Goal: Task Accomplishment & Management: Complete application form

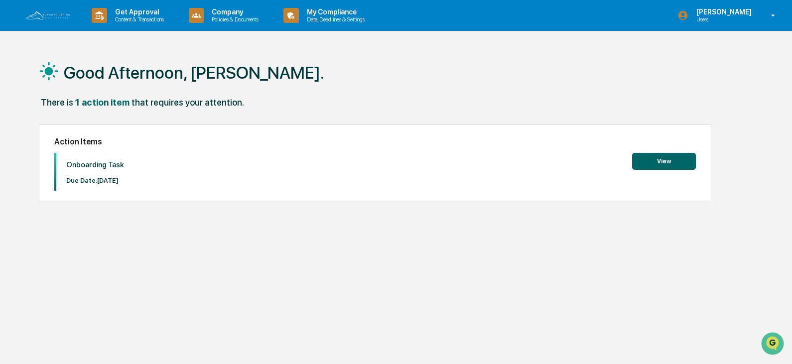
click at [678, 161] on button "View" at bounding box center [664, 161] width 64 height 17
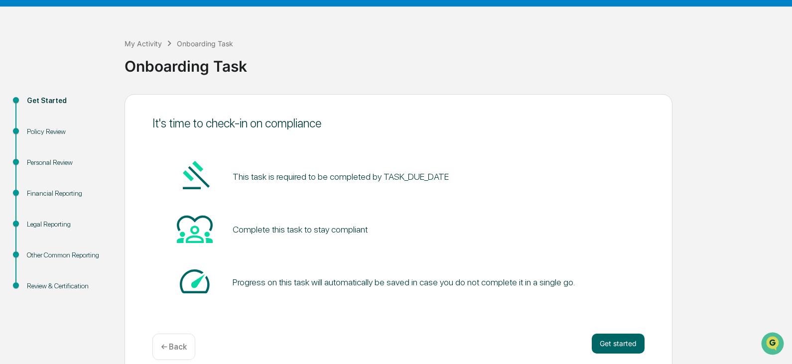
scroll to position [37, 0]
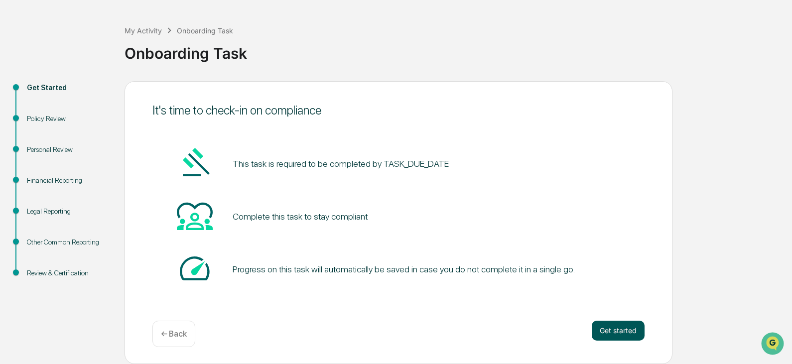
click at [617, 331] on button "Get started" at bounding box center [618, 331] width 53 height 20
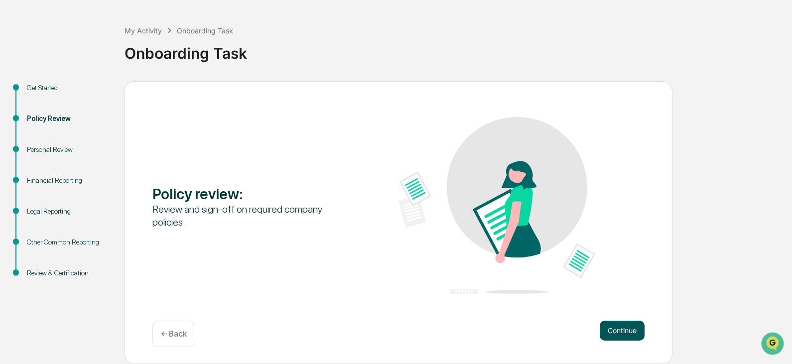
click at [626, 326] on button "Continue" at bounding box center [622, 331] width 45 height 20
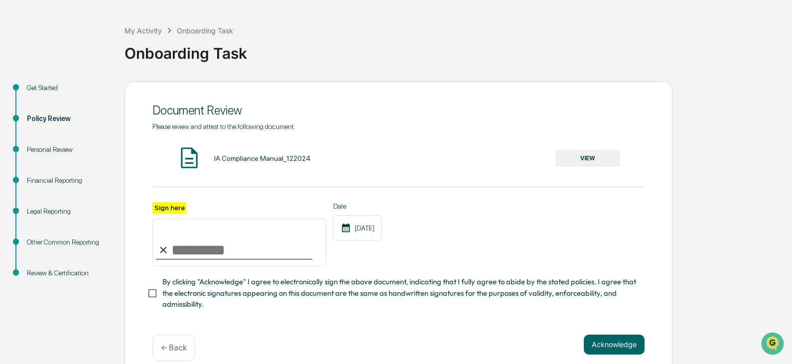
click at [182, 253] on input "Sign here" at bounding box center [239, 243] width 174 height 48
type input "**********"
click at [594, 159] on button "VIEW" at bounding box center [588, 158] width 65 height 17
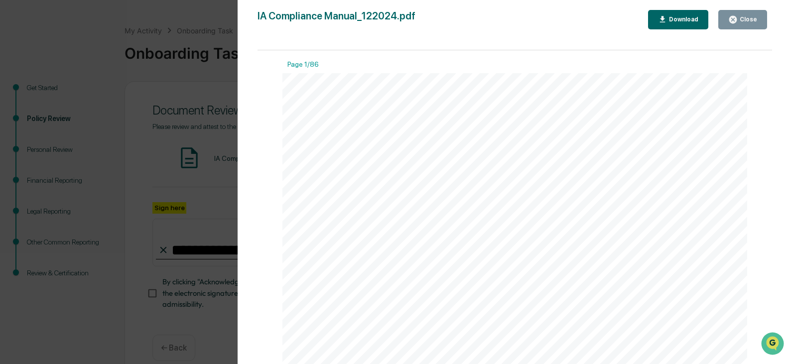
click at [678, 21] on div "Download" at bounding box center [682, 19] width 31 height 7
click at [735, 14] on button "Close" at bounding box center [743, 19] width 49 height 19
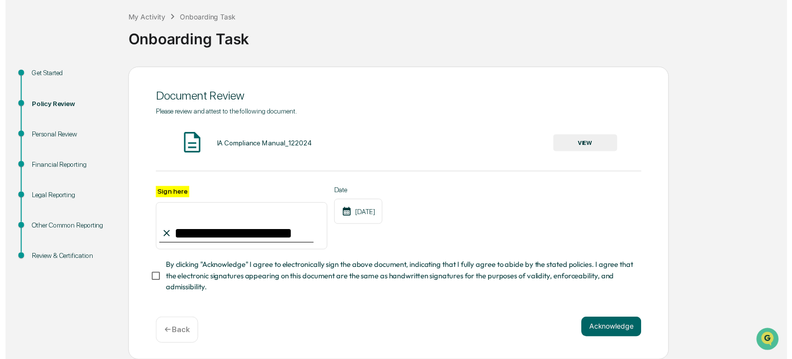
scroll to position [54, 0]
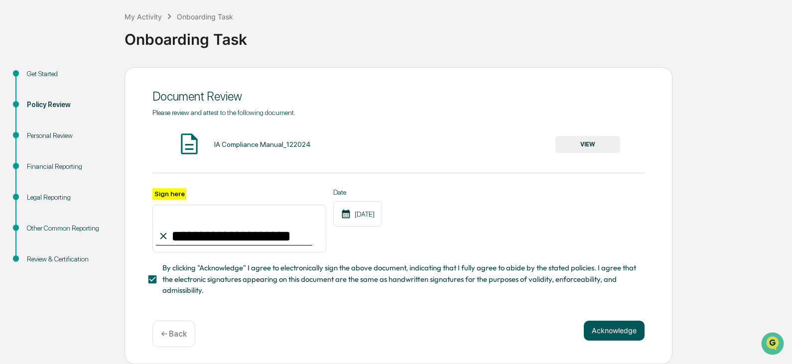
click at [621, 333] on button "Acknowledge" at bounding box center [614, 331] width 61 height 20
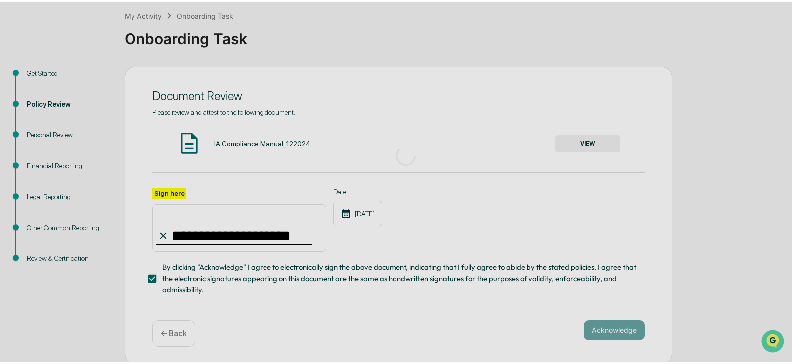
scroll to position [37, 0]
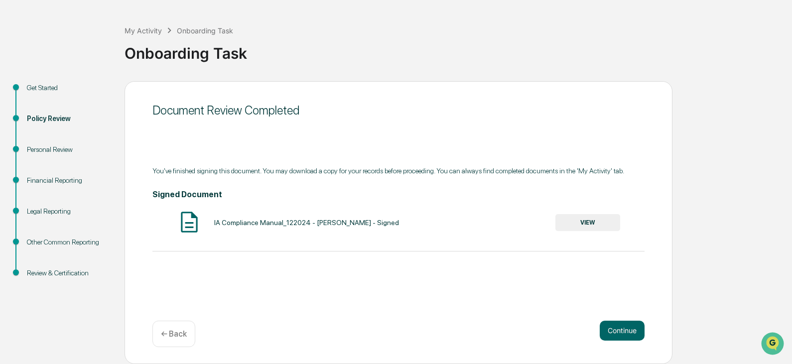
click at [591, 221] on button "VIEW" at bounding box center [588, 222] width 65 height 17
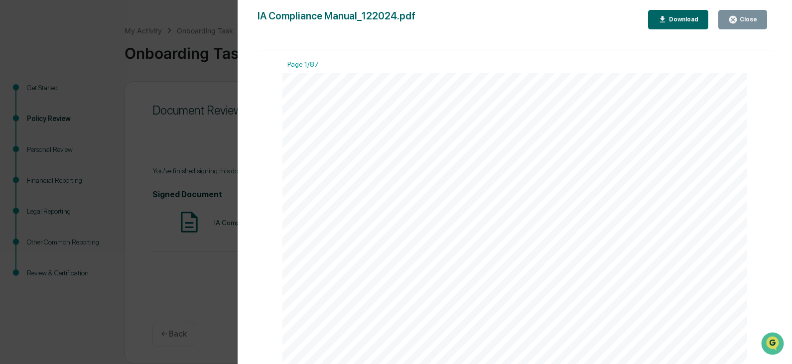
click at [679, 20] on div "Download" at bounding box center [682, 19] width 31 height 7
click at [184, 114] on div "Version History 09/04/2025, 10:44 PM Chris Cordova IA Compliance Manual_122024.…" at bounding box center [396, 182] width 792 height 364
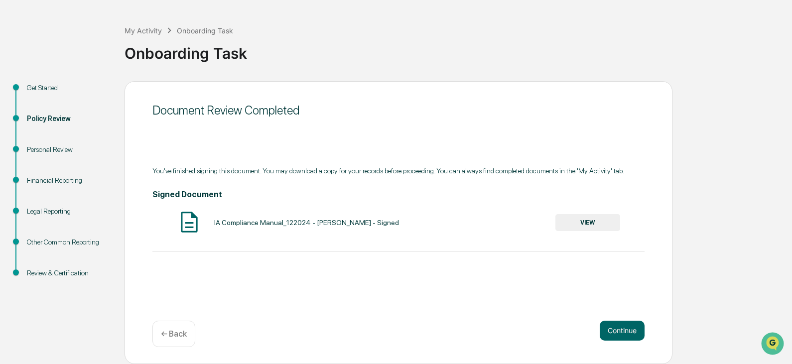
drag, startPoint x: 747, startPoint y: 19, endPoint x: 685, endPoint y: 127, distance: 124.3
click at [614, 332] on button "Continue" at bounding box center [622, 331] width 45 height 20
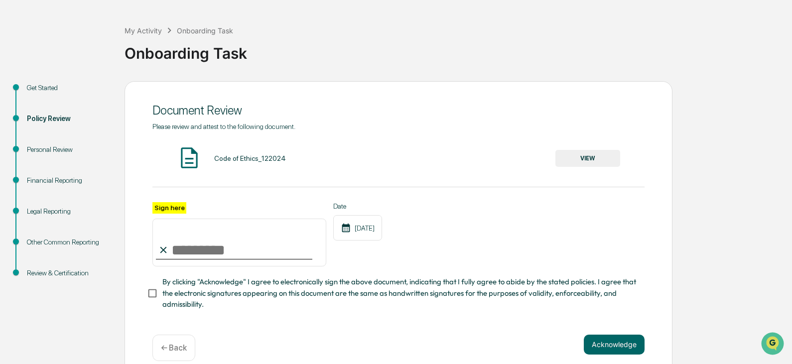
click at [216, 251] on input "Sign here" at bounding box center [239, 243] width 174 height 48
click at [585, 155] on button "VIEW" at bounding box center [588, 158] width 65 height 17
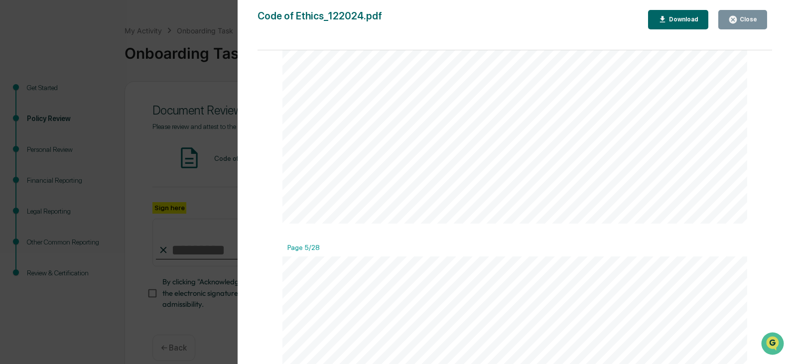
scroll to position [2392, 0]
click at [743, 22] on div "Close" at bounding box center [747, 19] width 19 height 7
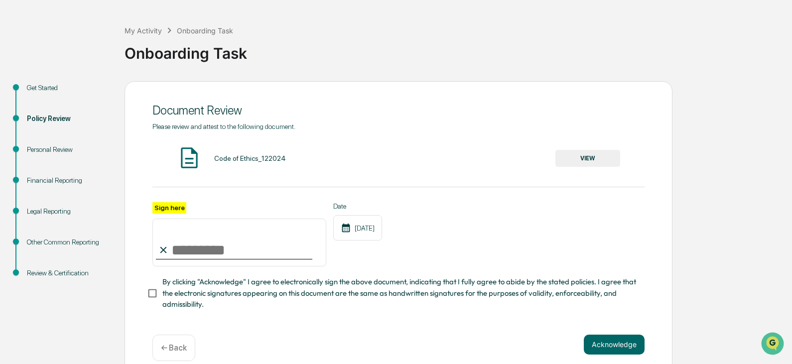
click at [217, 247] on input "Sign here" at bounding box center [239, 243] width 174 height 48
type input "**********"
click at [404, 259] on div "**********" at bounding box center [398, 234] width 492 height 65
click at [610, 345] on button "Acknowledge" at bounding box center [614, 345] width 61 height 20
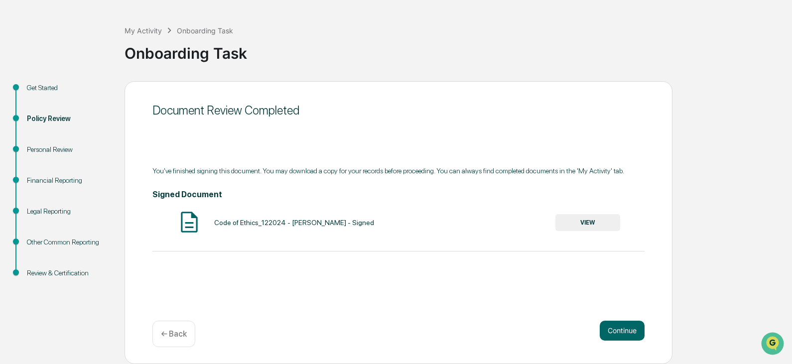
click at [587, 221] on button "VIEW" at bounding box center [588, 222] width 65 height 17
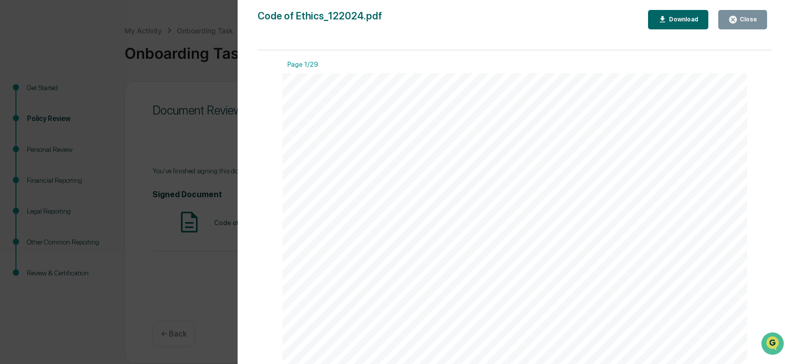
click at [680, 17] on div "Download" at bounding box center [682, 19] width 31 height 7
click at [741, 21] on div "Close" at bounding box center [747, 19] width 19 height 7
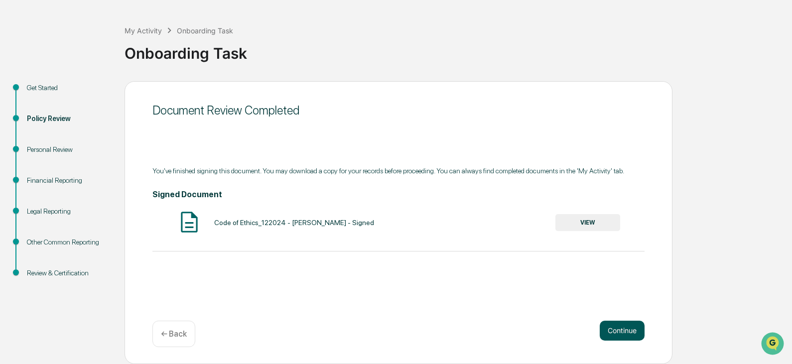
click at [621, 328] on button "Continue" at bounding box center [622, 331] width 45 height 20
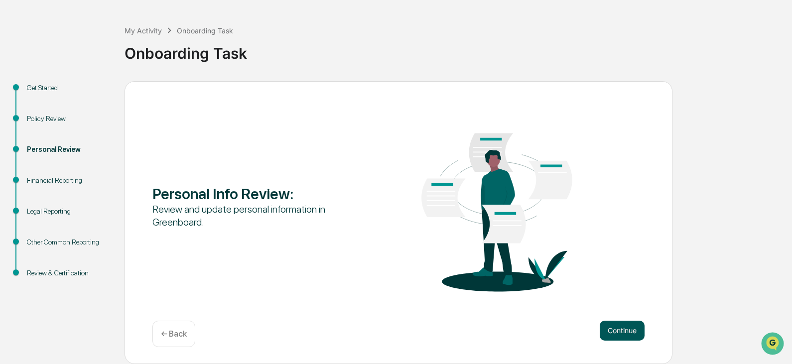
click at [609, 329] on button "Continue" at bounding box center [622, 331] width 45 height 20
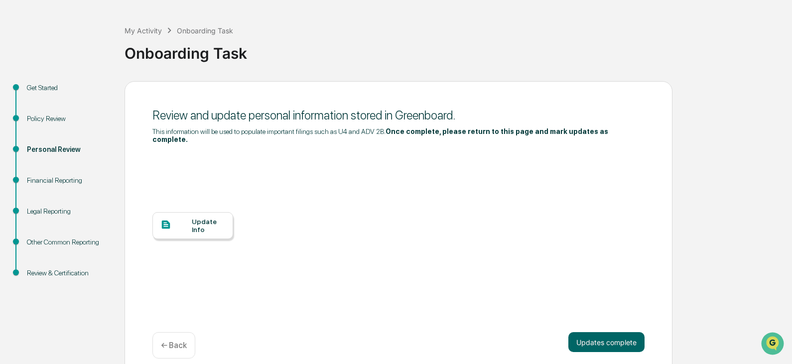
click at [201, 226] on div "Update Info" at bounding box center [192, 225] width 81 height 27
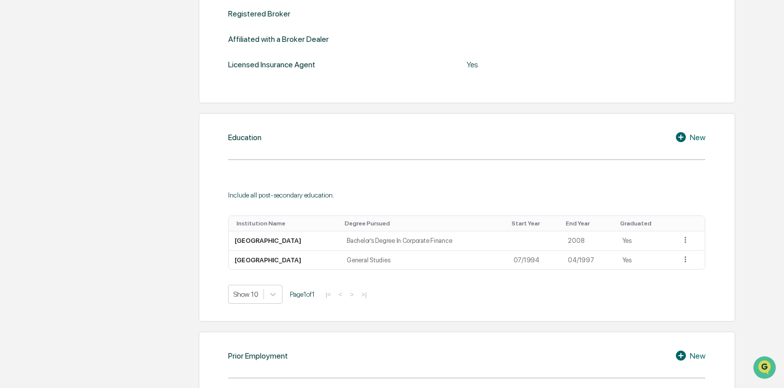
scroll to position [434, 0]
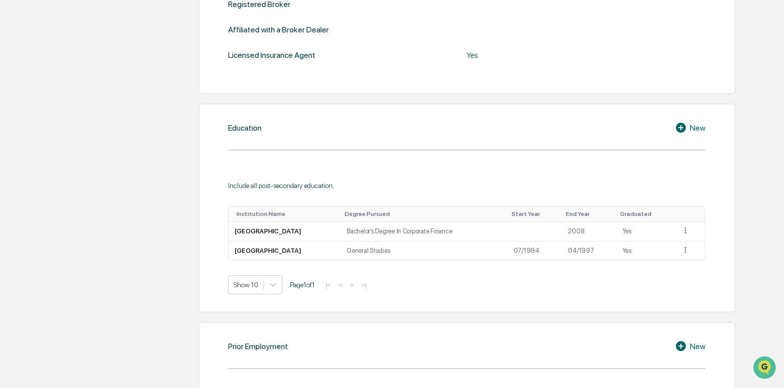
click at [688, 127] on icon at bounding box center [682, 128] width 15 height 12
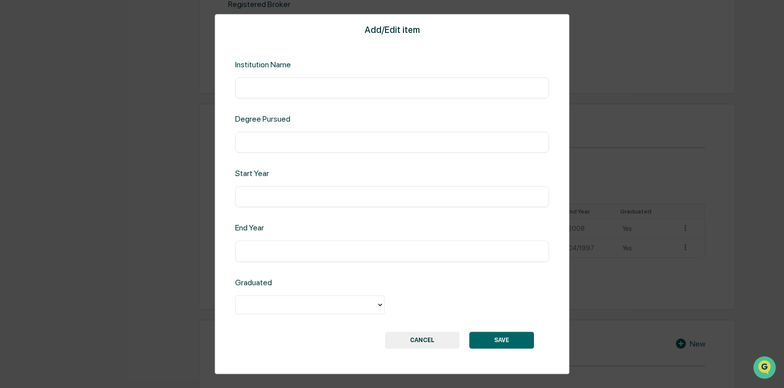
click at [291, 88] on input "text" at bounding box center [392, 88] width 299 height 10
click at [407, 89] on input "text" at bounding box center [392, 88] width 299 height 10
type input "**********"
click at [289, 147] on input "text" at bounding box center [392, 142] width 299 height 10
click at [322, 141] on input "text" at bounding box center [392, 142] width 299 height 10
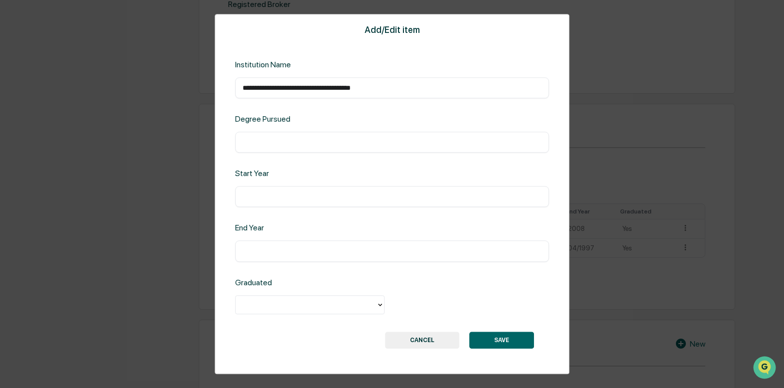
click at [302, 135] on div "​" at bounding box center [392, 142] width 314 height 21
click at [296, 138] on input "text" at bounding box center [392, 142] width 299 height 10
type input "**********"
click at [352, 193] on input "text" at bounding box center [392, 197] width 299 height 10
click at [244, 198] on input "****" at bounding box center [392, 197] width 299 height 10
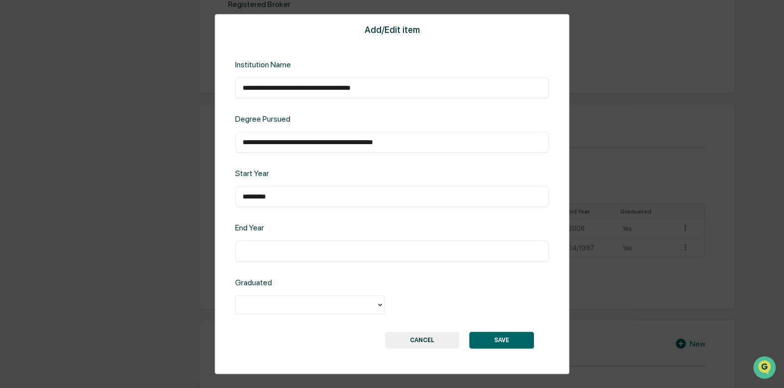
type input "*********"
click at [302, 248] on input "text" at bounding box center [392, 251] width 299 height 10
type input "*********"
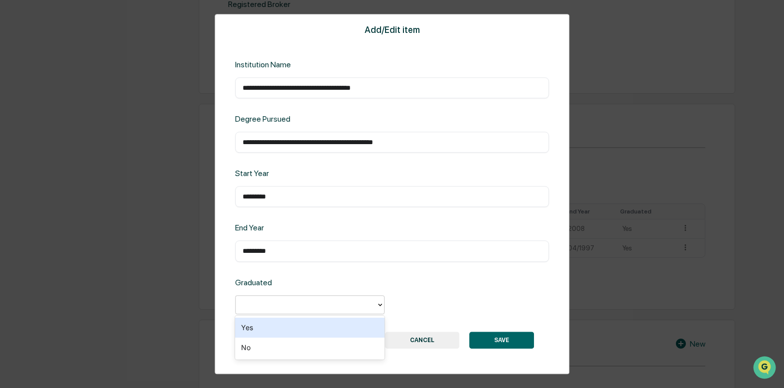
click at [350, 305] on div at bounding box center [306, 303] width 131 height 11
click at [290, 328] on div "Yes" at bounding box center [309, 327] width 149 height 20
click at [475, 293] on div "Graduated Yes" at bounding box center [392, 297] width 314 height 38
click at [512, 340] on button "SAVE" at bounding box center [501, 339] width 65 height 17
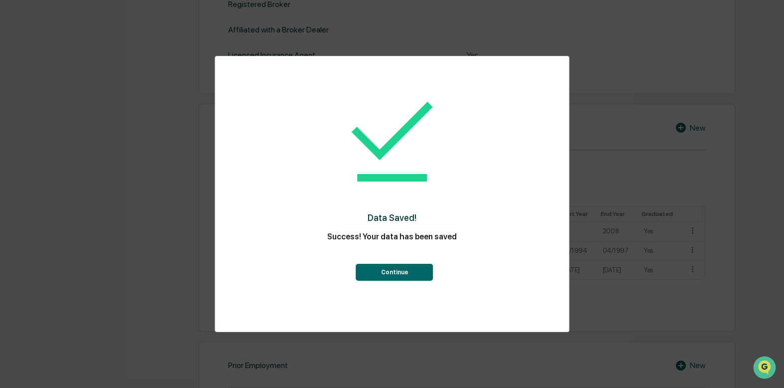
click at [384, 274] on button "Continue" at bounding box center [394, 272] width 77 height 17
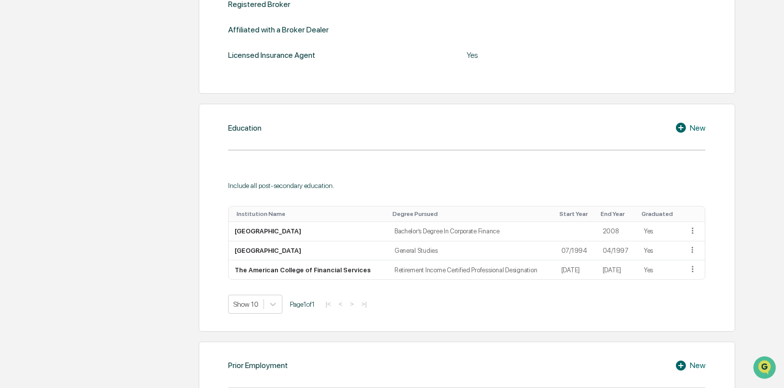
click at [685, 124] on icon at bounding box center [682, 128] width 15 height 12
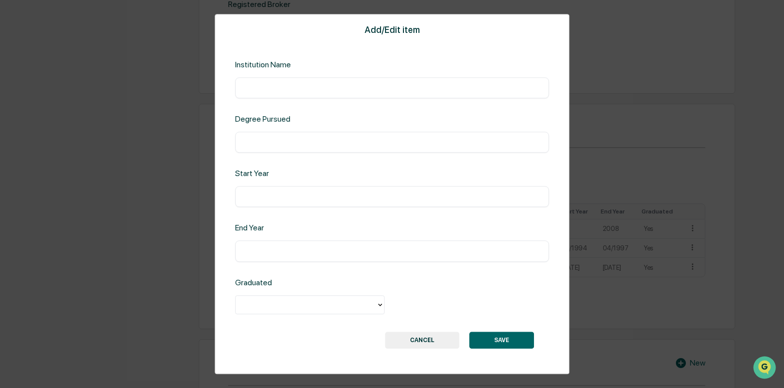
click at [348, 87] on input "text" at bounding box center [392, 88] width 299 height 10
type input "**********"
click at [339, 145] on input "text" at bounding box center [392, 142] width 299 height 10
type input "**********"
click at [339, 246] on input "text" at bounding box center [392, 251] width 299 height 10
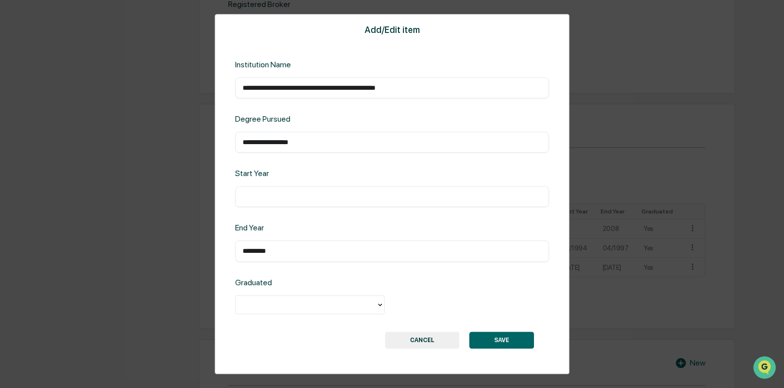
type input "*********"
click at [342, 195] on input "text" at bounding box center [392, 197] width 299 height 10
type input "********"
click at [328, 309] on div at bounding box center [306, 303] width 131 height 11
click at [289, 326] on div "Yes" at bounding box center [309, 327] width 149 height 20
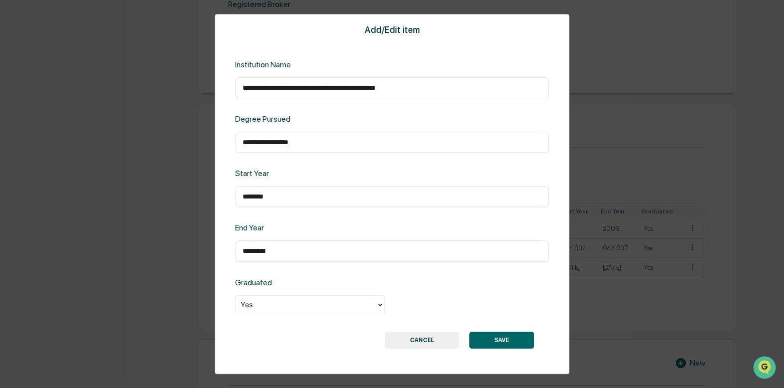
click at [436, 88] on input "**********" at bounding box center [392, 88] width 299 height 10
type input "**********"
click at [433, 52] on div "**********" at bounding box center [392, 194] width 355 height 360
click at [501, 342] on button "SAVE" at bounding box center [501, 339] width 65 height 17
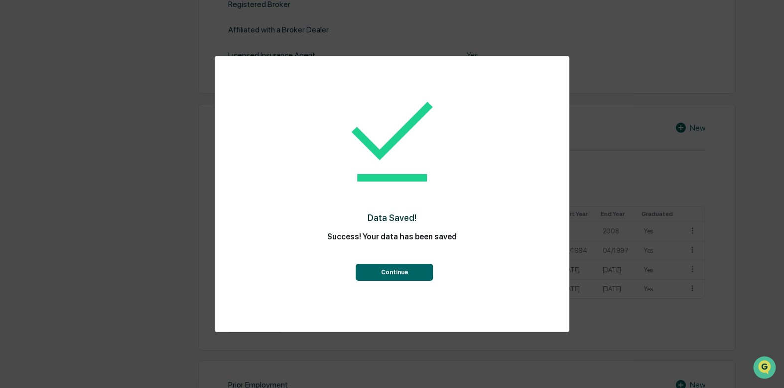
click at [400, 277] on button "Continue" at bounding box center [394, 272] width 77 height 17
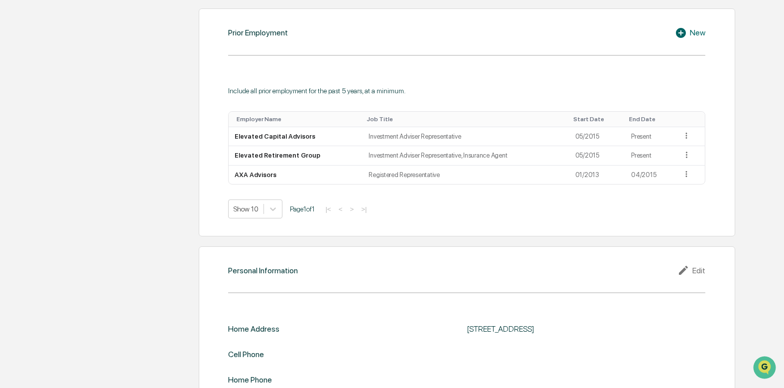
scroll to position [722, 0]
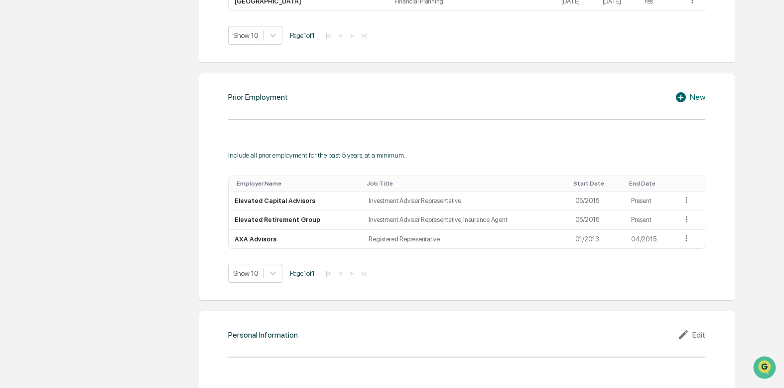
click at [693, 98] on div "New" at bounding box center [690, 97] width 30 height 12
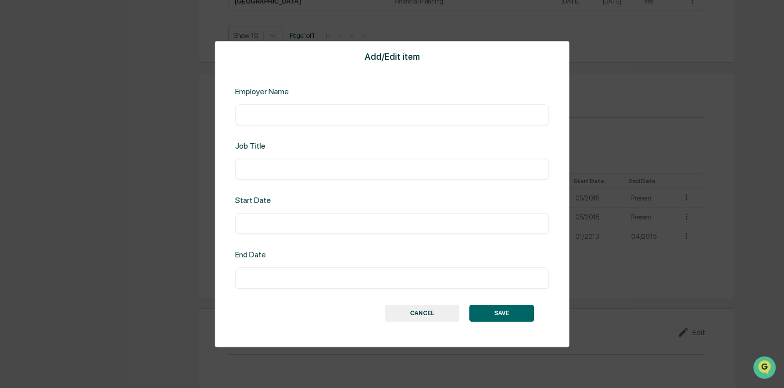
click at [295, 114] on input "text" at bounding box center [392, 115] width 299 height 10
type input "**********"
click at [308, 169] on input "text" at bounding box center [392, 169] width 299 height 10
drag, startPoint x: 421, startPoint y: 49, endPoint x: 475, endPoint y: 61, distance: 55.6
click at [475, 61] on div "**********" at bounding box center [392, 194] width 355 height 306
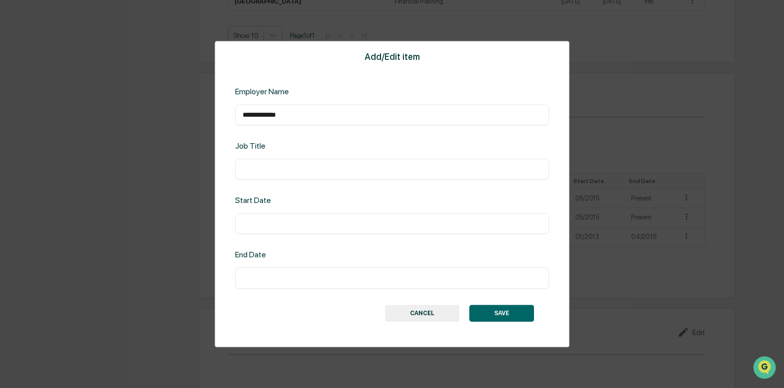
click at [305, 167] on input "text" at bounding box center [392, 169] width 299 height 10
type input "**********"
click at [327, 225] on input "text" at bounding box center [392, 224] width 299 height 10
click at [261, 224] on input "text" at bounding box center [392, 224] width 299 height 10
click at [350, 165] on input "**********" at bounding box center [392, 169] width 299 height 10
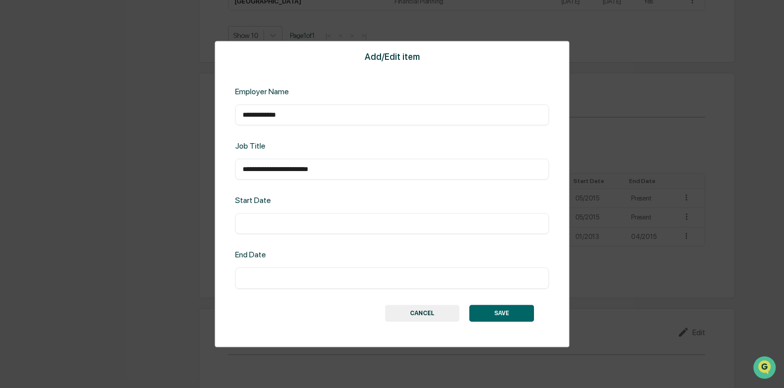
click at [367, 225] on input "text" at bounding box center [392, 224] width 299 height 10
type input "*********"
click at [294, 276] on input "text" at bounding box center [392, 278] width 299 height 10
type input "********"
click at [363, 244] on div "**********" at bounding box center [392, 194] width 355 height 306
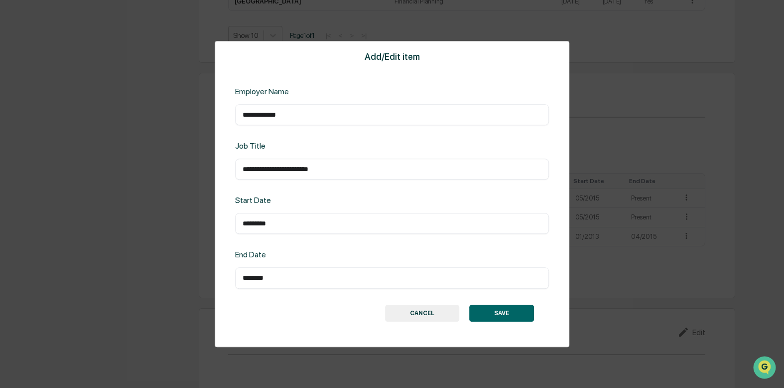
click at [491, 313] on button "SAVE" at bounding box center [501, 312] width 65 height 17
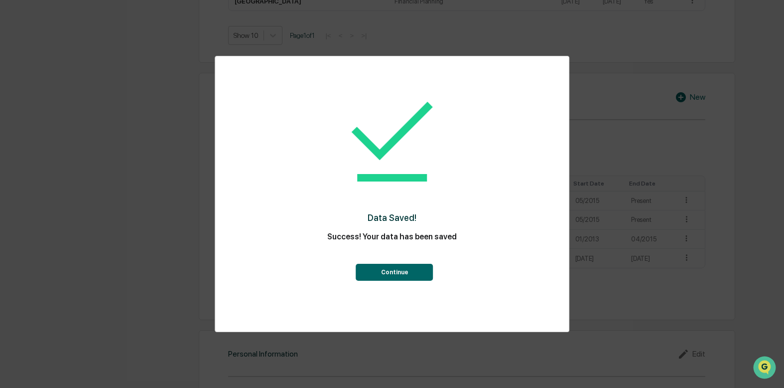
click at [388, 268] on button "Continue" at bounding box center [394, 272] width 77 height 17
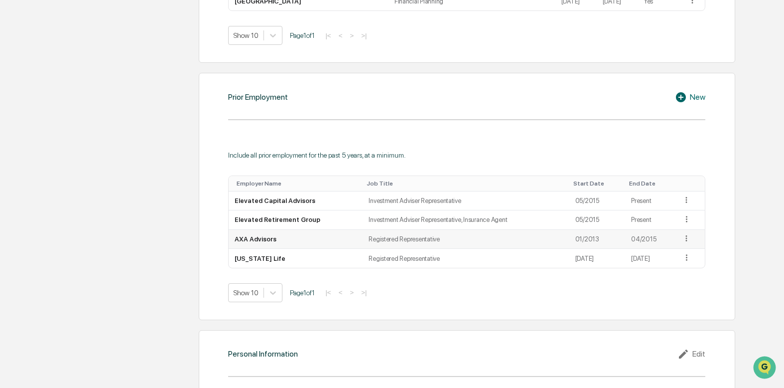
click at [685, 240] on icon at bounding box center [686, 238] width 9 height 9
click at [671, 250] on div "Edit" at bounding box center [675, 252] width 32 height 16
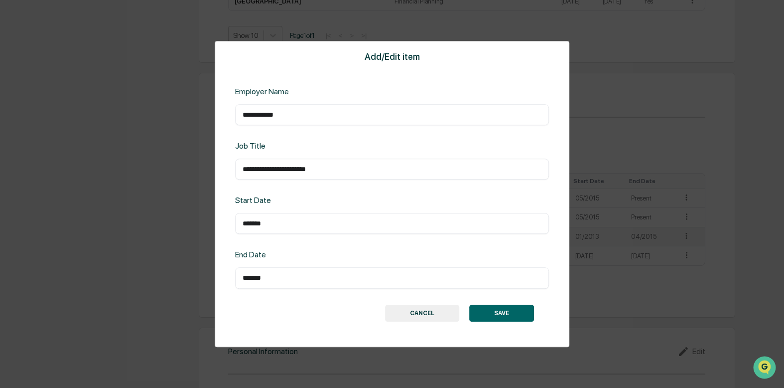
click at [328, 173] on input "**********" at bounding box center [392, 169] width 299 height 10
click at [349, 163] on div "**********" at bounding box center [392, 168] width 314 height 21
click at [346, 166] on input "**********" at bounding box center [392, 169] width 299 height 10
type input "**********"
click at [502, 309] on button "SAVE" at bounding box center [501, 312] width 65 height 17
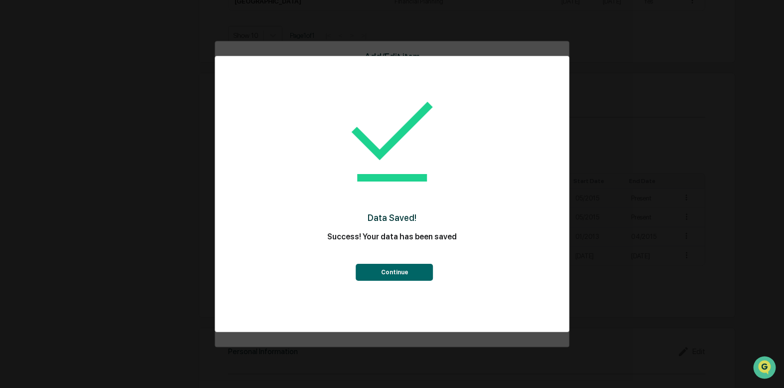
click at [395, 273] on button "Continue" at bounding box center [394, 272] width 77 height 17
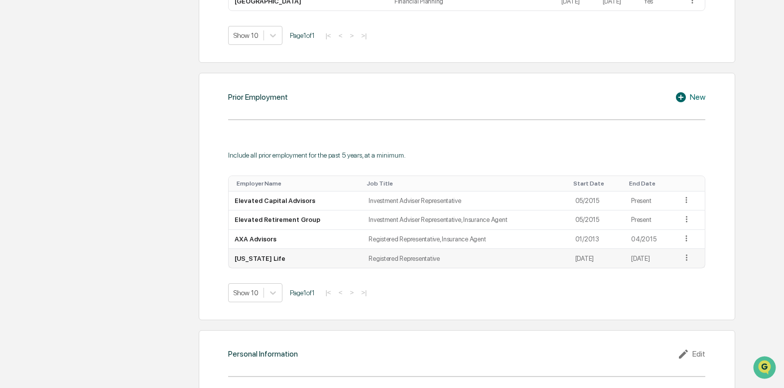
click at [686, 260] on icon at bounding box center [686, 257] width 1 height 6
click at [675, 269] on div "Edit" at bounding box center [675, 272] width 32 height 16
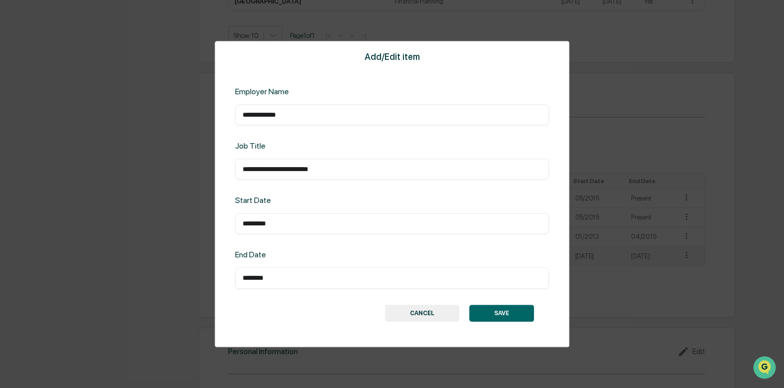
click at [357, 167] on input "**********" at bounding box center [392, 169] width 299 height 10
type input "**********"
click at [493, 298] on div "**********" at bounding box center [392, 194] width 355 height 306
click at [494, 310] on button "SAVE" at bounding box center [501, 312] width 65 height 17
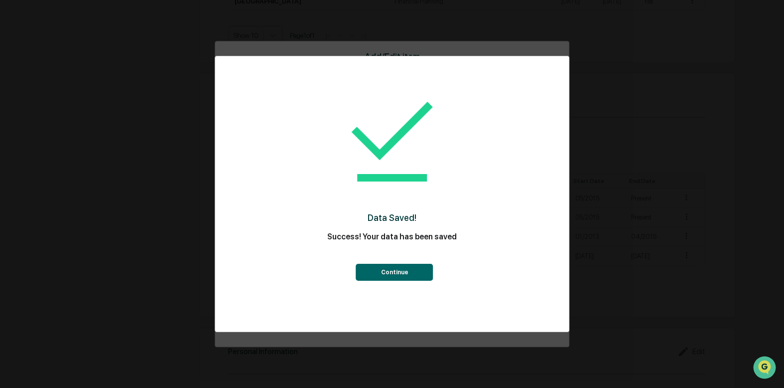
click at [393, 273] on button "Continue" at bounding box center [394, 272] width 77 height 17
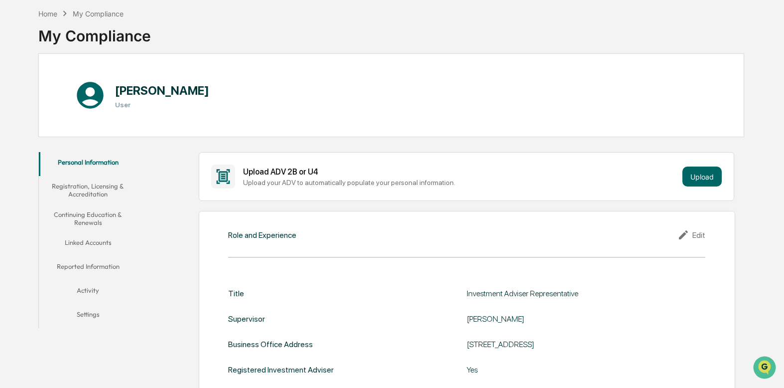
scroll to position [243, 0]
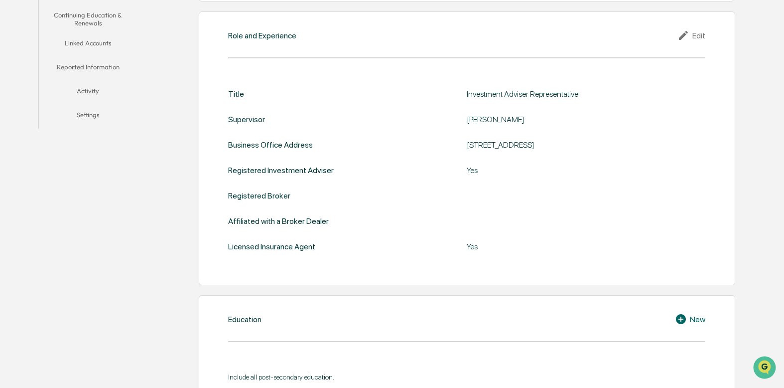
click at [694, 35] on div "Edit" at bounding box center [692, 35] width 28 height 12
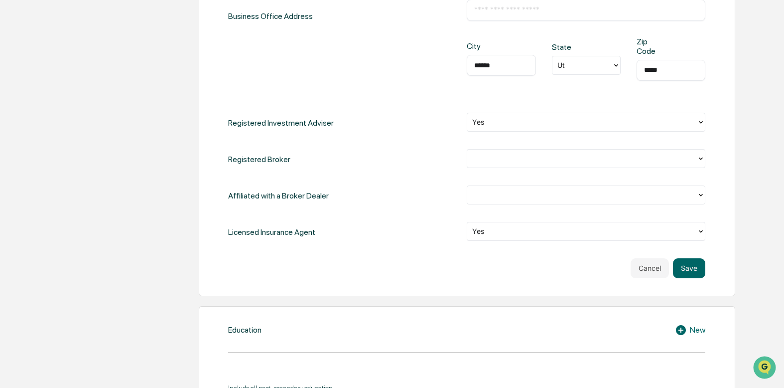
scroll to position [492, 0]
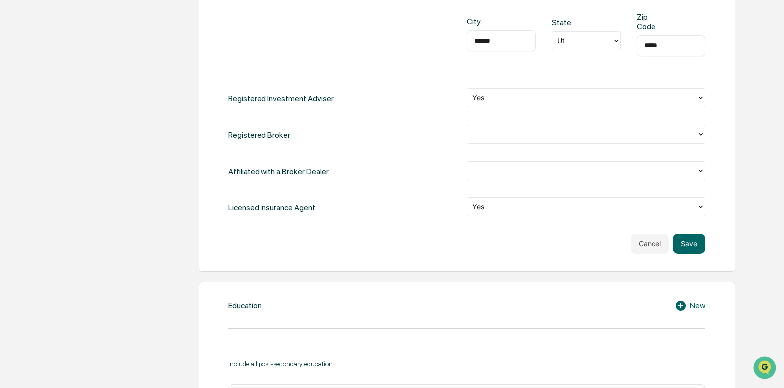
click at [540, 164] on div at bounding box center [582, 169] width 220 height 11
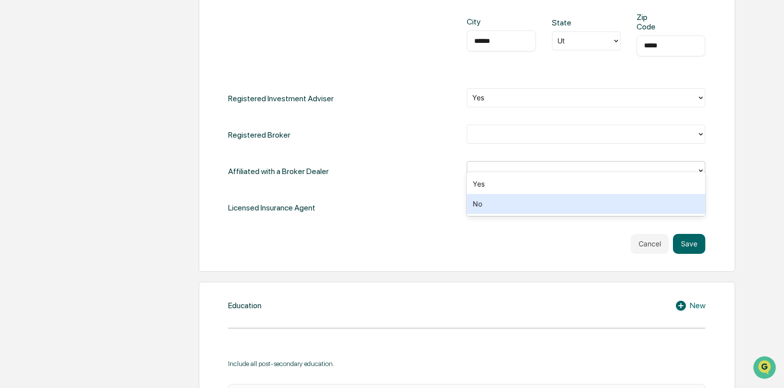
click at [497, 206] on div "No" at bounding box center [586, 204] width 239 height 20
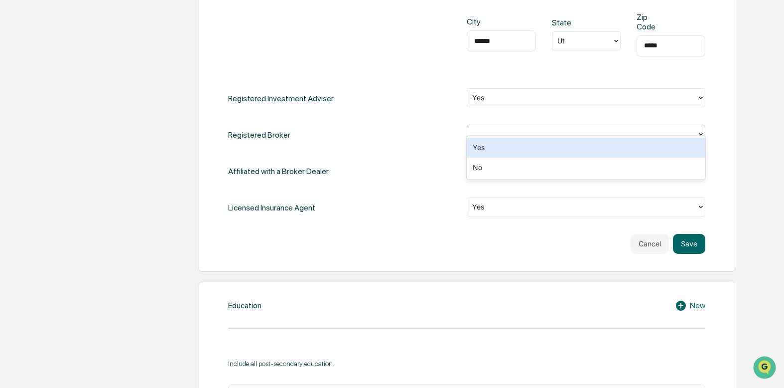
click at [503, 128] on div at bounding box center [582, 133] width 220 height 11
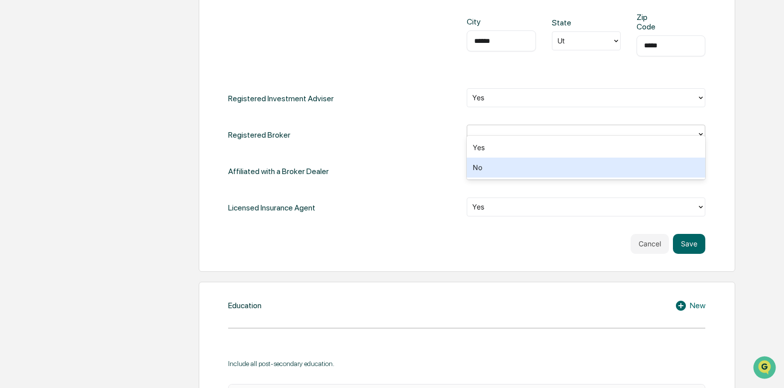
click at [497, 166] on div "No" at bounding box center [586, 167] width 239 height 20
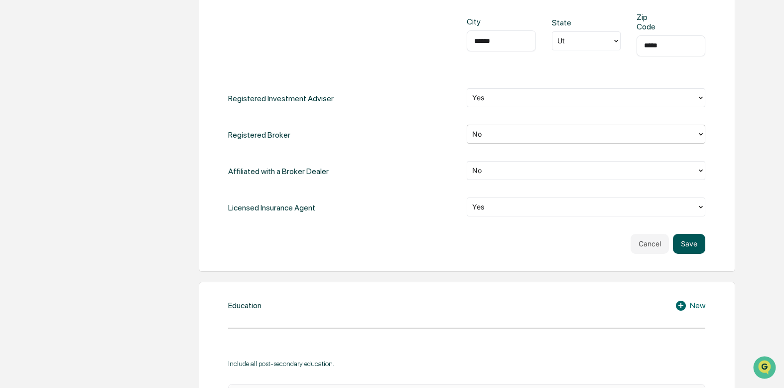
click at [698, 237] on button "Save" at bounding box center [689, 244] width 32 height 20
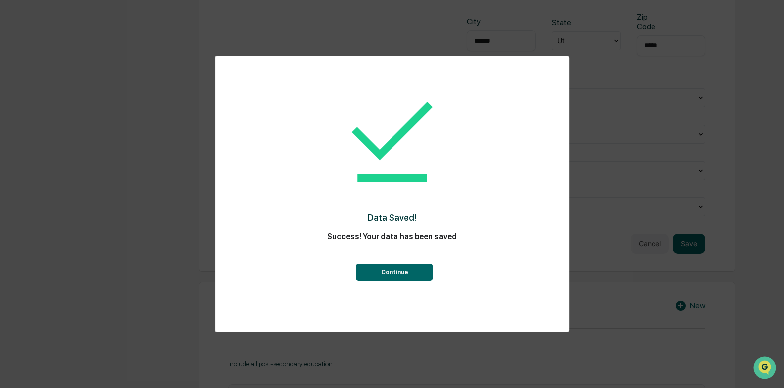
click at [397, 270] on button "Continue" at bounding box center [394, 272] width 77 height 17
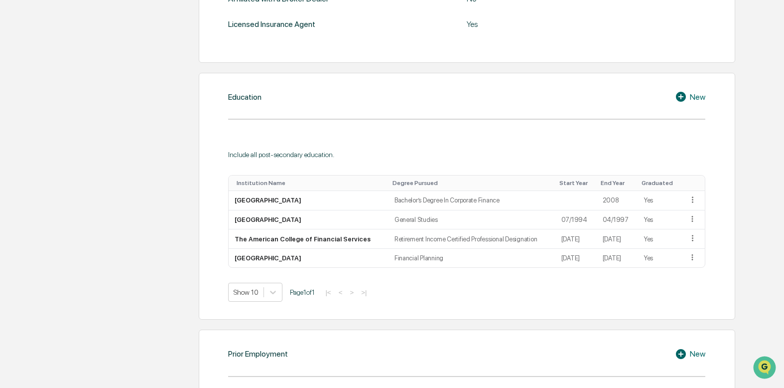
scroll to position [472, 0]
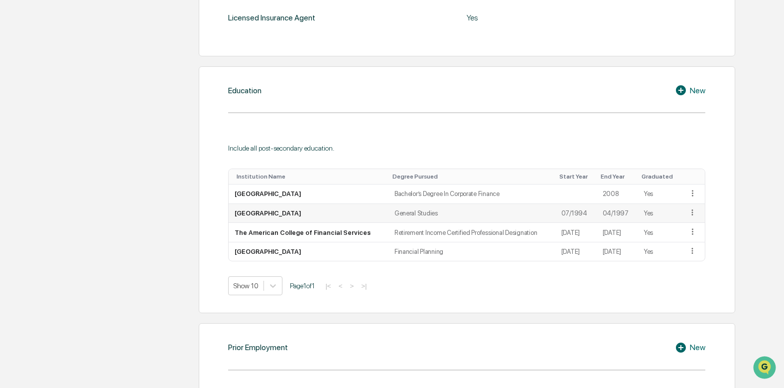
click at [461, 218] on td "General Studies" at bounding box center [472, 213] width 167 height 19
click at [692, 212] on icon at bounding box center [692, 212] width 1 height 6
click at [730, 205] on div "Education New Include all post-secondary education. Institution Name Degree Pur…" at bounding box center [467, 189] width 537 height 247
click at [669, 304] on div "Education New Include all post-secondary education. Institution Name Degree Pur…" at bounding box center [467, 189] width 537 height 247
click at [692, 194] on icon at bounding box center [692, 192] width 9 height 9
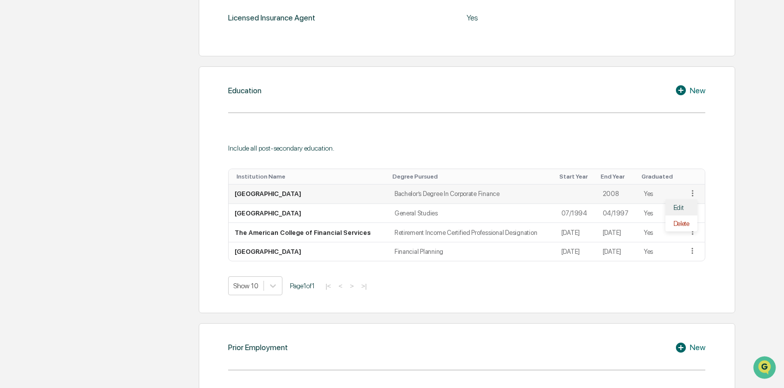
click at [683, 207] on div "Edit" at bounding box center [682, 207] width 32 height 16
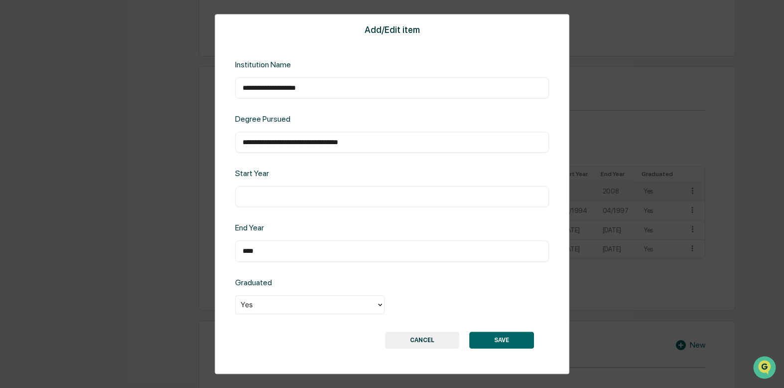
click at [303, 199] on input "text" at bounding box center [392, 197] width 299 height 10
type input "********"
click at [506, 338] on button "SAVE" at bounding box center [501, 339] width 65 height 17
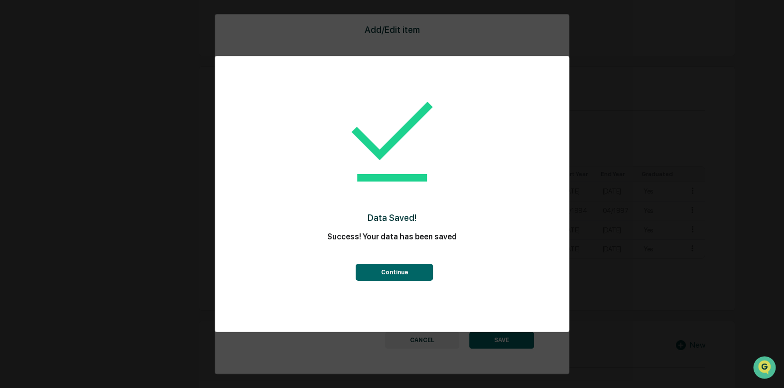
click at [383, 271] on button "Continue" at bounding box center [394, 272] width 77 height 17
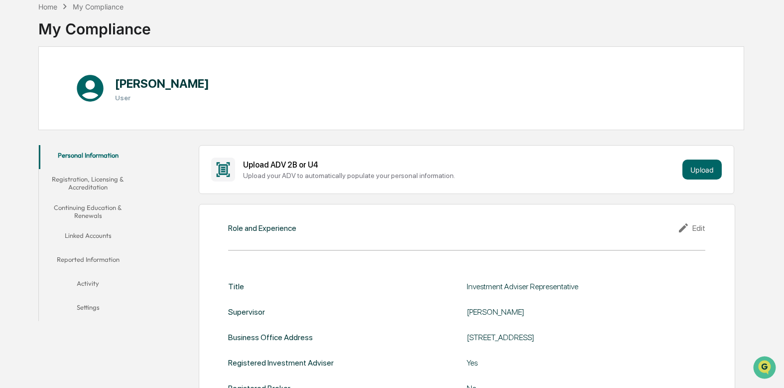
scroll to position [0, 0]
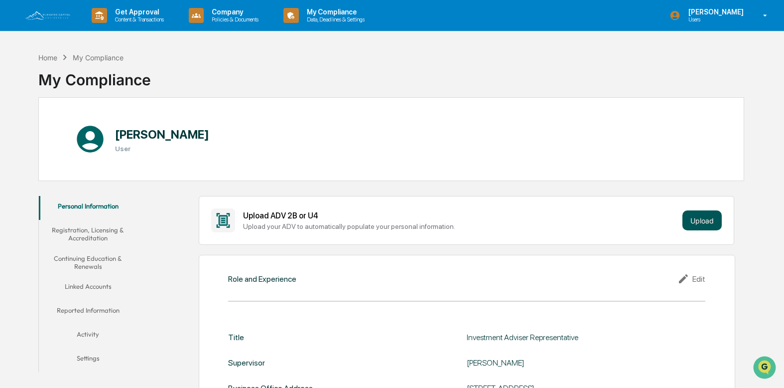
click at [706, 222] on button "Upload" at bounding box center [702, 220] width 39 height 20
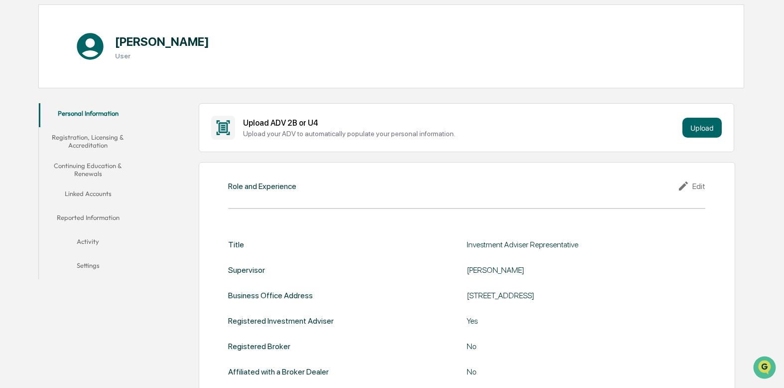
scroll to position [199, 0]
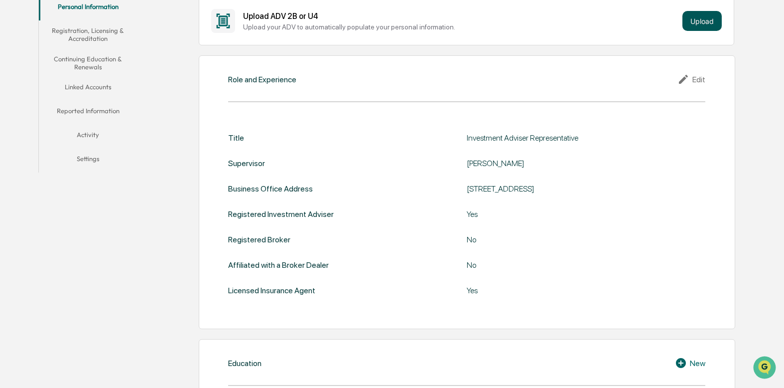
click at [702, 21] on button "Upload" at bounding box center [702, 21] width 39 height 20
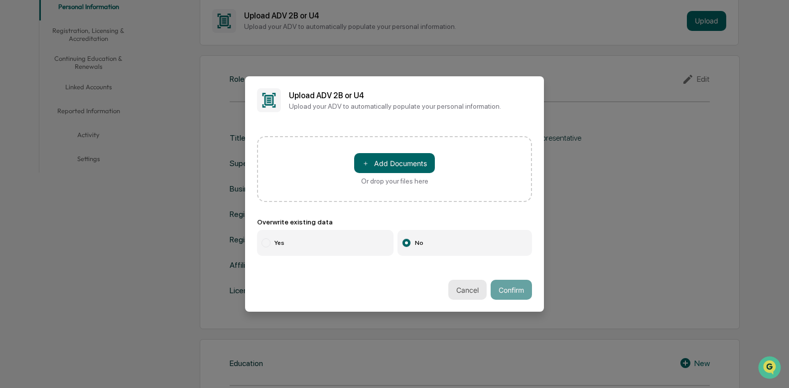
click at [452, 289] on button "Cancel" at bounding box center [467, 290] width 38 height 20
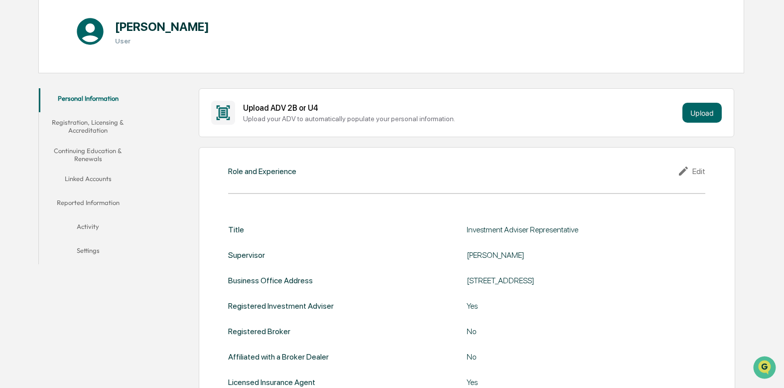
scroll to position [100, 0]
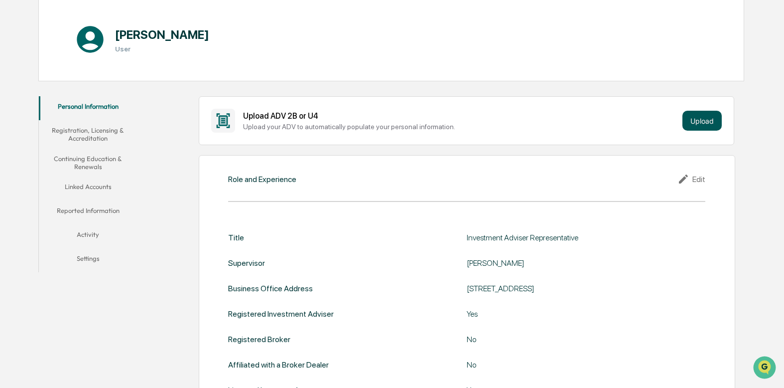
click at [704, 124] on button "Upload" at bounding box center [702, 121] width 39 height 20
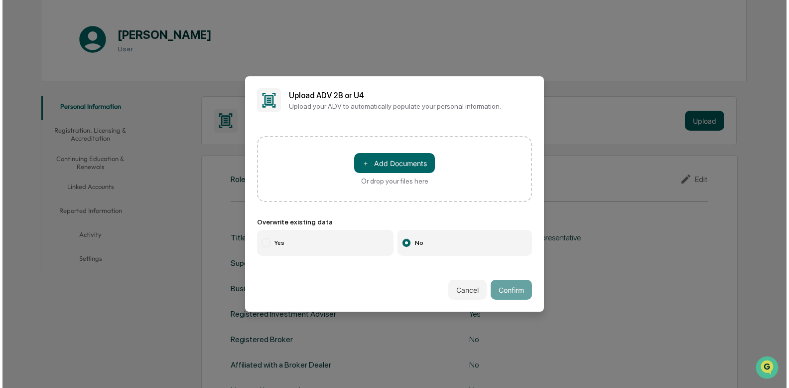
scroll to position [100, 0]
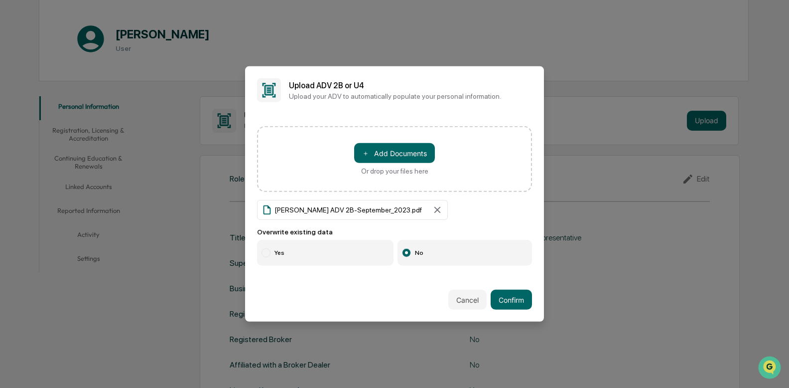
click at [320, 251] on label "Yes" at bounding box center [325, 253] width 137 height 26
click at [510, 298] on button "Confirm" at bounding box center [511, 299] width 41 height 20
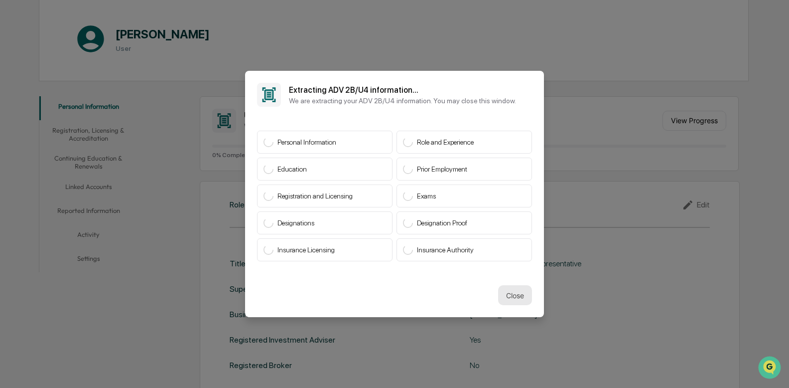
click at [513, 292] on button "Close" at bounding box center [515, 295] width 34 height 20
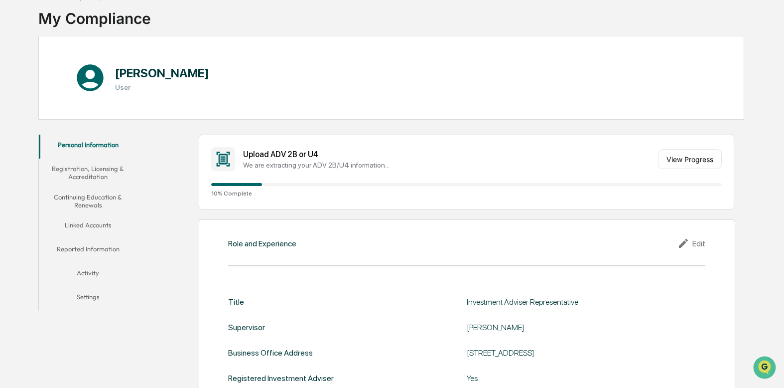
scroll to position [50, 0]
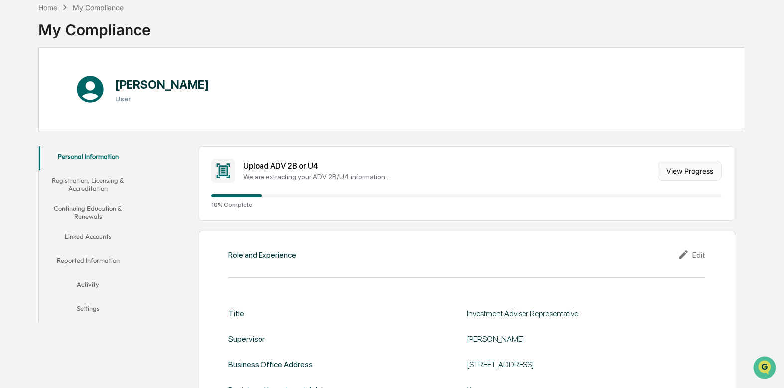
click at [687, 170] on button "View Progress" at bounding box center [690, 170] width 64 height 20
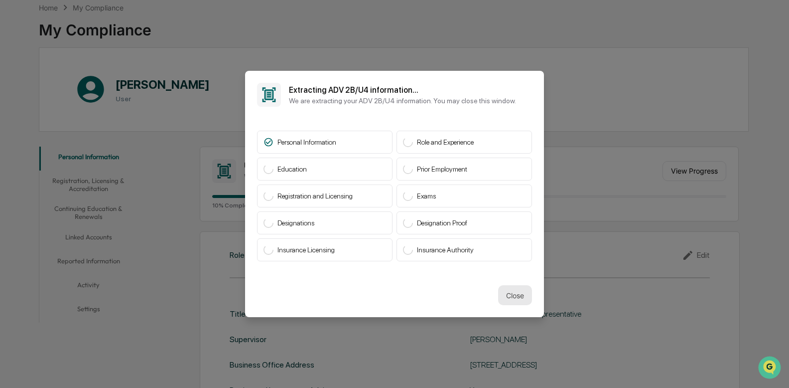
click at [509, 297] on button "Close" at bounding box center [515, 295] width 34 height 20
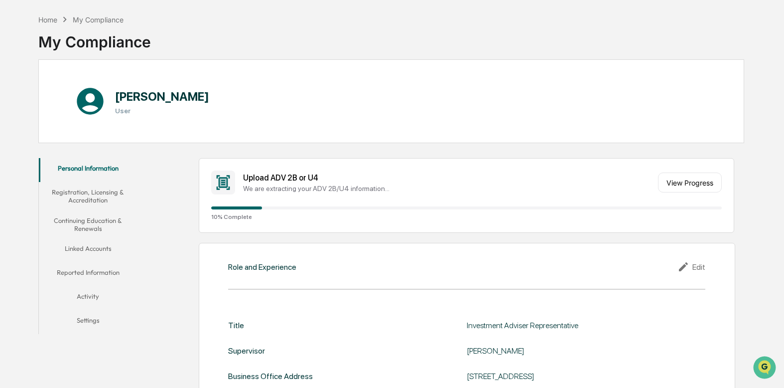
scroll to position [0, 0]
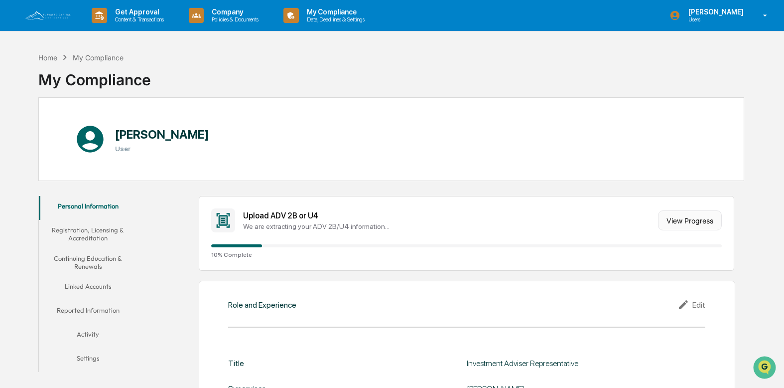
click at [687, 221] on button "View Progress" at bounding box center [690, 220] width 64 height 20
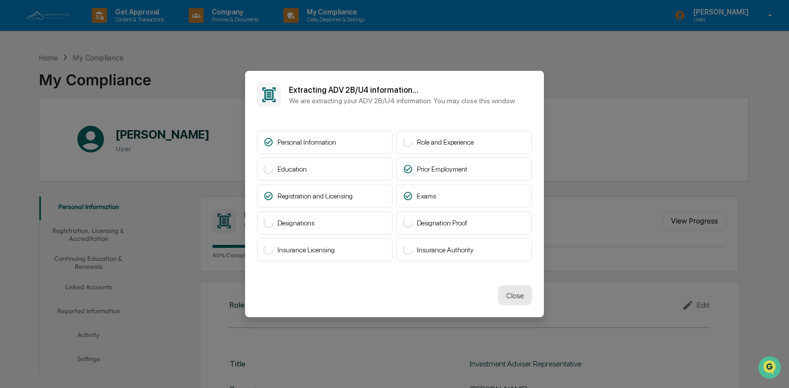
click at [507, 296] on button "Close" at bounding box center [515, 295] width 34 height 20
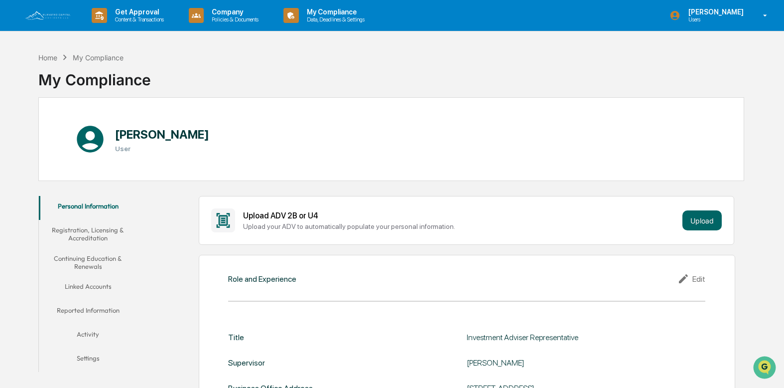
click at [226, 219] on icon at bounding box center [223, 220] width 6 height 8
click at [688, 215] on button "Upload" at bounding box center [702, 220] width 39 height 20
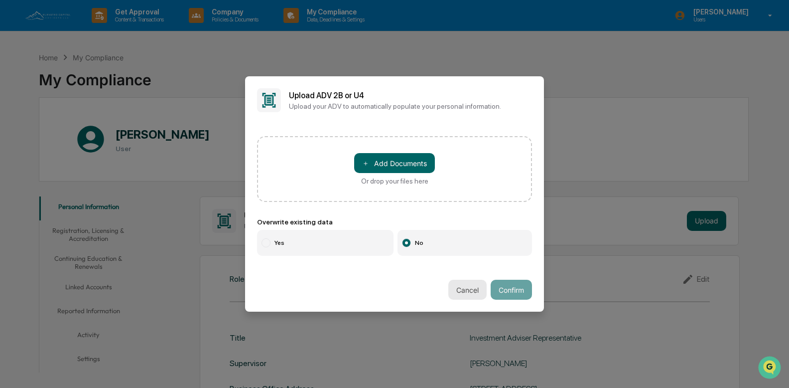
click at [465, 290] on button "Cancel" at bounding box center [467, 290] width 38 height 20
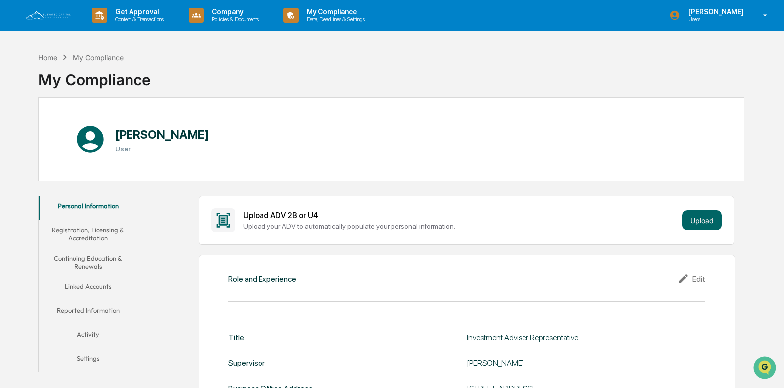
click at [82, 230] on button "Registration, Licensing & Accreditation" at bounding box center [88, 234] width 98 height 28
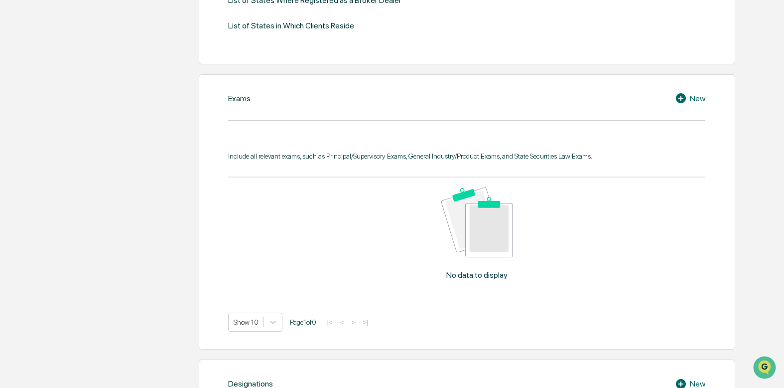
scroll to position [448, 0]
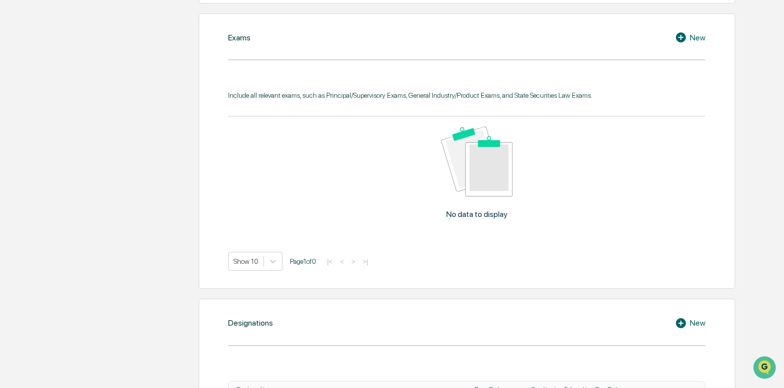
click at [680, 35] on icon at bounding box center [681, 37] width 10 height 10
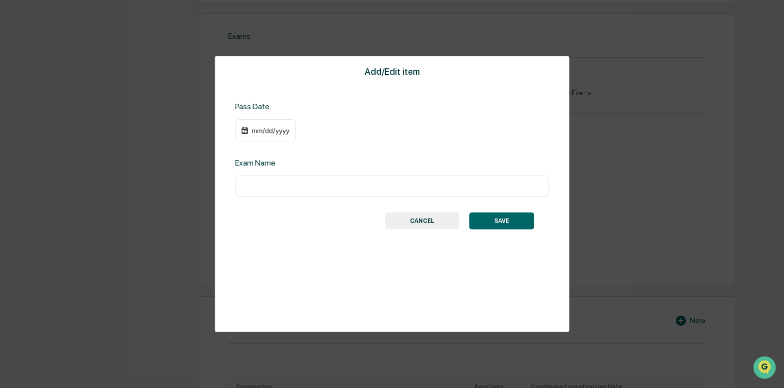
click at [259, 126] on div "mm/dd/yyyy" at bounding box center [265, 130] width 61 height 23
click at [265, 138] on div "mm/dd/yyyy" at bounding box center [265, 130] width 61 height 23
click at [273, 133] on div "mm/dd/yyyy" at bounding box center [271, 131] width 40 height 8
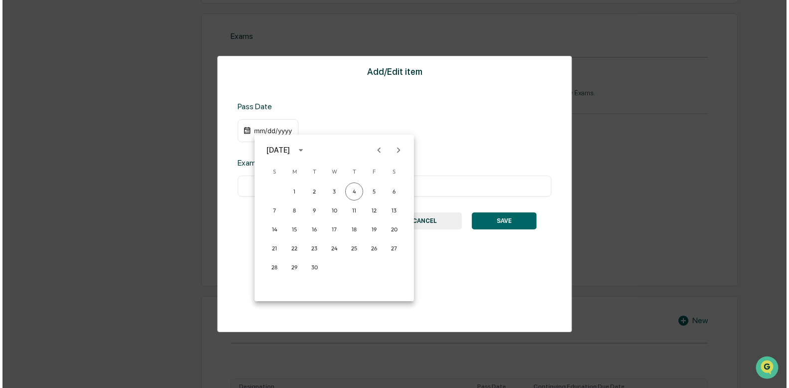
scroll to position [449, 0]
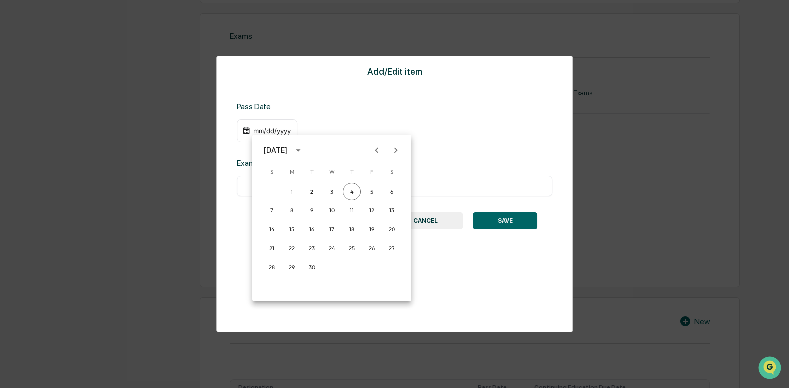
click at [259, 129] on div at bounding box center [394, 194] width 789 height 388
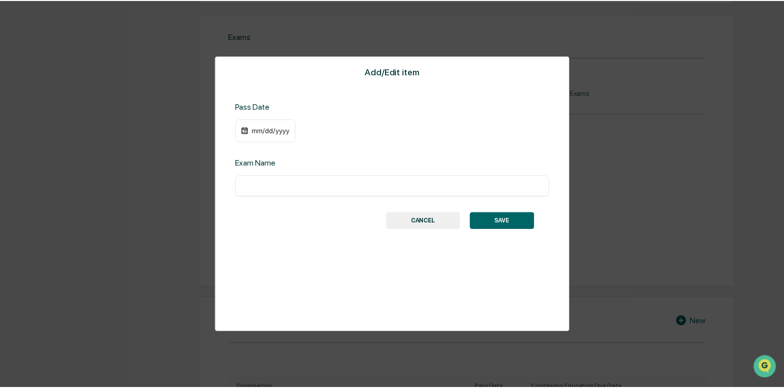
scroll to position [448, 0]
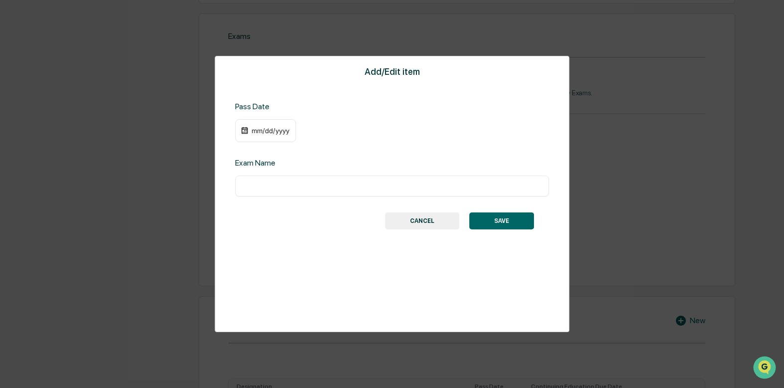
click at [256, 134] on div "mm/dd/yyyy" at bounding box center [271, 131] width 40 height 8
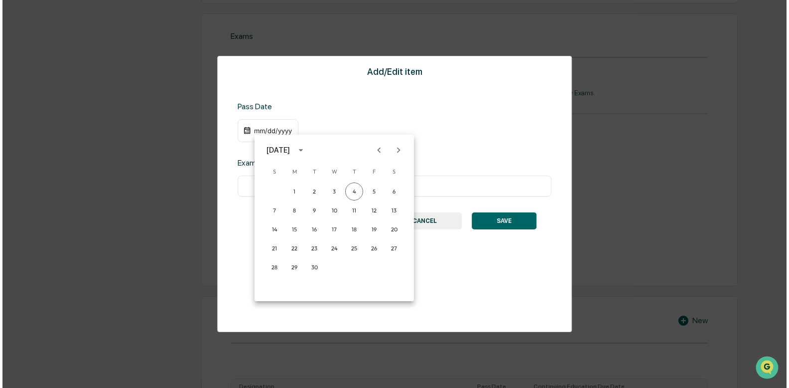
scroll to position [449, 0]
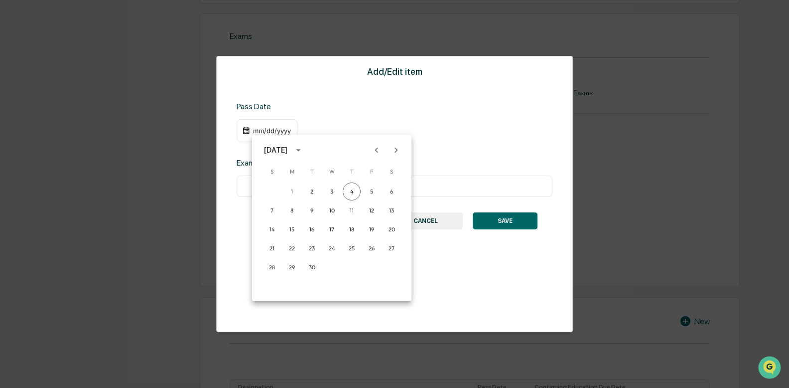
click at [288, 152] on div "September 2025" at bounding box center [275, 149] width 23 height 11
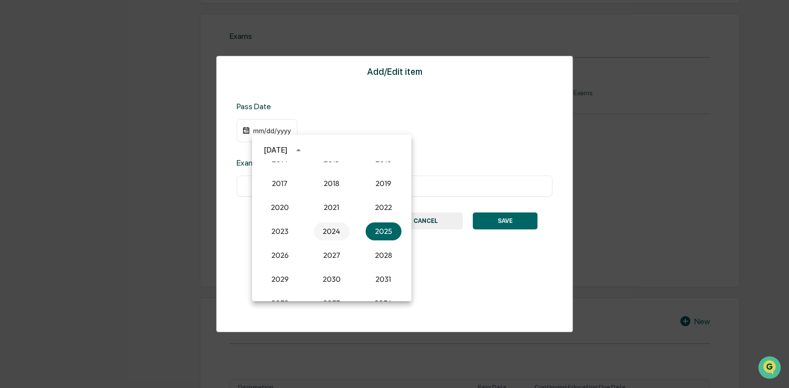
scroll to position [823, 0]
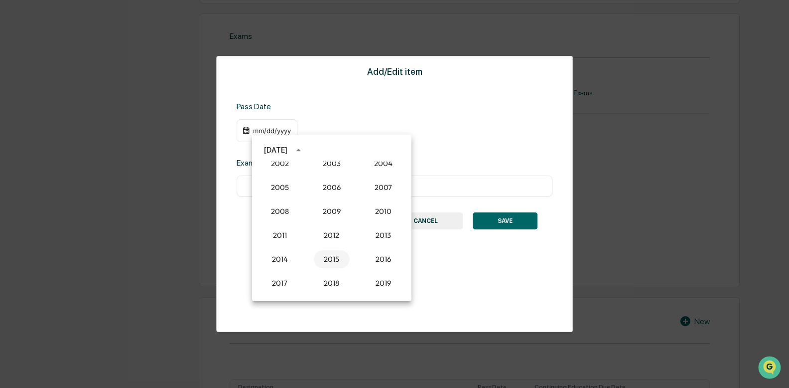
click at [324, 259] on button "2015" at bounding box center [332, 259] width 36 height 18
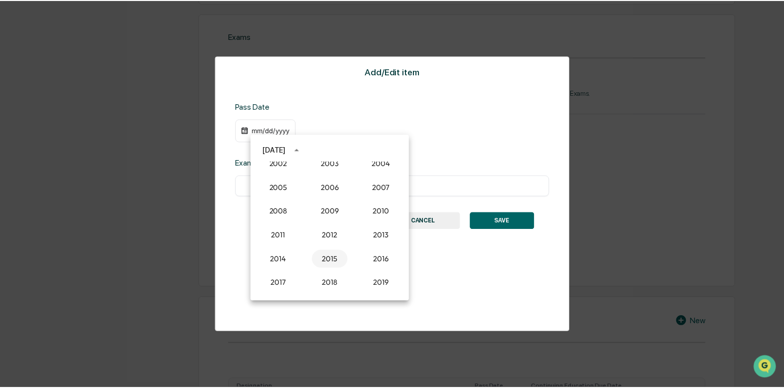
scroll to position [448, 0]
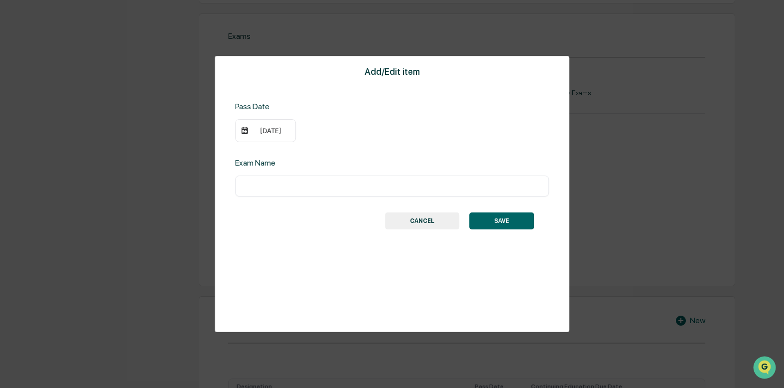
click at [274, 131] on div "09/04/2015" at bounding box center [271, 131] width 40 height 8
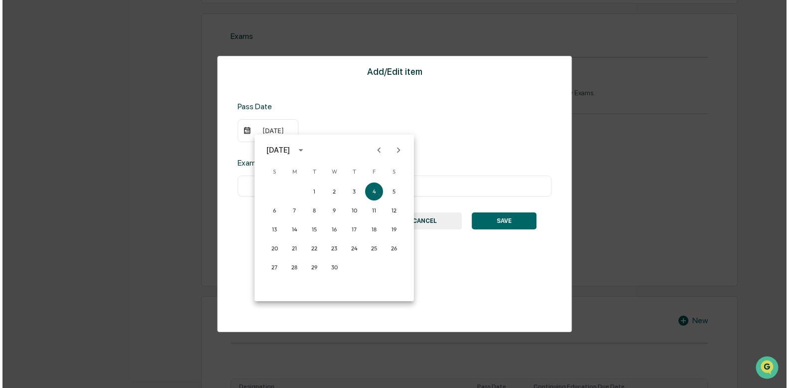
scroll to position [449, 0]
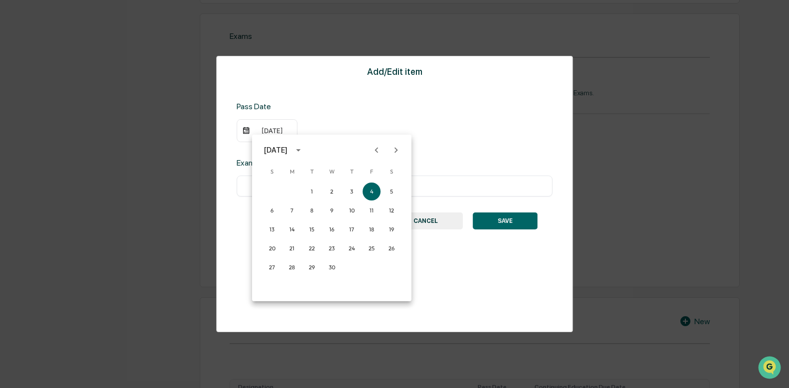
click at [288, 150] on div "September 2015" at bounding box center [275, 149] width 23 height 11
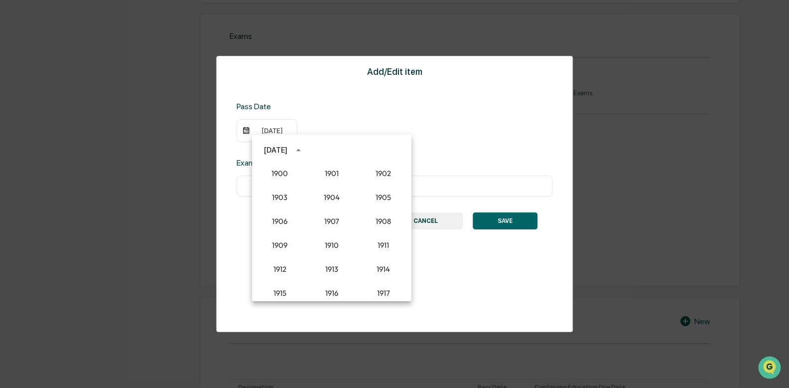
scroll to position [851, 0]
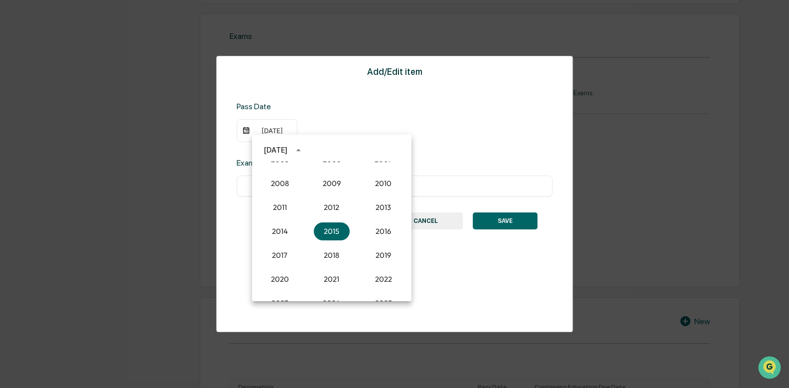
click at [288, 148] on div "September 2015" at bounding box center [275, 149] width 23 height 11
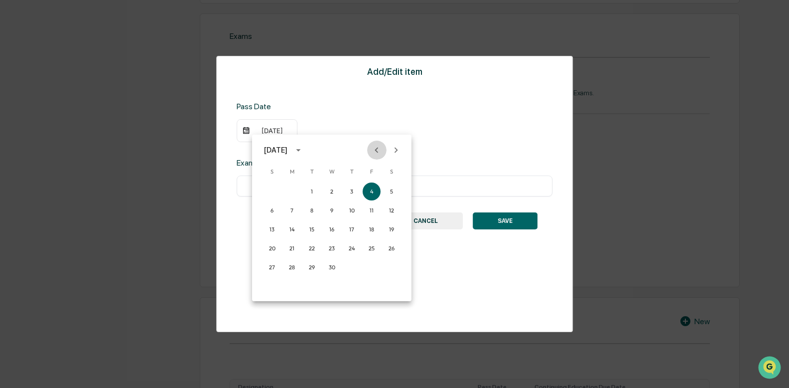
click at [377, 153] on icon "Previous month" at bounding box center [376, 149] width 11 height 11
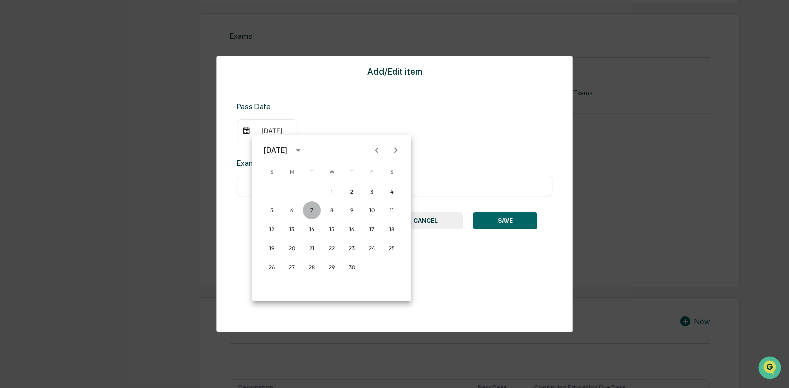
click at [312, 209] on button "7" at bounding box center [312, 210] width 18 height 18
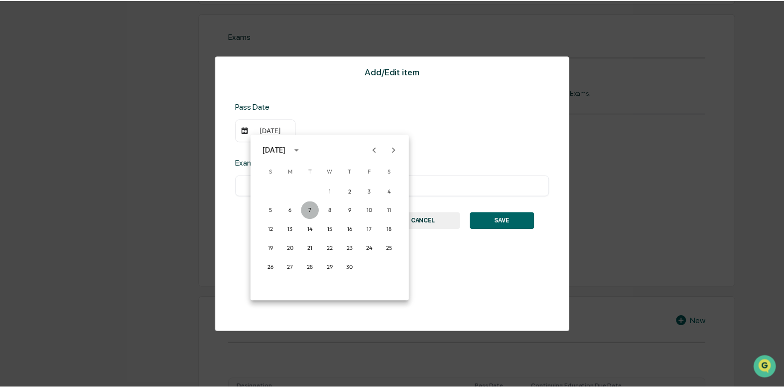
scroll to position [448, 0]
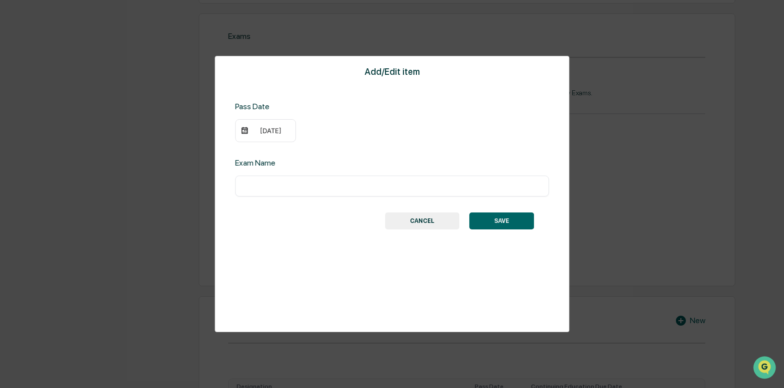
click at [300, 181] on input "text" at bounding box center [392, 186] width 299 height 10
type input "*********"
click at [502, 222] on button "SAVE" at bounding box center [501, 220] width 65 height 17
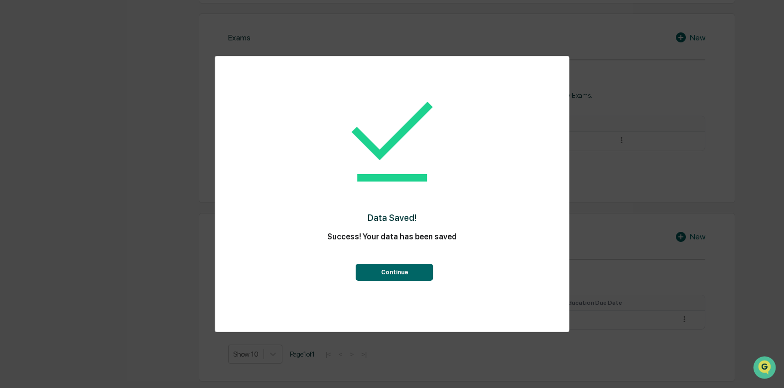
click at [393, 269] on button "Continue" at bounding box center [394, 272] width 77 height 17
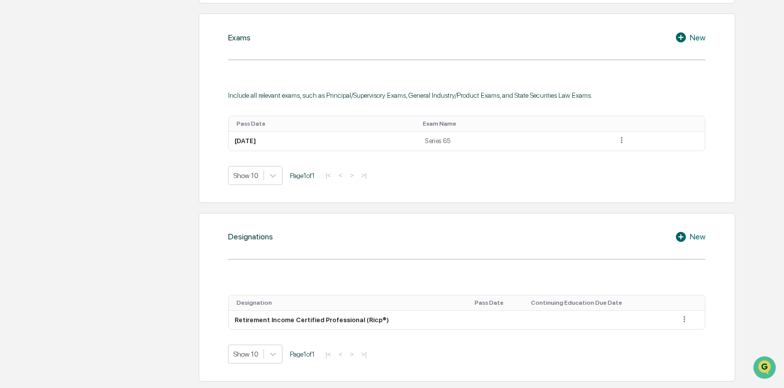
click at [681, 35] on icon at bounding box center [681, 37] width 10 height 10
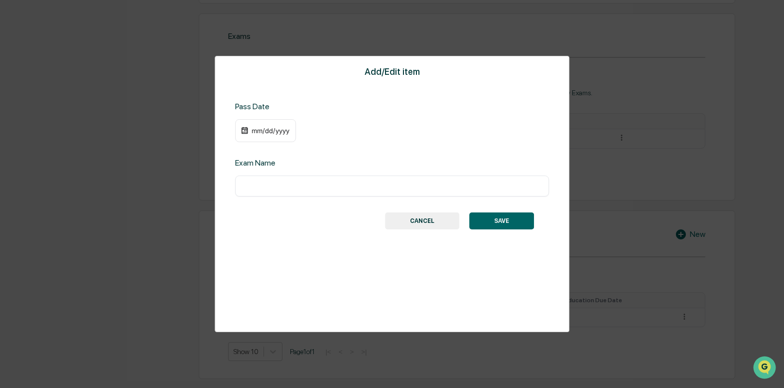
click at [262, 134] on div "mm/dd/yyyy" at bounding box center [271, 131] width 40 height 8
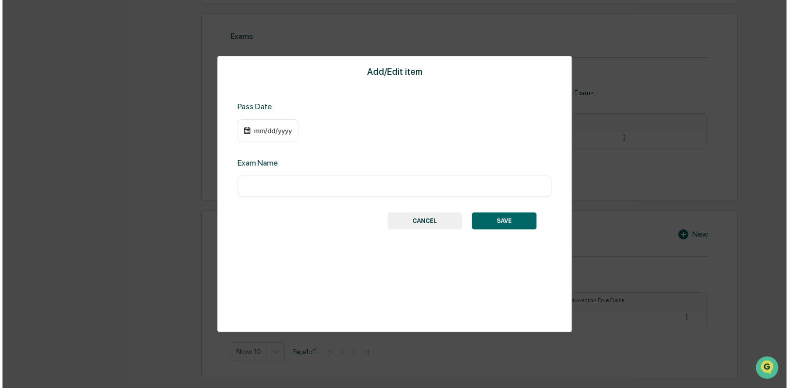
scroll to position [449, 0]
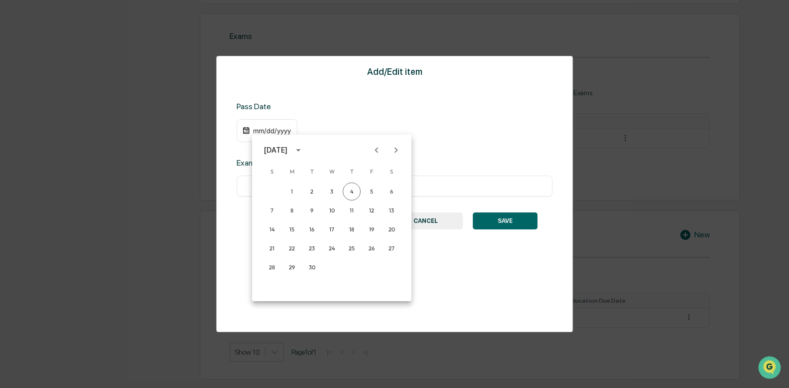
click at [304, 152] on icon "calendar view is open, switch to year view" at bounding box center [298, 149] width 11 height 11
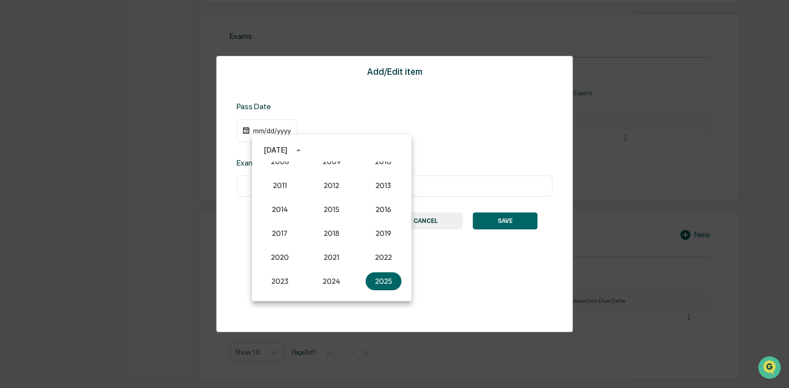
scroll to position [823, 0]
click at [324, 211] on button "2009" at bounding box center [332, 211] width 36 height 18
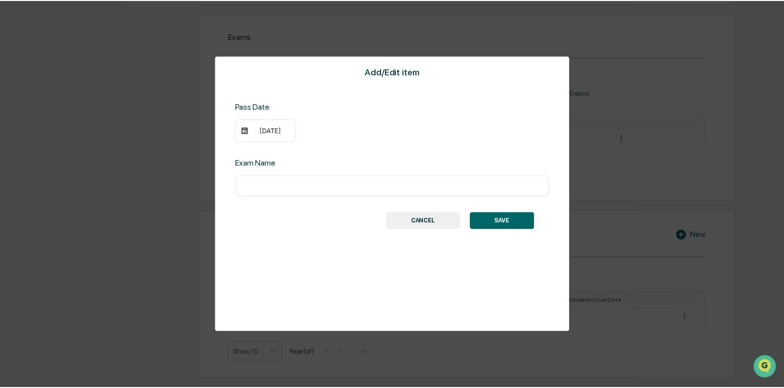
scroll to position [448, 0]
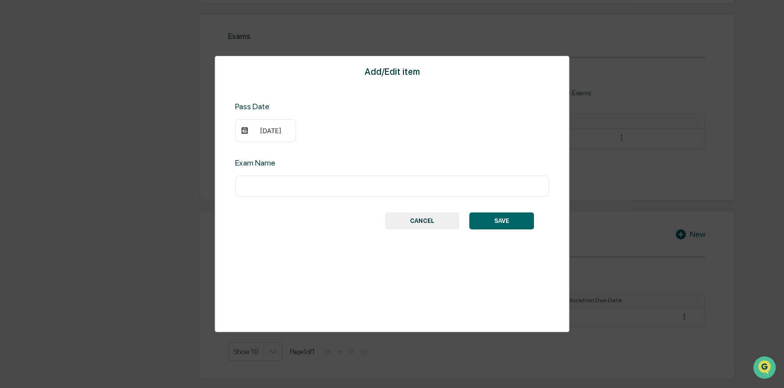
click at [280, 127] on div "09/04/2009" at bounding box center [271, 131] width 40 height 8
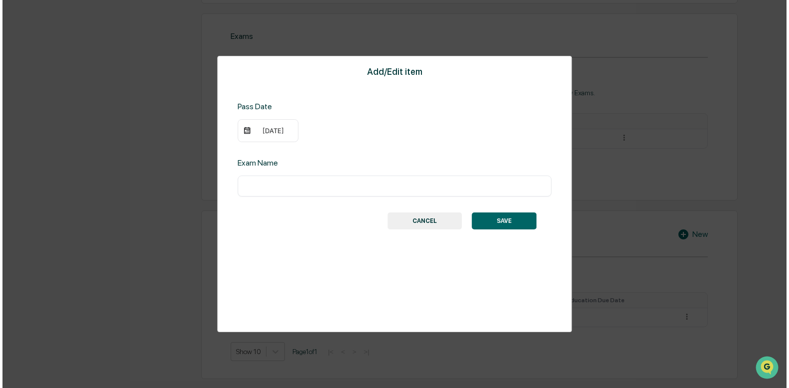
scroll to position [449, 0]
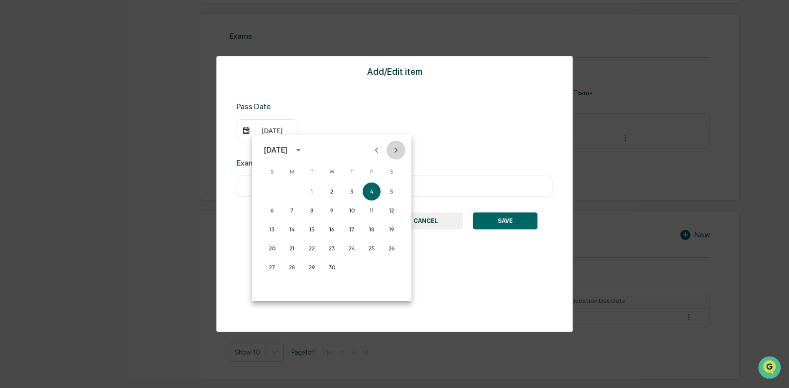
click at [396, 149] on icon "Next month" at bounding box center [396, 149] width 3 height 5
click at [311, 226] on button "13" at bounding box center [312, 229] width 18 height 18
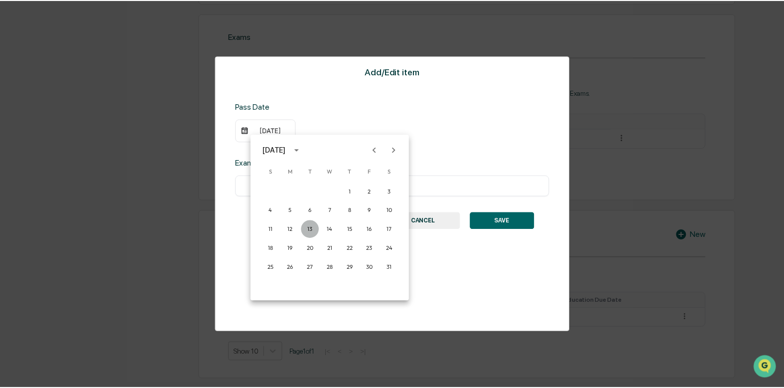
scroll to position [448, 0]
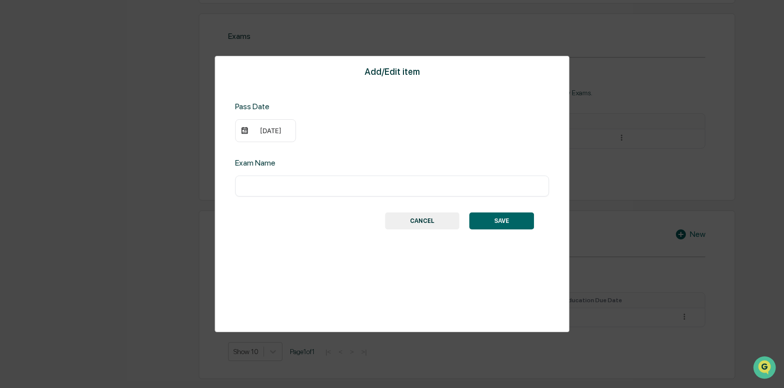
click at [296, 182] on input "text" at bounding box center [392, 186] width 299 height 10
type input "********"
click at [514, 218] on button "SAVE" at bounding box center [501, 220] width 65 height 17
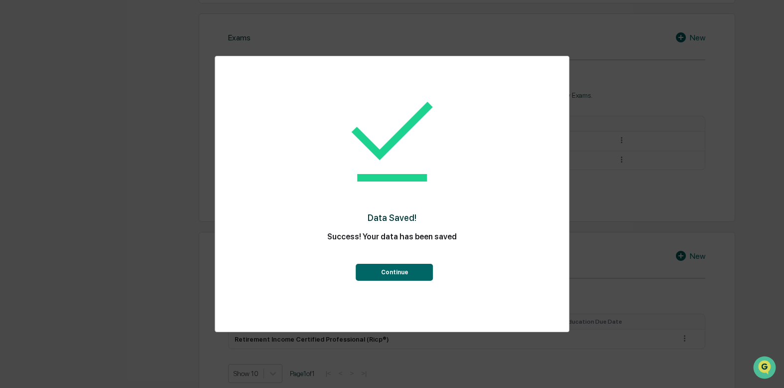
click at [390, 270] on button "Continue" at bounding box center [394, 272] width 77 height 17
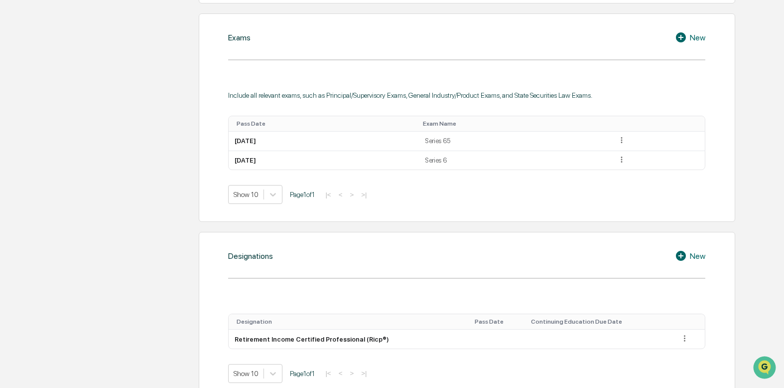
click at [695, 37] on div "New" at bounding box center [690, 37] width 30 height 12
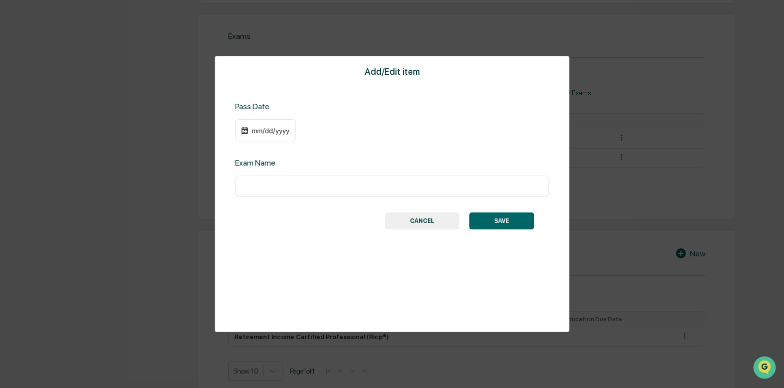
click at [266, 129] on div "mm/dd/yyyy" at bounding box center [271, 131] width 40 height 8
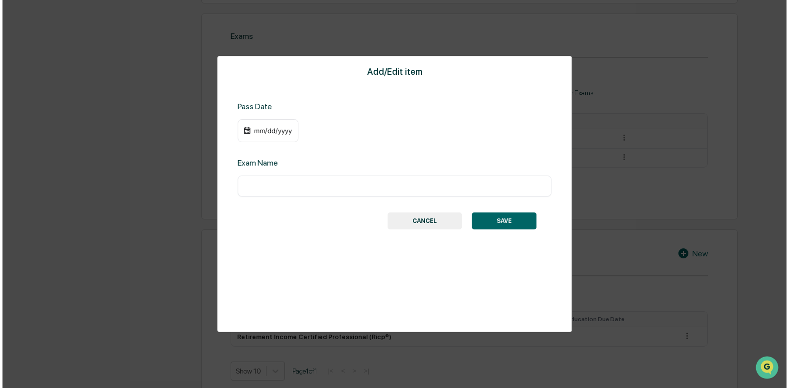
scroll to position [449, 0]
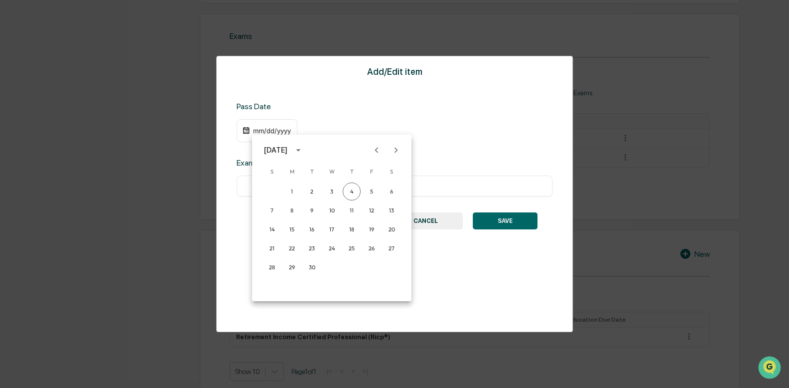
click at [288, 148] on div "September 2025" at bounding box center [275, 149] width 23 height 11
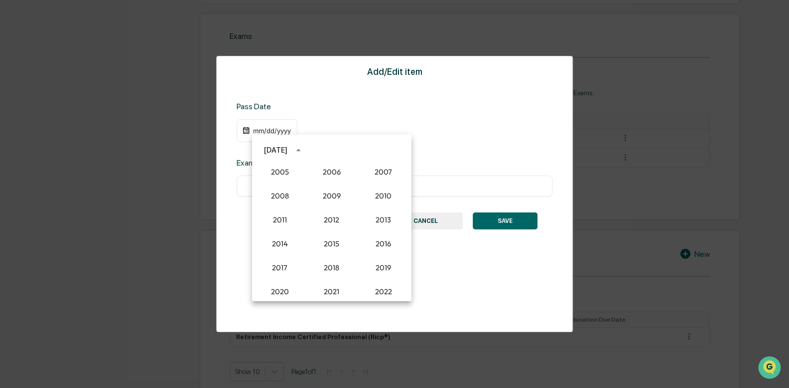
scroll to position [823, 0]
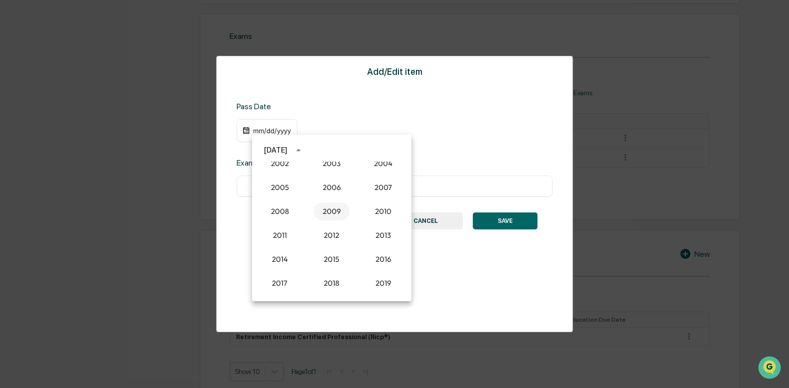
click at [325, 205] on button "2009" at bounding box center [332, 211] width 36 height 18
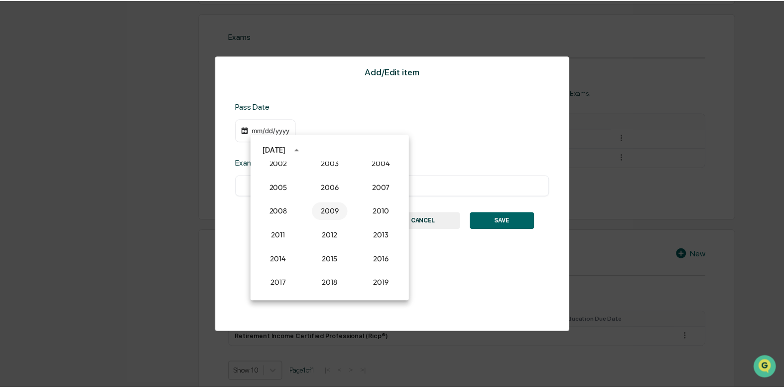
scroll to position [448, 0]
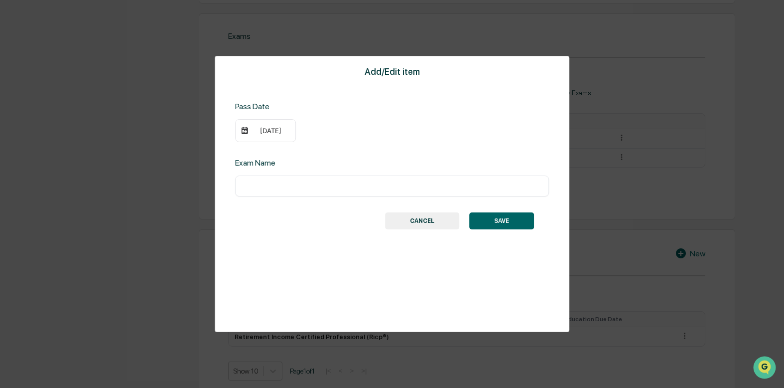
click at [263, 130] on div "09/04/2009" at bounding box center [271, 131] width 40 height 8
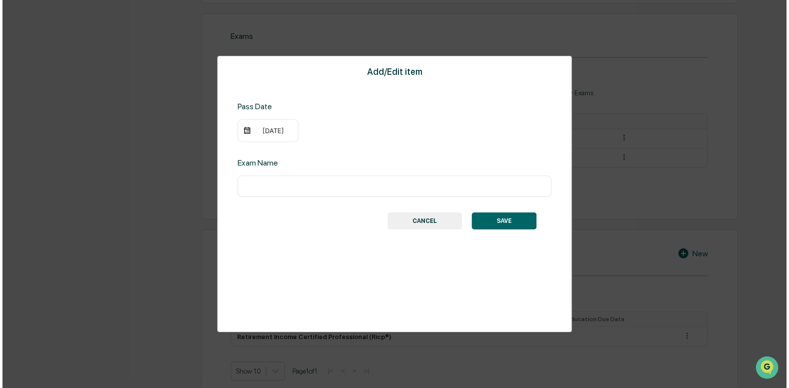
scroll to position [449, 0]
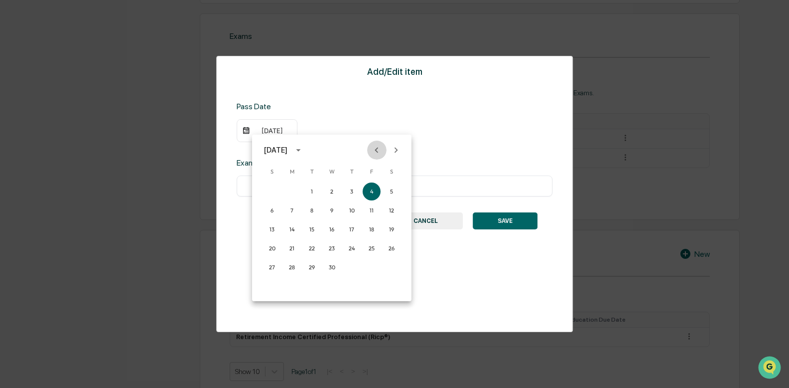
click at [375, 149] on icon "Previous month" at bounding box center [376, 149] width 11 height 11
click at [389, 209] on button "8" at bounding box center [392, 210] width 18 height 18
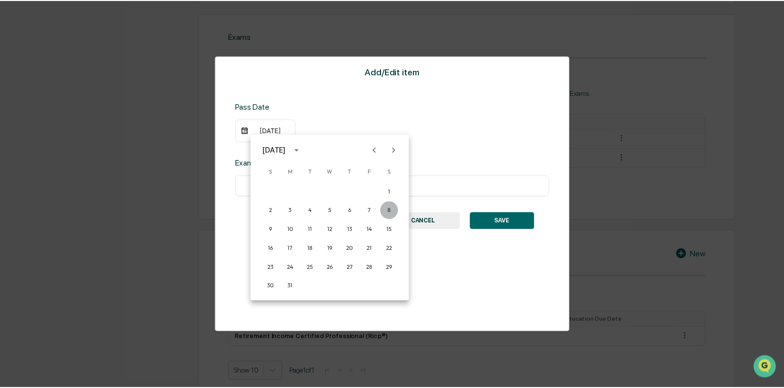
scroll to position [448, 0]
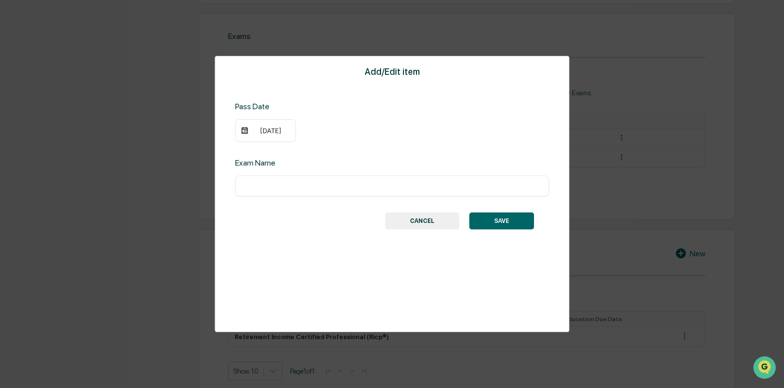
click at [338, 185] on input "text" at bounding box center [392, 186] width 299 height 10
type input "*********"
click at [508, 217] on button "SAVE" at bounding box center [501, 220] width 65 height 17
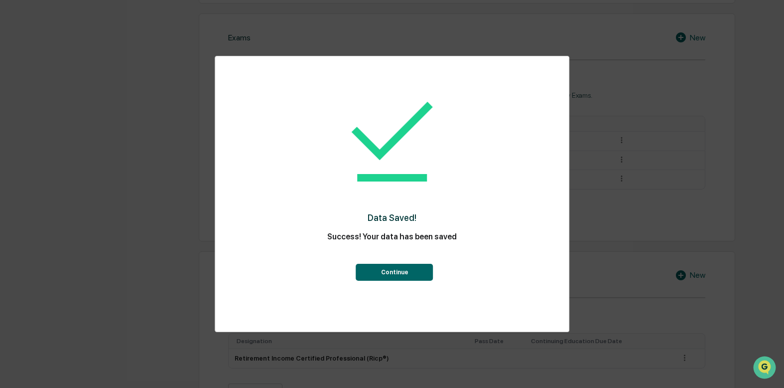
click at [394, 275] on button "Continue" at bounding box center [394, 272] width 77 height 17
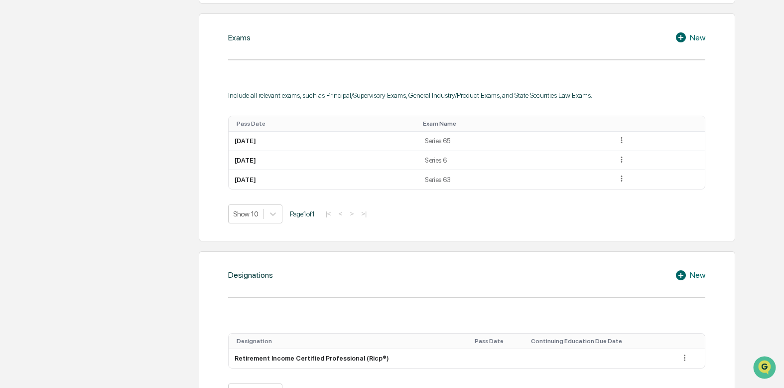
scroll to position [399, 0]
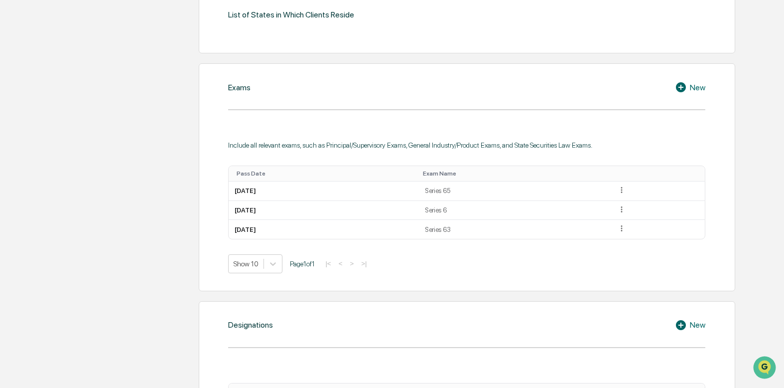
click at [684, 86] on icon at bounding box center [681, 87] width 10 height 10
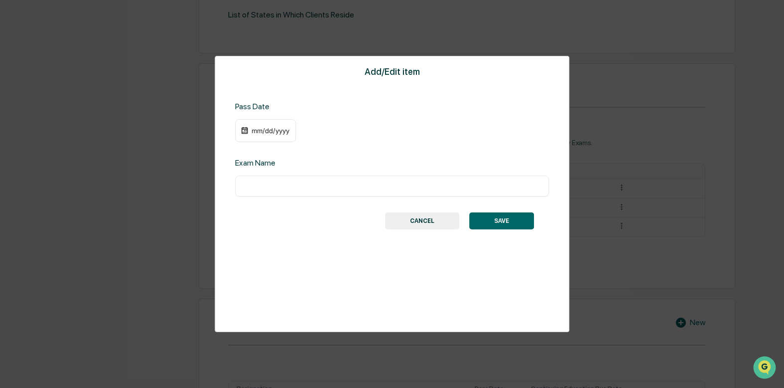
click at [250, 133] on div "mm/dd/yyyy" at bounding box center [265, 130] width 61 height 23
click at [270, 132] on div "mm/dd/yyyy" at bounding box center [271, 131] width 40 height 8
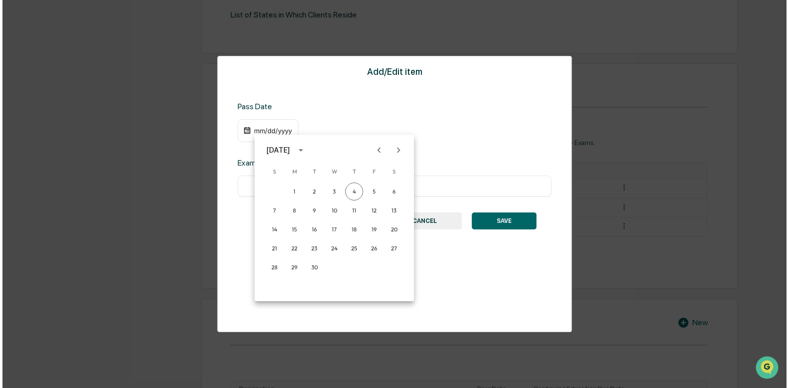
scroll to position [399, 0]
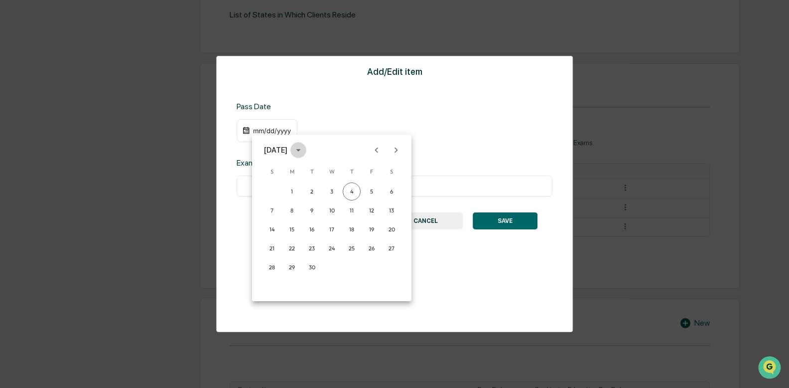
click at [304, 151] on icon "calendar view is open, switch to year view" at bounding box center [298, 149] width 11 height 11
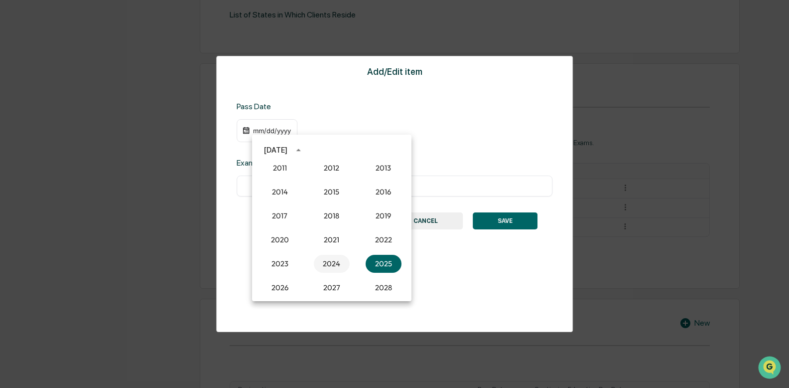
scroll to position [873, 0]
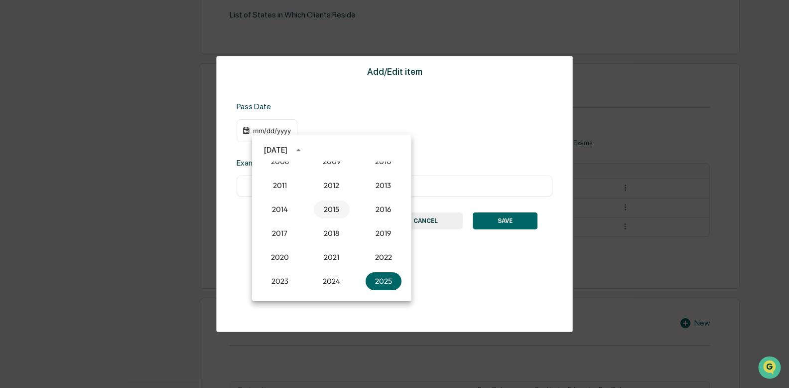
click at [331, 210] on button "2015" at bounding box center [332, 209] width 36 height 18
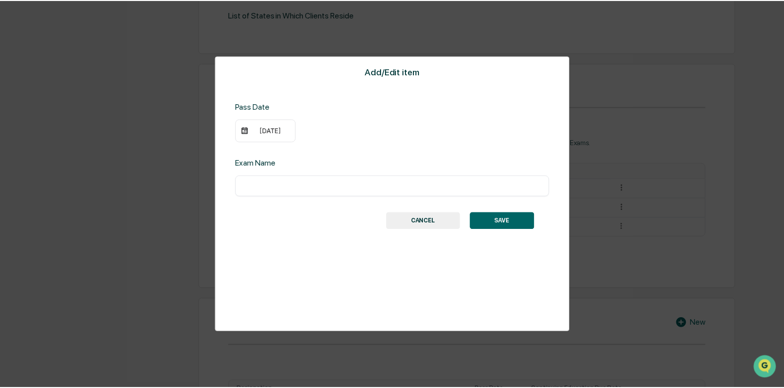
scroll to position [399, 0]
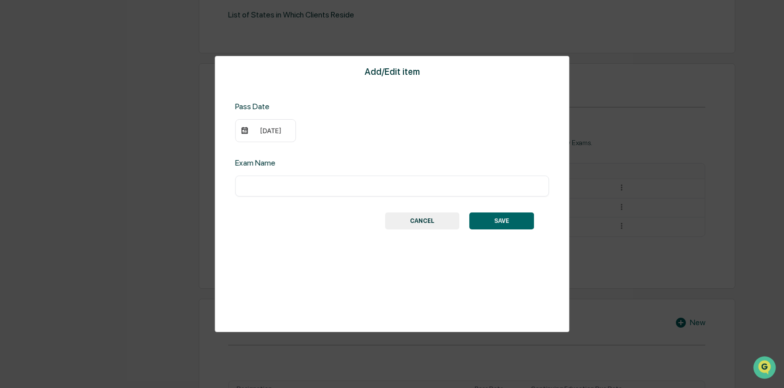
click at [266, 130] on div "09/04/2015" at bounding box center [271, 131] width 40 height 8
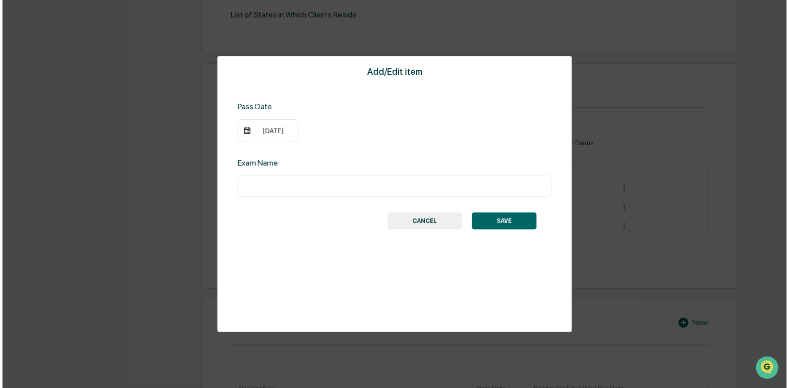
scroll to position [399, 0]
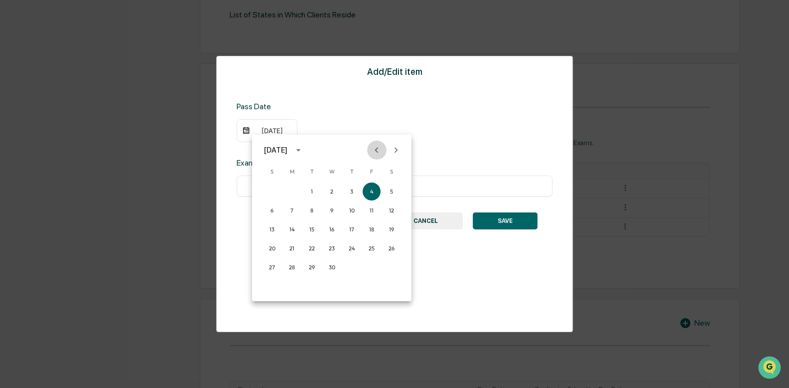
click at [380, 150] on icon "Previous month" at bounding box center [376, 149] width 11 height 11
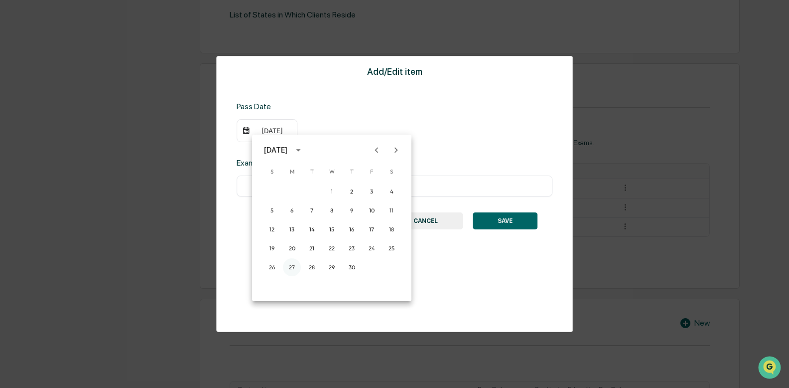
click at [291, 267] on button "27" at bounding box center [292, 267] width 18 height 18
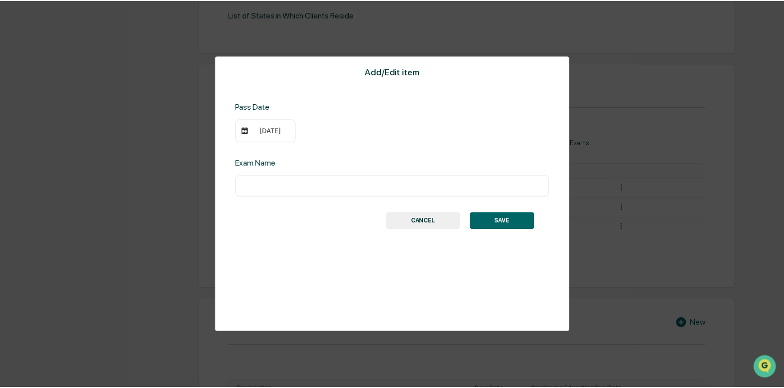
scroll to position [399, 0]
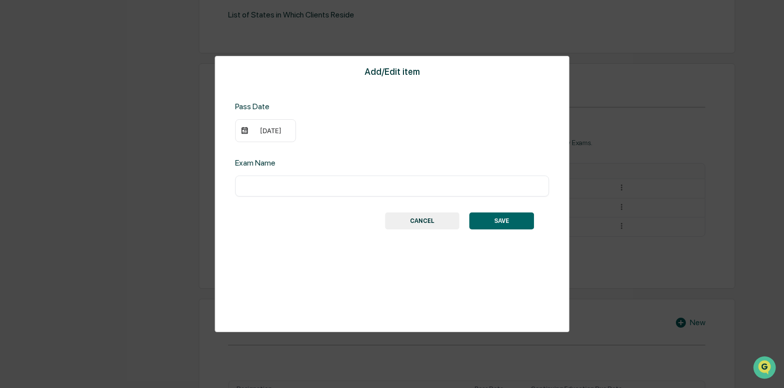
click at [310, 182] on input "text" at bounding box center [392, 186] width 299 height 10
type input "*"
type input "**********"
click at [491, 221] on button "SAVE" at bounding box center [501, 220] width 65 height 17
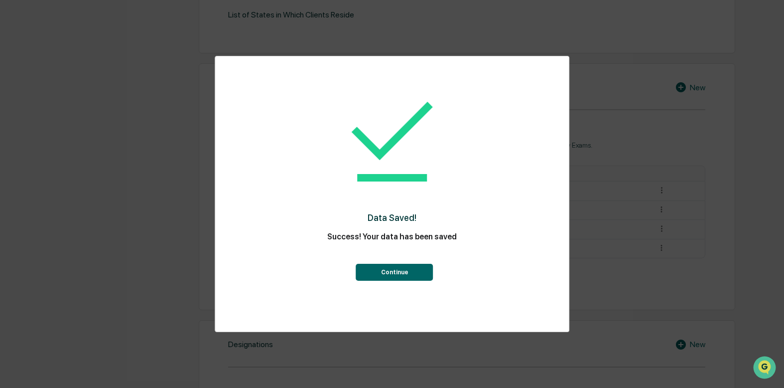
click at [402, 272] on button "Continue" at bounding box center [394, 272] width 77 height 17
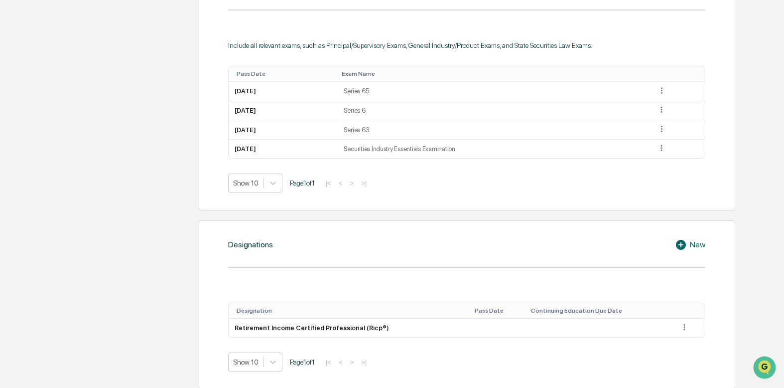
scroll to position [548, 0]
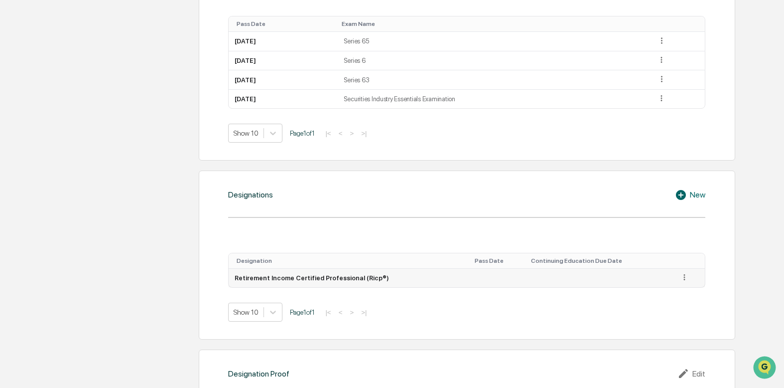
click at [680, 278] on icon at bounding box center [684, 277] width 9 height 9
click at [670, 289] on div "Edit" at bounding box center [674, 291] width 32 height 16
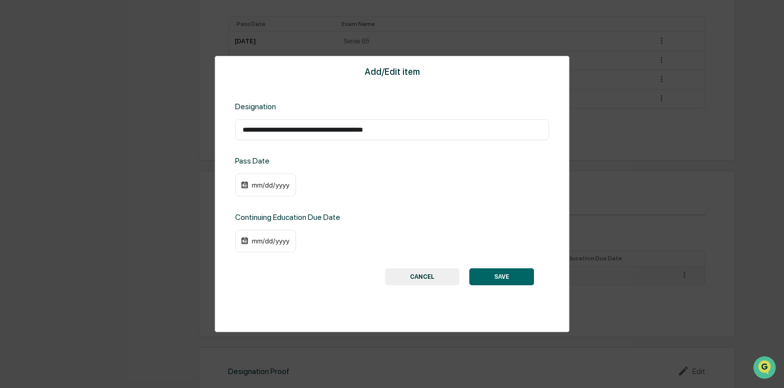
click at [395, 129] on input "**********" at bounding box center [392, 130] width 299 height 10
type input "**********"
click at [255, 187] on div "mm/dd/yyyy" at bounding box center [271, 185] width 40 height 8
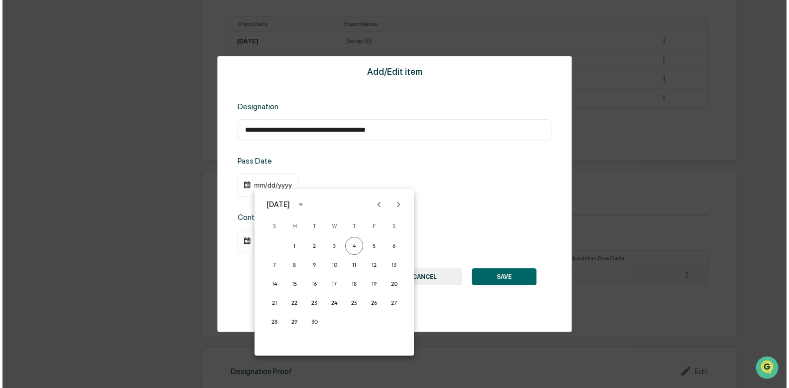
scroll to position [549, 0]
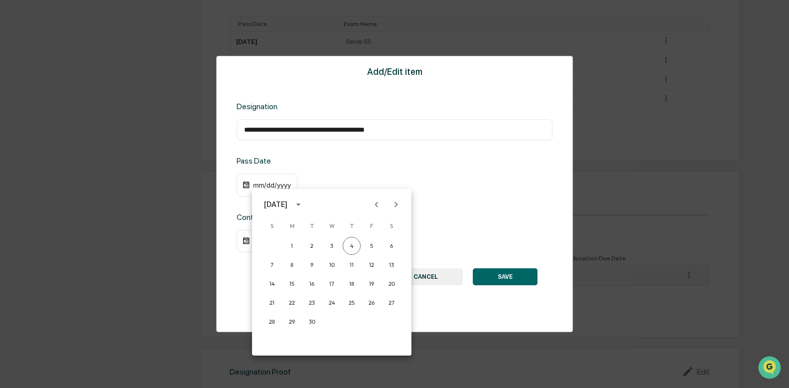
click at [288, 204] on div "September 2025" at bounding box center [275, 204] width 23 height 11
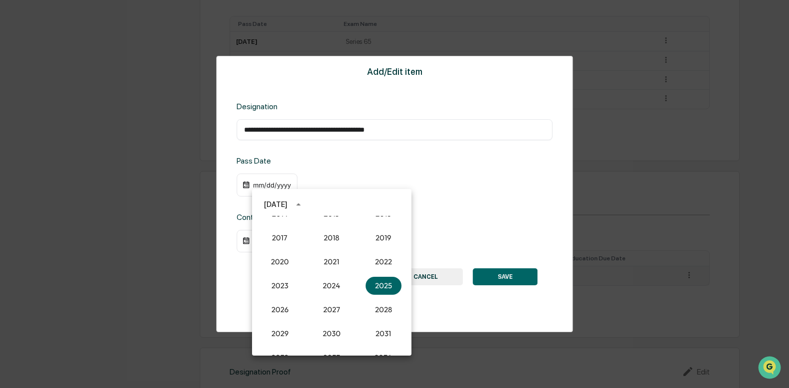
scroll to position [873, 0]
click at [377, 263] on button "2016" at bounding box center [384, 264] width 36 height 18
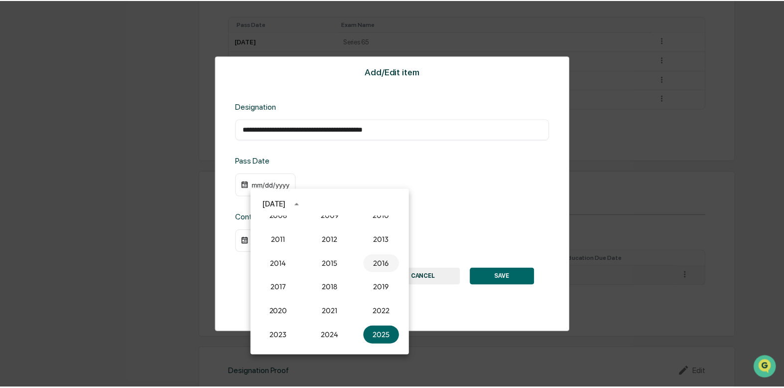
scroll to position [548, 0]
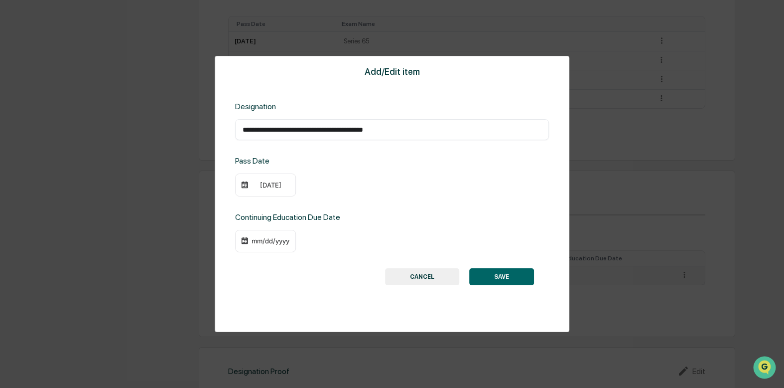
click at [264, 185] on div "09/04/2016" at bounding box center [271, 185] width 40 height 8
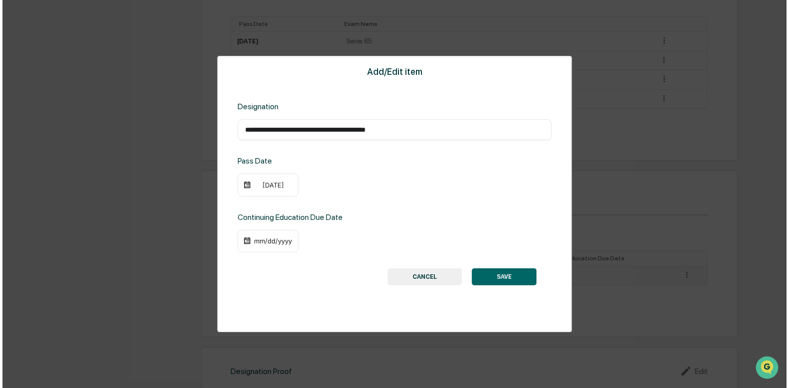
scroll to position [549, 0]
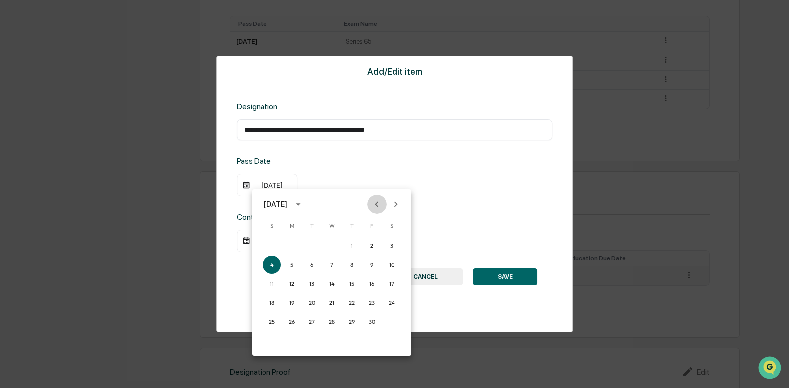
click at [375, 202] on icon "Previous month" at bounding box center [376, 204] width 11 height 11
click at [376, 202] on icon "Previous month" at bounding box center [376, 204] width 11 height 11
click at [332, 245] on button "1" at bounding box center [332, 246] width 18 height 18
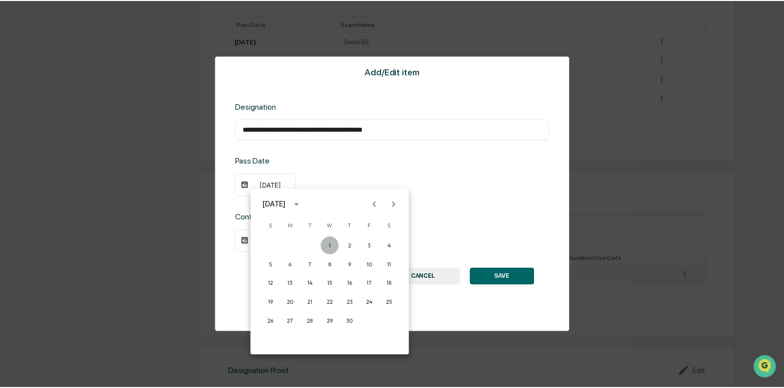
scroll to position [548, 0]
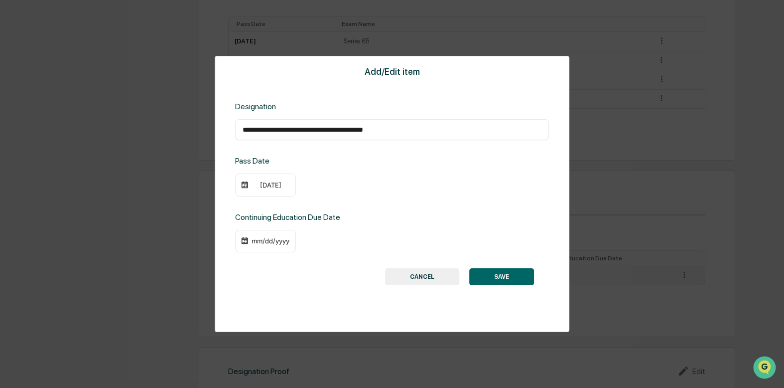
click at [265, 245] on div "mm/dd/yyyy" at bounding box center [265, 241] width 61 height 23
click at [274, 246] on div "mm/dd/yyyy" at bounding box center [265, 241] width 61 height 23
click at [278, 242] on div "mm/dd/yyyy" at bounding box center [271, 241] width 40 height 8
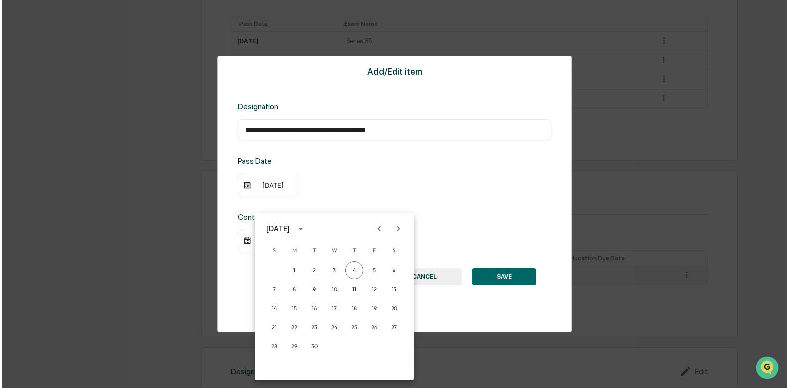
scroll to position [549, 0]
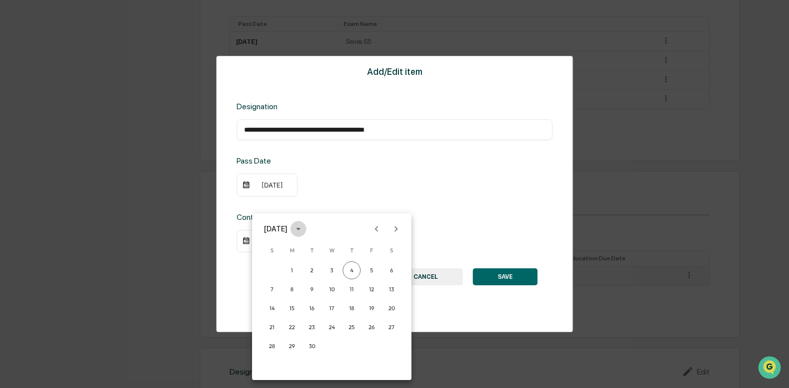
click at [304, 228] on icon "calendar view is open, switch to year view" at bounding box center [298, 228] width 11 height 11
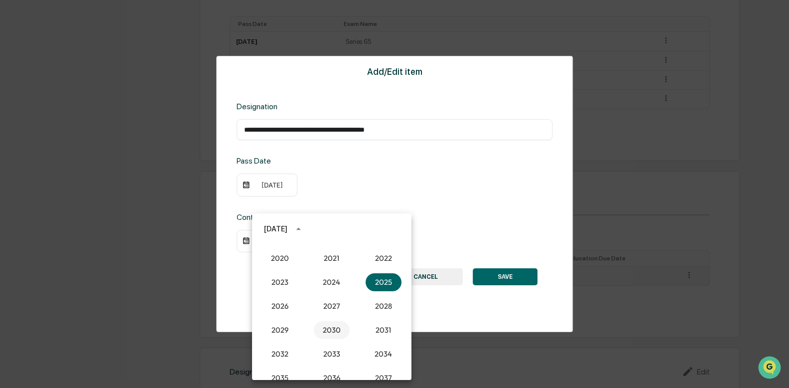
scroll to position [973, 0]
click at [284, 280] on button "2026" at bounding box center [280, 284] width 36 height 18
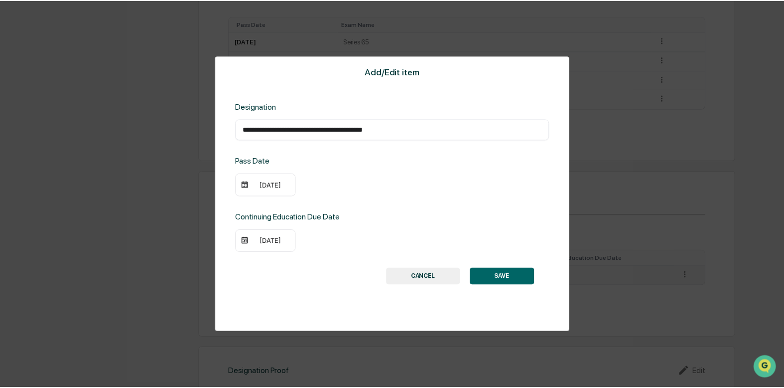
scroll to position [548, 0]
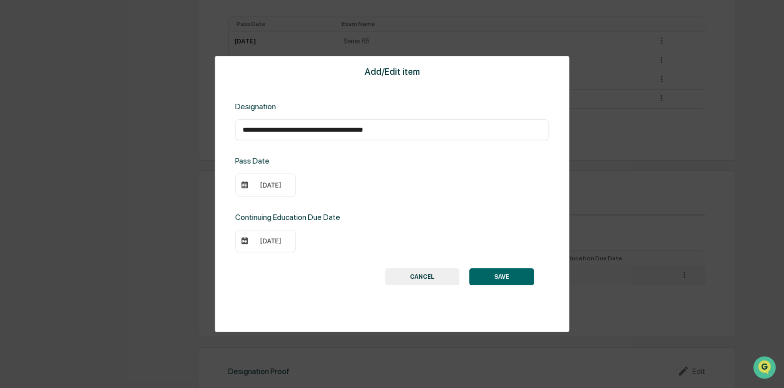
click at [262, 242] on div "09/04/2026" at bounding box center [271, 241] width 40 height 8
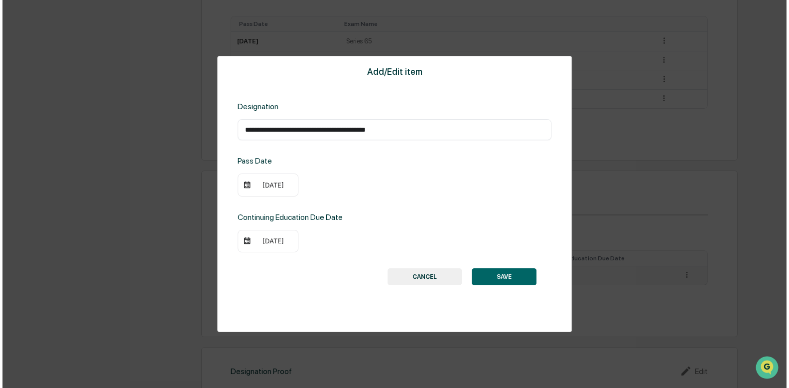
scroll to position [549, 0]
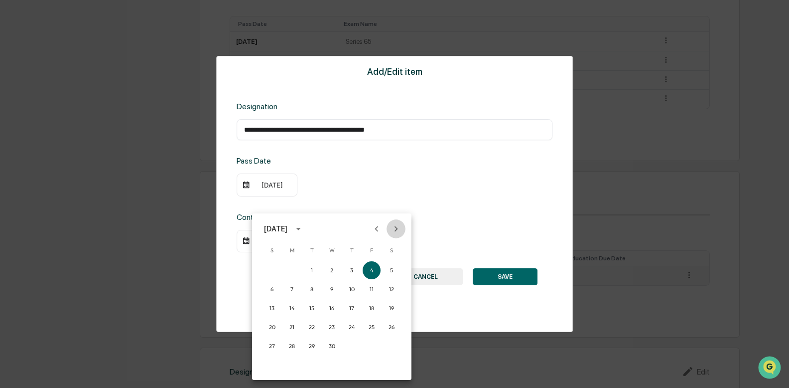
click at [392, 228] on icon "Next month" at bounding box center [396, 228] width 11 height 11
click at [392, 227] on icon "Next month" at bounding box center [396, 228] width 11 height 11
click at [354, 343] on button "31" at bounding box center [352, 346] width 18 height 18
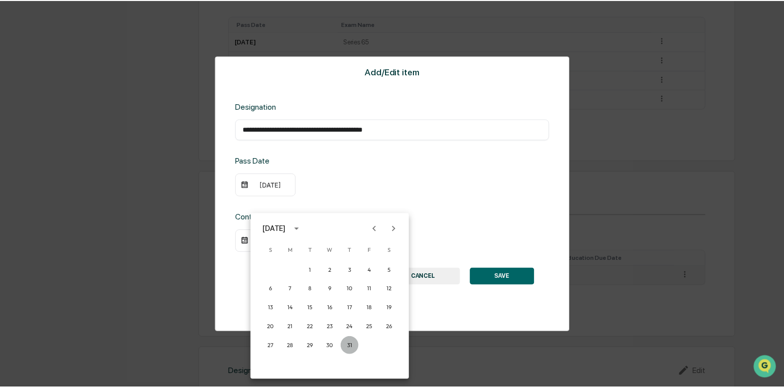
scroll to position [548, 0]
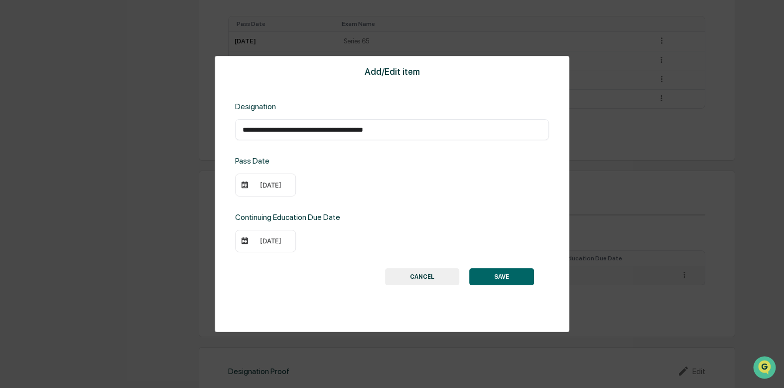
click at [511, 278] on button "SAVE" at bounding box center [501, 276] width 65 height 17
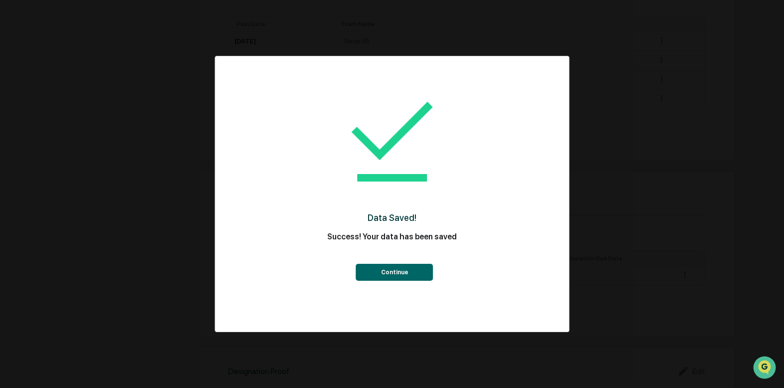
click at [393, 273] on button "Continue" at bounding box center [394, 272] width 77 height 17
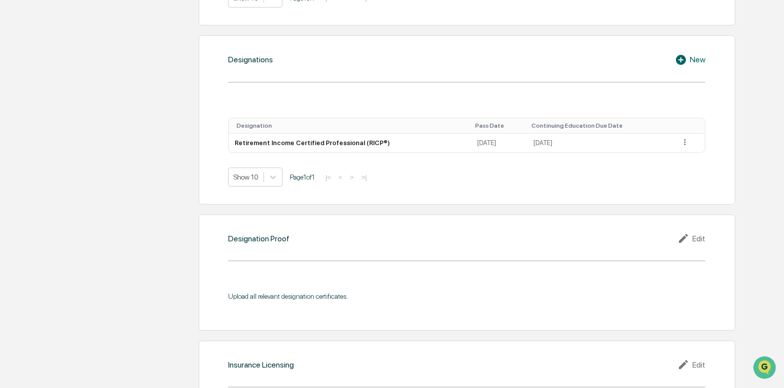
scroll to position [698, 0]
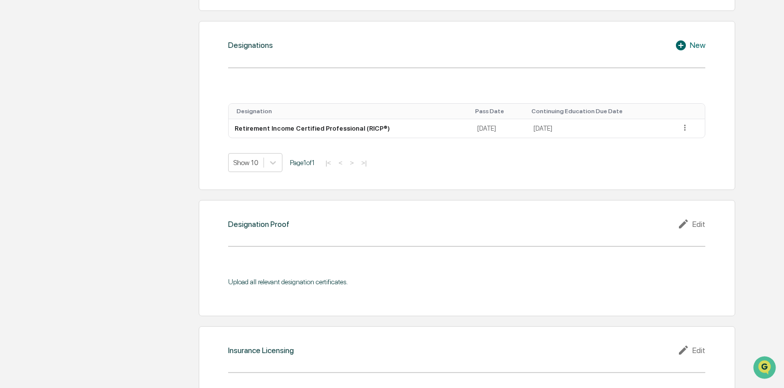
click at [272, 230] on div "Designation Proof Edit" at bounding box center [466, 224] width 477 height 12
click at [699, 223] on div "Edit" at bounding box center [692, 224] width 28 height 12
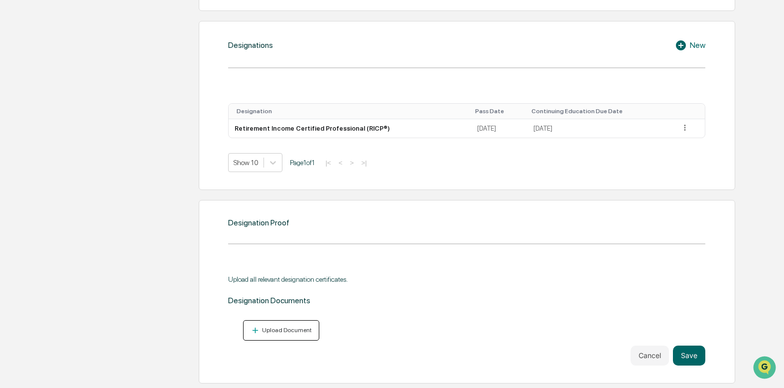
click at [270, 330] on div "Upload Document" at bounding box center [286, 329] width 52 height 7
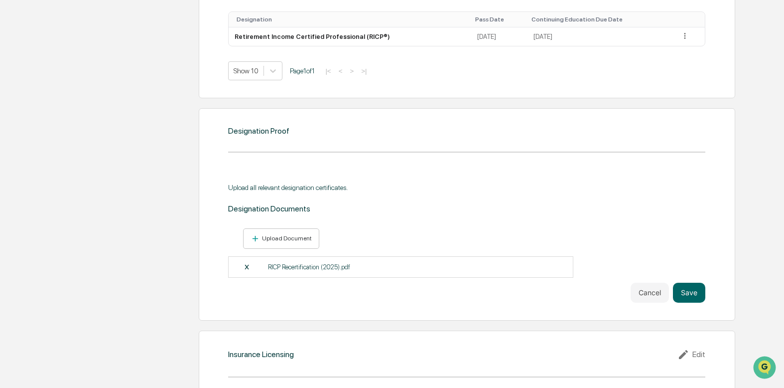
scroll to position [797, 0]
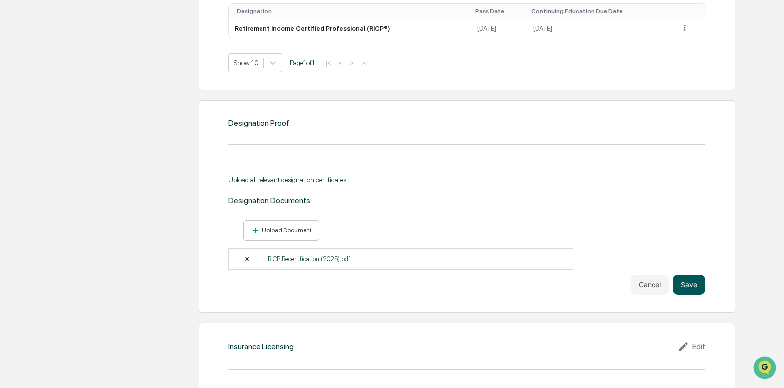
click at [695, 285] on button "Save" at bounding box center [689, 285] width 32 height 20
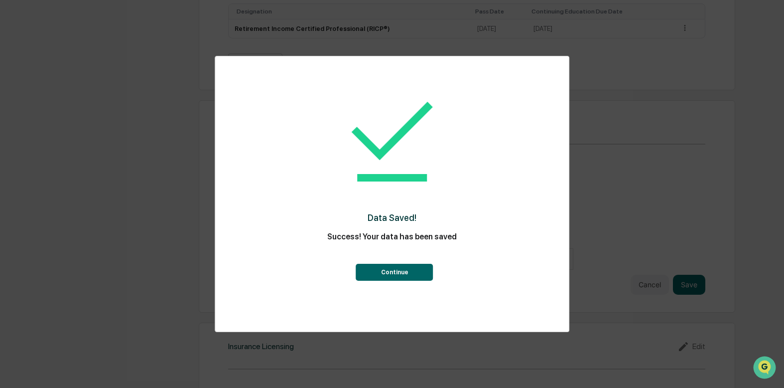
click at [409, 272] on button "Continue" at bounding box center [394, 272] width 77 height 17
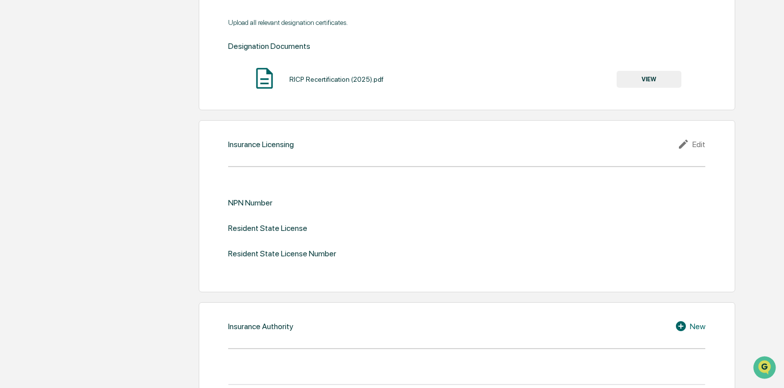
scroll to position [997, 0]
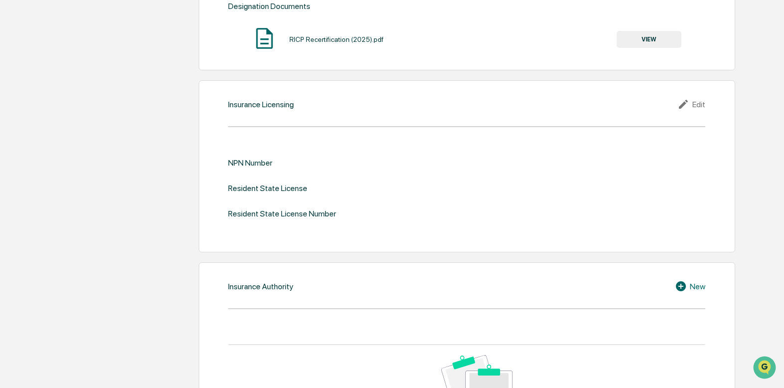
click at [704, 100] on div "Edit" at bounding box center [692, 104] width 28 height 12
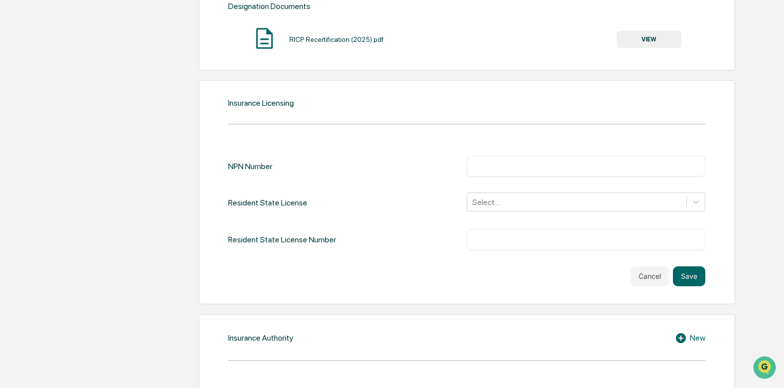
click at [537, 158] on div "​" at bounding box center [586, 165] width 239 height 21
click at [512, 174] on div "​" at bounding box center [586, 165] width 239 height 21
click at [508, 170] on input "text" at bounding box center [586, 166] width 224 height 10
type input "********"
click at [505, 203] on div at bounding box center [576, 201] width 209 height 11
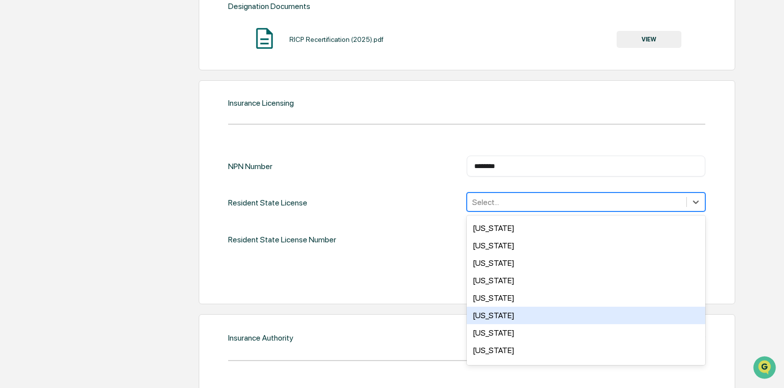
scroll to position [698, 0]
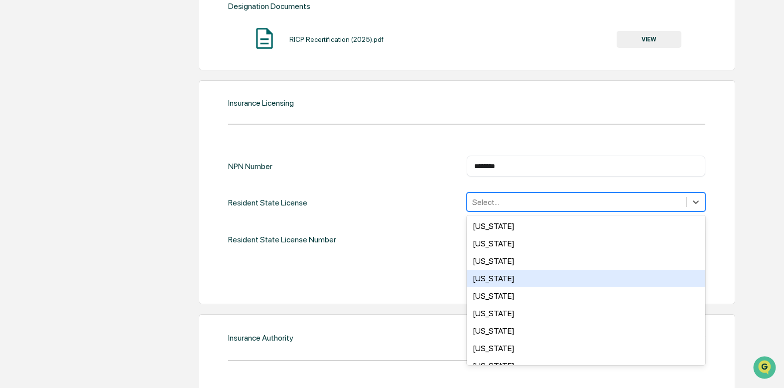
click at [490, 276] on div "Utah" at bounding box center [586, 278] width 239 height 17
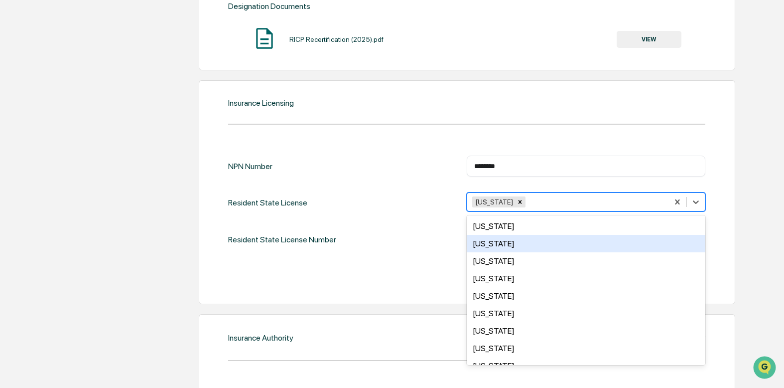
click at [407, 257] on div "NPN Number ******** ​ Resident State License option Utah, selected. 49 results …" at bounding box center [466, 220] width 477 height 130
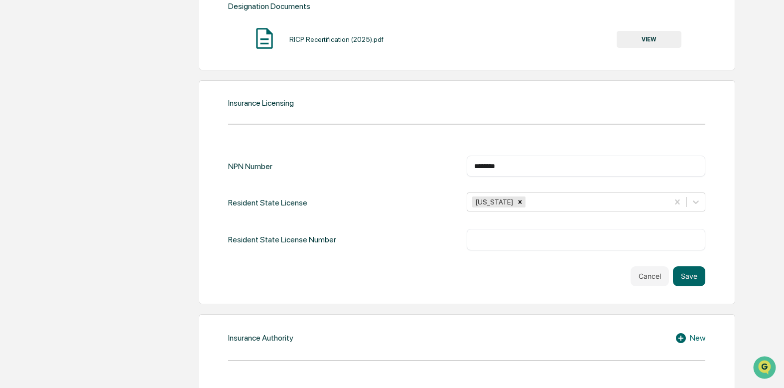
click at [520, 240] on input "text" at bounding box center [586, 239] width 224 height 10
type input "******"
click at [373, 280] on div "Cancel Save" at bounding box center [466, 276] width 477 height 20
click at [699, 271] on button "Save" at bounding box center [689, 276] width 32 height 20
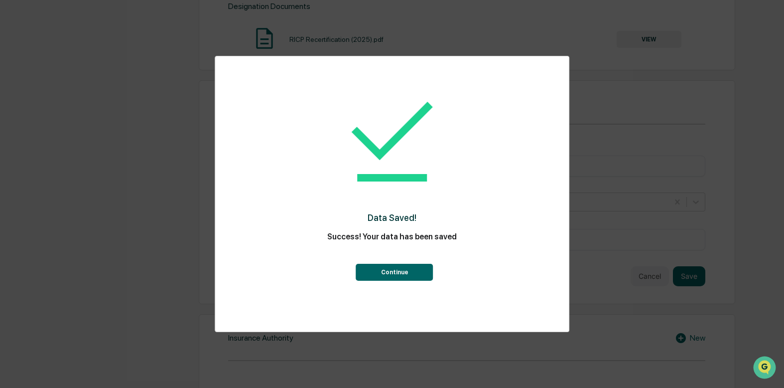
click at [372, 275] on button "Continue" at bounding box center [394, 272] width 77 height 17
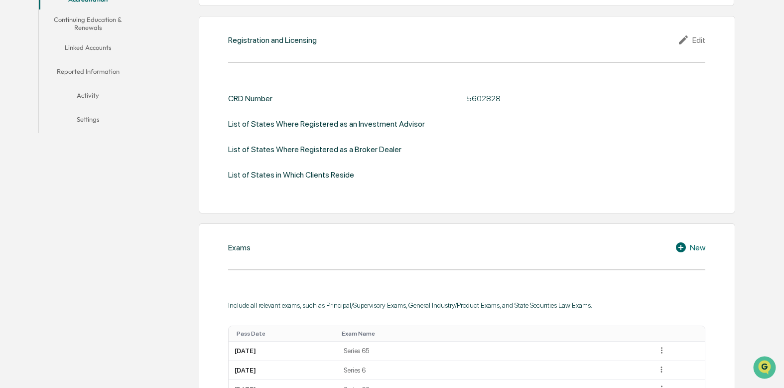
scroll to position [98, 0]
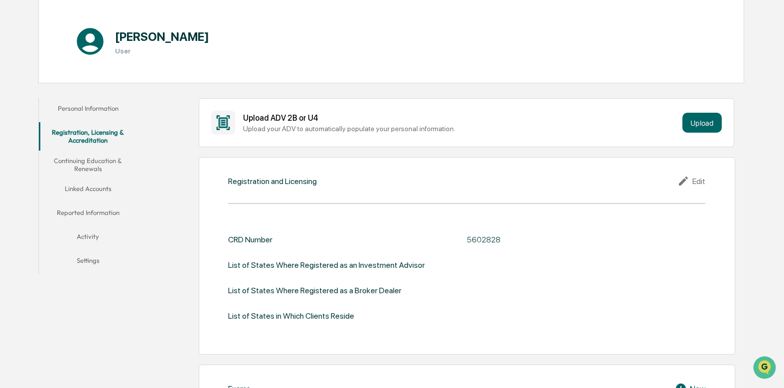
click at [77, 163] on button "Continuing Education & Renewals" at bounding box center [88, 164] width 98 height 28
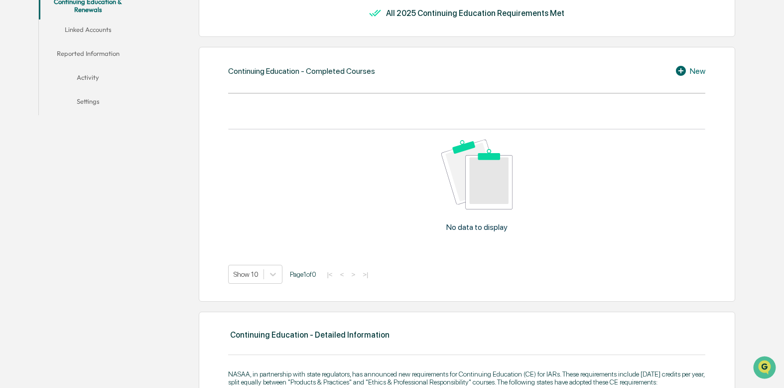
scroll to position [42, 0]
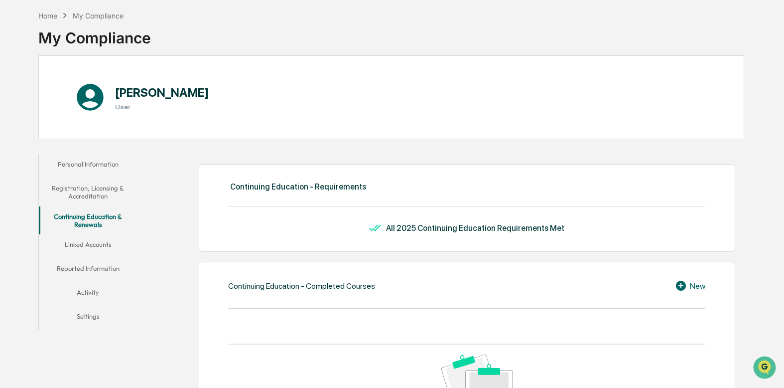
click at [93, 248] on button "Linked Accounts" at bounding box center [88, 246] width 98 height 24
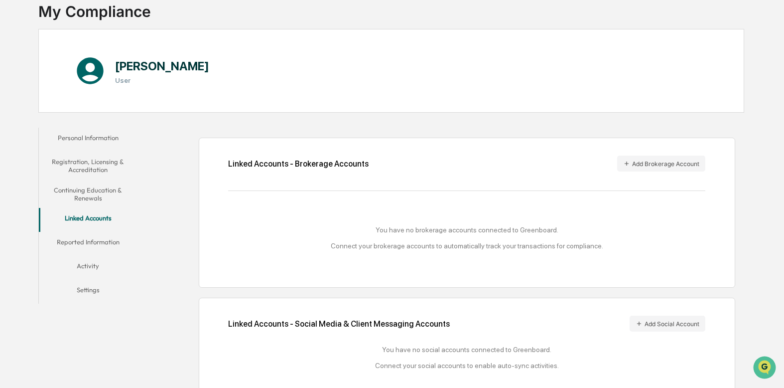
scroll to position [83, 0]
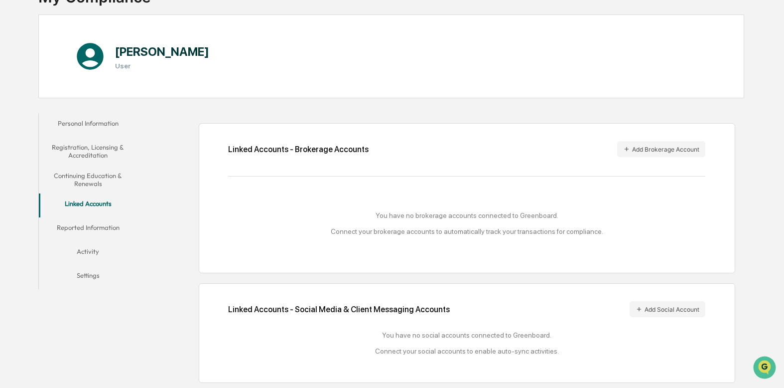
click at [91, 228] on button "Reported Information" at bounding box center [88, 229] width 98 height 24
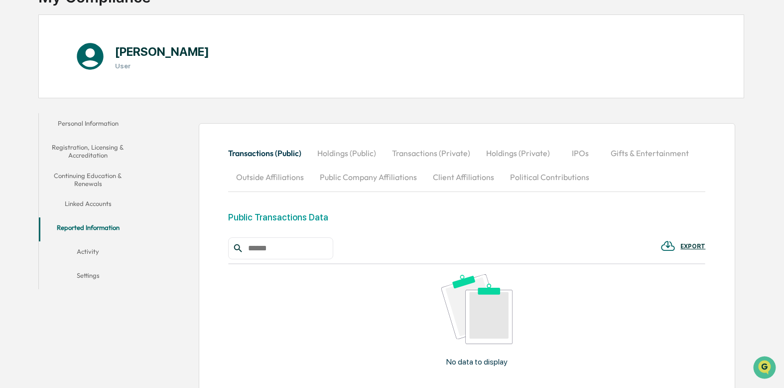
click at [86, 255] on button "Activity" at bounding box center [88, 253] width 98 height 24
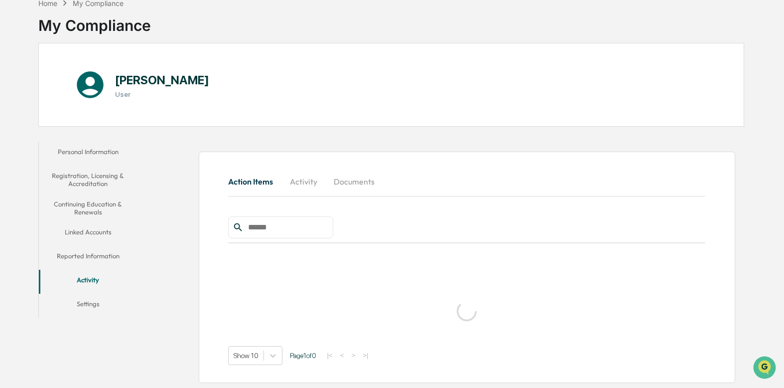
scroll to position [47, 0]
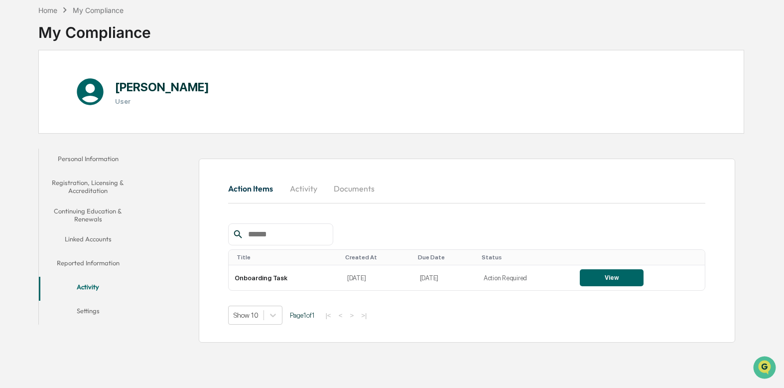
click at [88, 314] on button "Settings" at bounding box center [88, 312] width 98 height 24
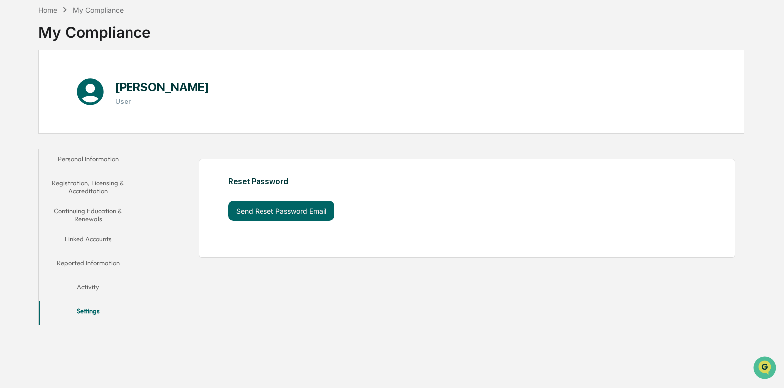
click at [95, 155] on button "Personal Information" at bounding box center [88, 160] width 98 height 24
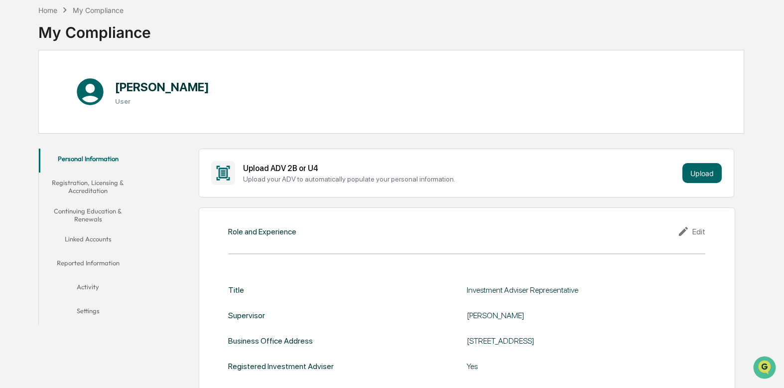
click at [339, 169] on div "Upload ADV 2B or U4" at bounding box center [460, 167] width 435 height 9
click at [269, 166] on div "Upload ADV 2B or U4" at bounding box center [460, 167] width 435 height 9
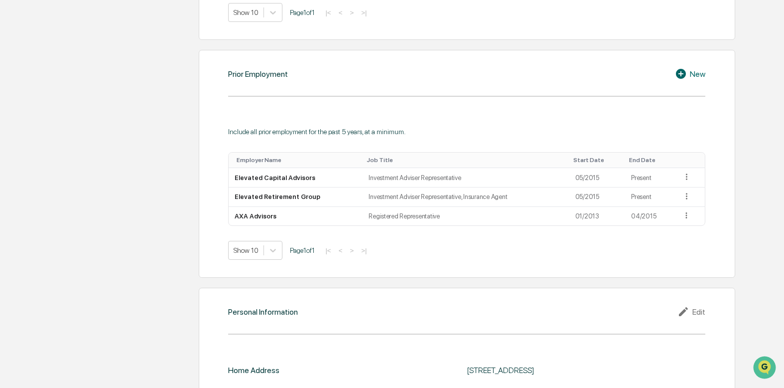
scroll to position [684, 0]
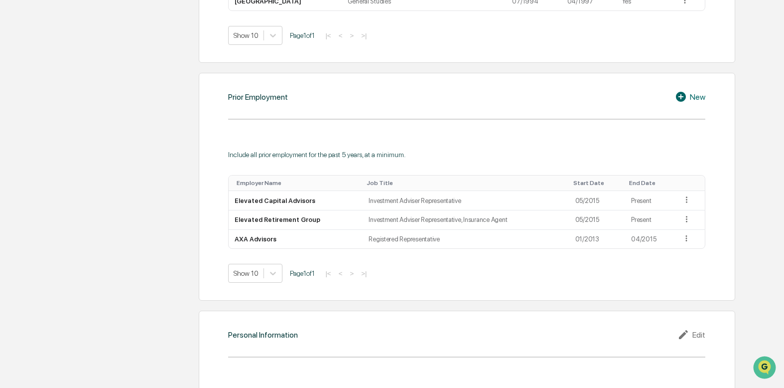
click at [694, 99] on div "New" at bounding box center [690, 97] width 30 height 12
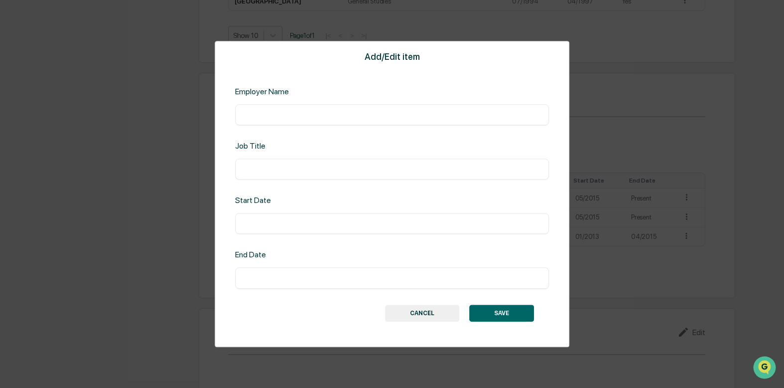
click at [344, 115] on input "text" at bounding box center [392, 115] width 299 height 10
click at [305, 109] on div "​" at bounding box center [392, 114] width 314 height 21
click at [296, 119] on input "text" at bounding box center [392, 115] width 299 height 10
type input "**********"
click at [293, 166] on input "text" at bounding box center [392, 169] width 299 height 10
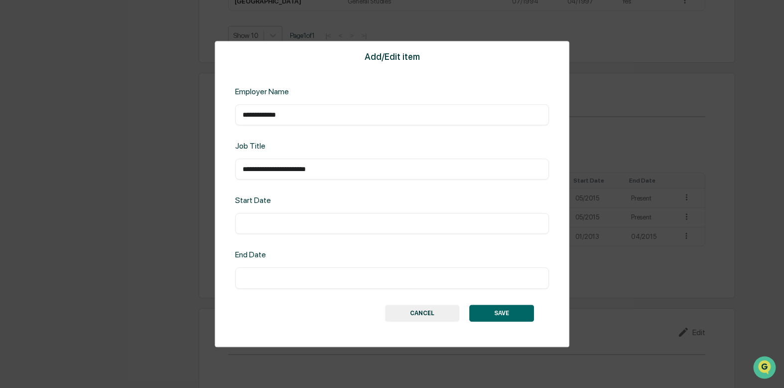
type input "**********"
click at [275, 219] on input "text" at bounding box center [392, 224] width 299 height 10
type input "*******"
click at [513, 311] on button "SAVE" at bounding box center [501, 312] width 65 height 17
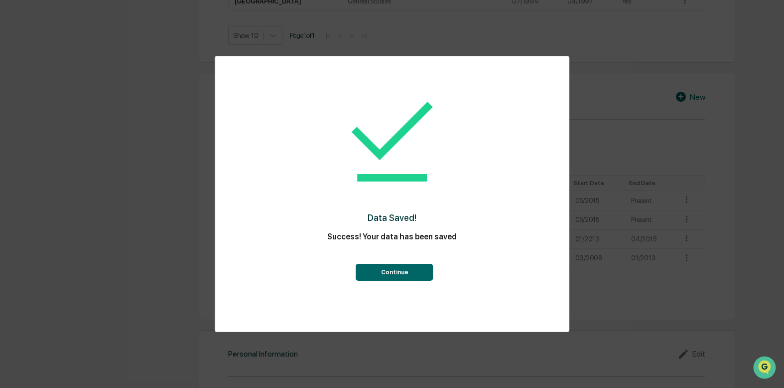
click at [394, 274] on button "Continue" at bounding box center [394, 272] width 77 height 17
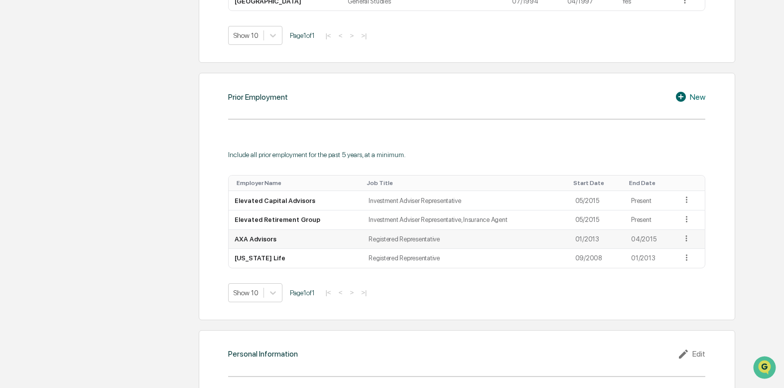
click at [684, 239] on icon at bounding box center [686, 238] width 9 height 9
click at [671, 250] on div "Edit" at bounding box center [675, 252] width 32 height 16
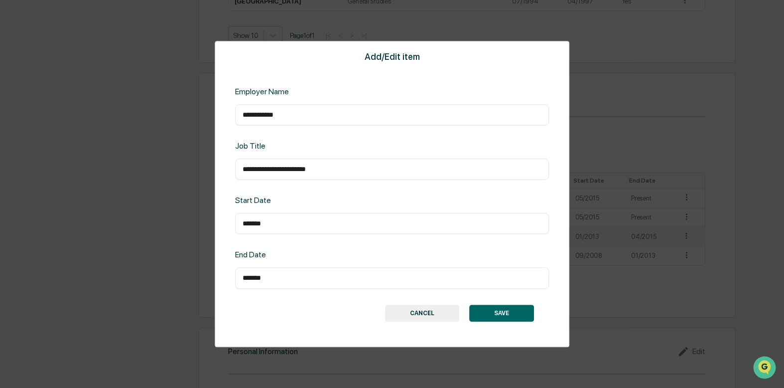
click at [355, 167] on input "**********" at bounding box center [392, 169] width 299 height 10
type input "**********"
click at [490, 310] on button "SAVE" at bounding box center [501, 312] width 65 height 17
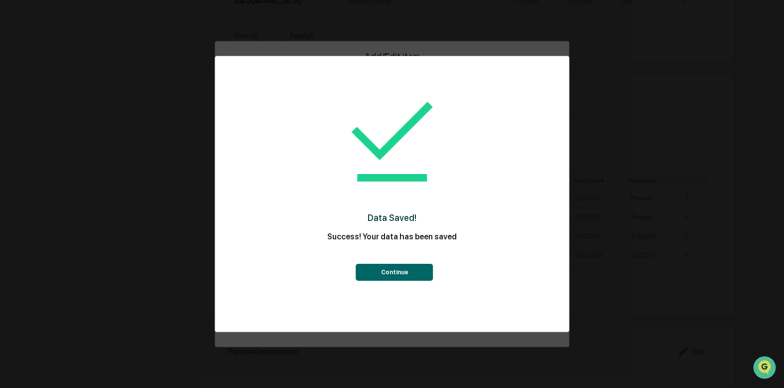
click at [402, 271] on button "Continue" at bounding box center [394, 272] width 77 height 17
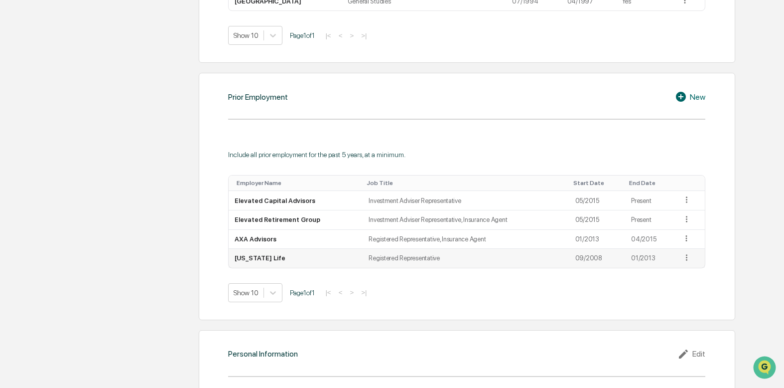
click at [684, 259] on icon at bounding box center [686, 257] width 9 height 9
click at [674, 271] on div "Edit" at bounding box center [675, 272] width 32 height 16
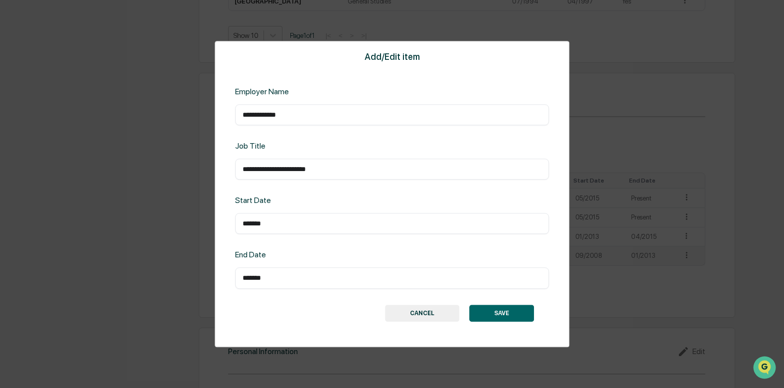
click at [376, 175] on div "**********" at bounding box center [392, 168] width 314 height 21
click at [366, 167] on input "**********" at bounding box center [392, 169] width 299 height 10
type input "**********"
click at [498, 316] on button "SAVE" at bounding box center [501, 312] width 65 height 17
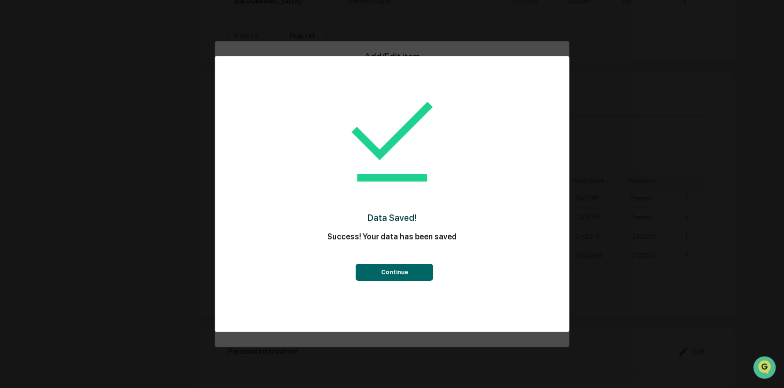
click at [384, 272] on button "Continue" at bounding box center [394, 272] width 77 height 17
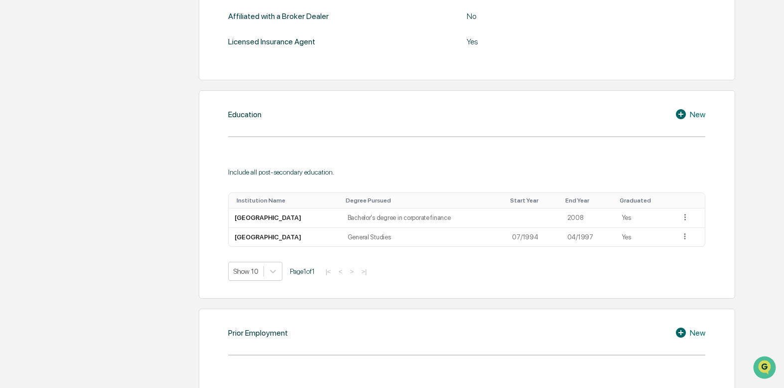
scroll to position [454, 0]
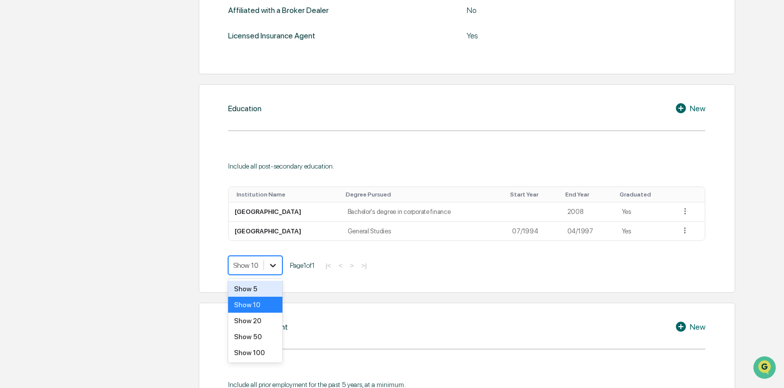
click at [269, 264] on icon at bounding box center [273, 265] width 10 height 10
click at [265, 287] on div "Show 5" at bounding box center [255, 289] width 54 height 16
click at [441, 272] on div "option Show 5, selected. Show 5 Page 1 of 1 |< < > >|" at bounding box center [466, 265] width 477 height 19
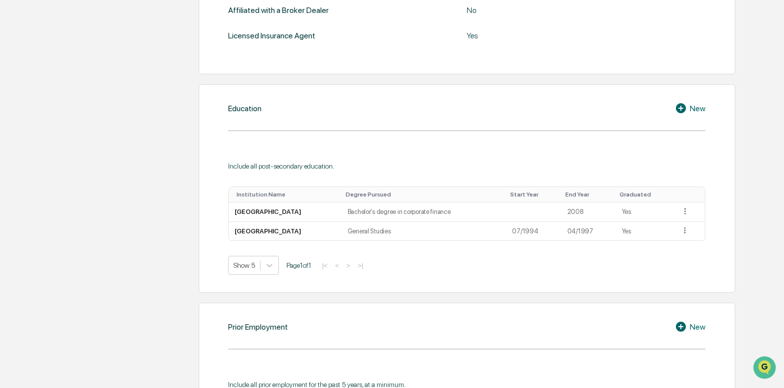
click at [578, 269] on div "Show 5 Page 1 of 1 |< < > >|" at bounding box center [466, 265] width 477 height 19
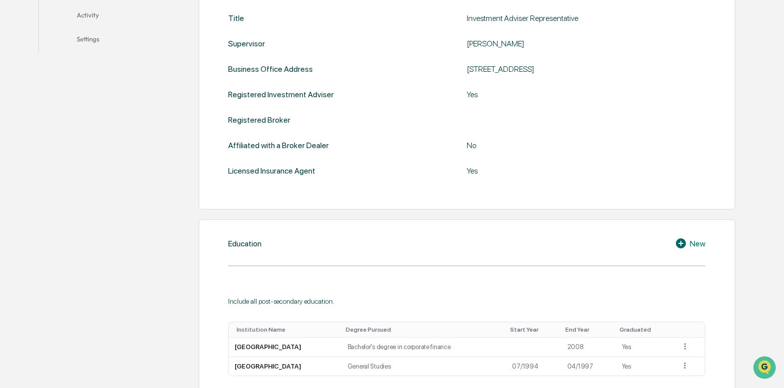
scroll to position [504, 0]
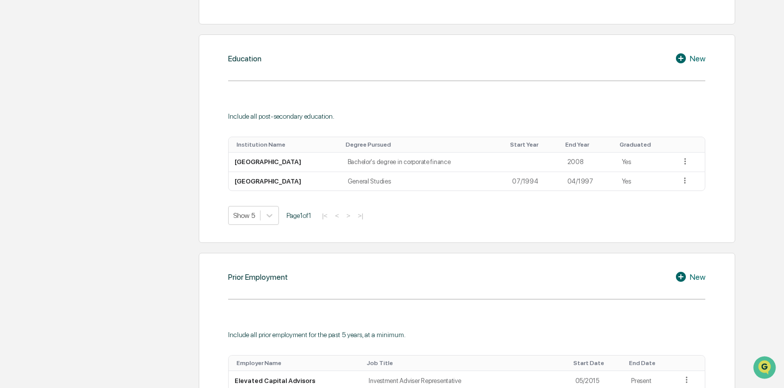
click at [696, 59] on div "New" at bounding box center [690, 58] width 30 height 12
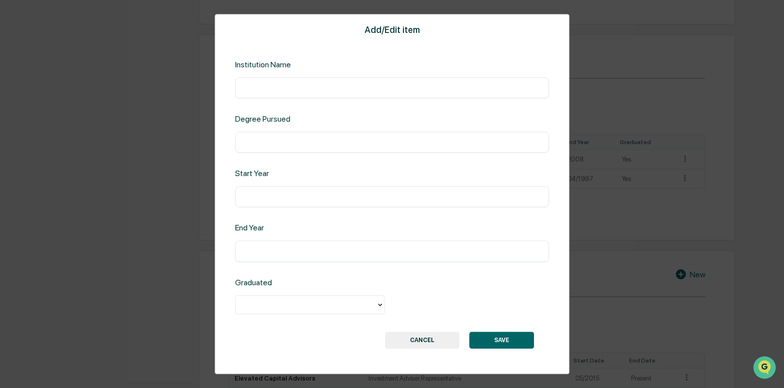
click at [417, 343] on button "CANCEL" at bounding box center [422, 339] width 74 height 17
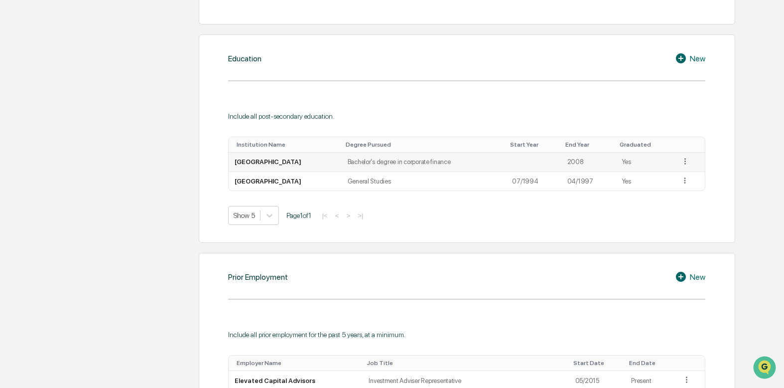
click at [687, 161] on icon at bounding box center [685, 160] width 9 height 9
click at [668, 173] on div "Edit" at bounding box center [674, 175] width 32 height 16
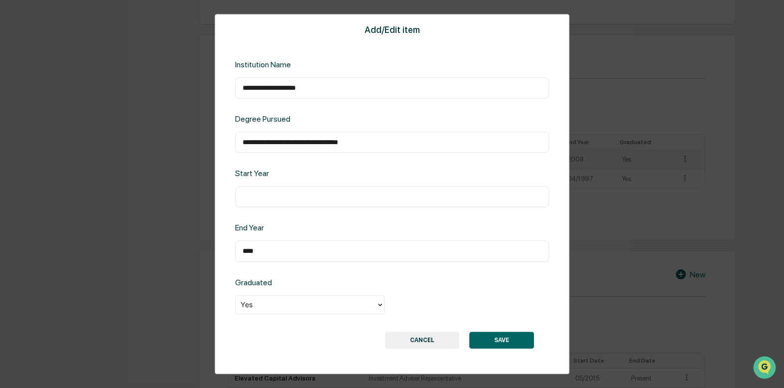
click at [331, 197] on input "text" at bounding box center [392, 197] width 299 height 10
type input "*"
type input "*******"
click at [243, 256] on div "**** ​" at bounding box center [392, 251] width 314 height 21
drag, startPoint x: 242, startPoint y: 244, endPoint x: 250, endPoint y: 248, distance: 8.9
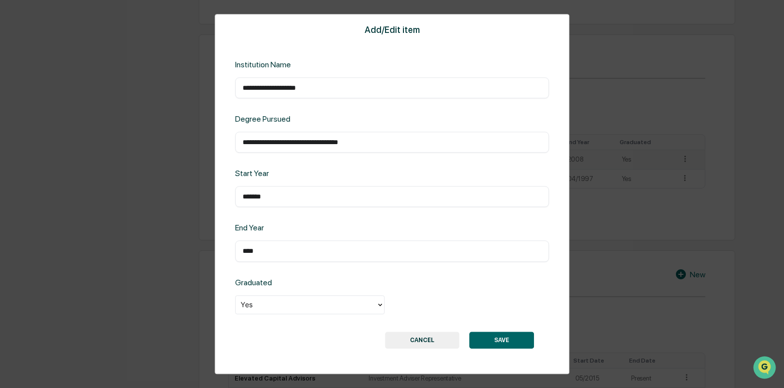
click at [242, 245] on div "**** ​" at bounding box center [392, 251] width 314 height 21
click at [242, 251] on div "**** ​" at bounding box center [392, 251] width 314 height 21
click at [245, 251] on input "****" at bounding box center [392, 251] width 299 height 10
type input "*******"
click at [314, 143] on input "**********" at bounding box center [392, 142] width 299 height 10
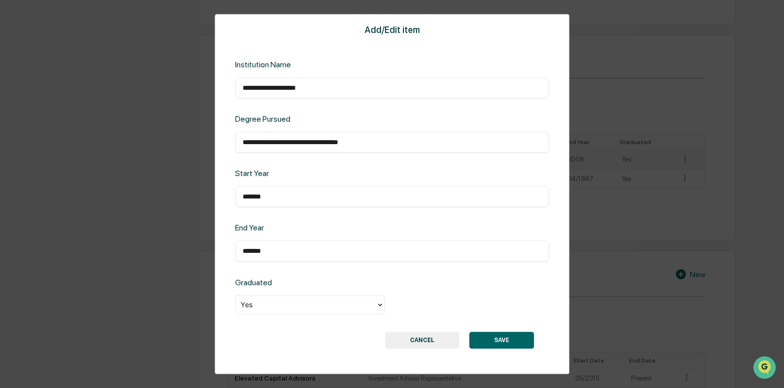
type input "**********"
click at [503, 335] on button "SAVE" at bounding box center [501, 339] width 65 height 17
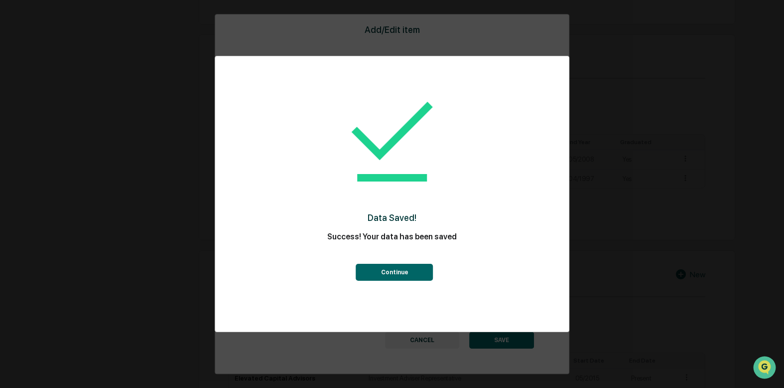
click at [394, 273] on button "Continue" at bounding box center [394, 272] width 77 height 17
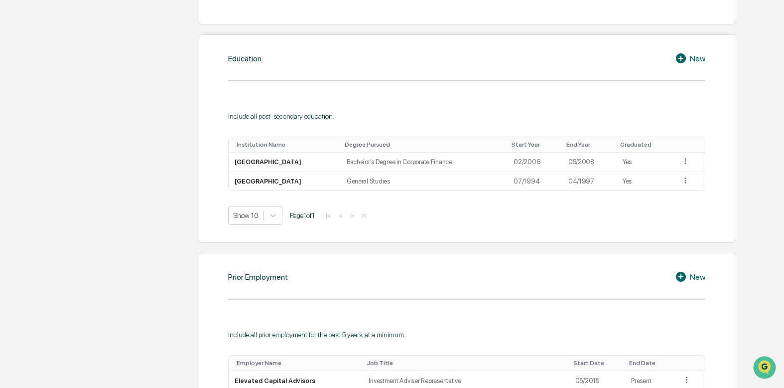
click at [694, 61] on div "New" at bounding box center [690, 58] width 30 height 12
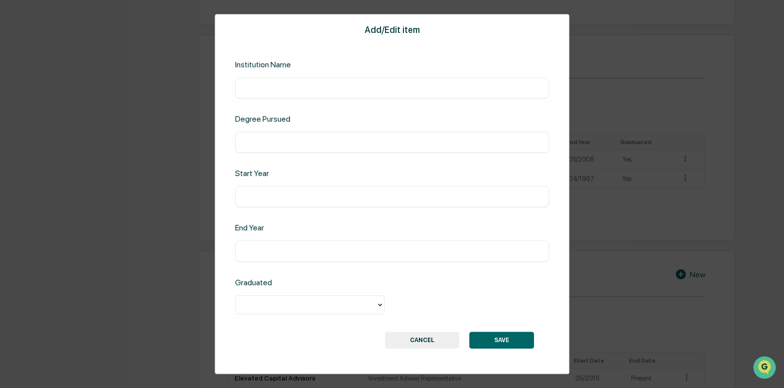
click at [303, 88] on input "text" at bounding box center [392, 88] width 299 height 10
click at [363, 83] on input "**********" at bounding box center [392, 88] width 299 height 10
type input "**********"
click at [325, 145] on input "text" at bounding box center [392, 142] width 299 height 10
click at [294, 145] on input "text" at bounding box center [392, 142] width 299 height 10
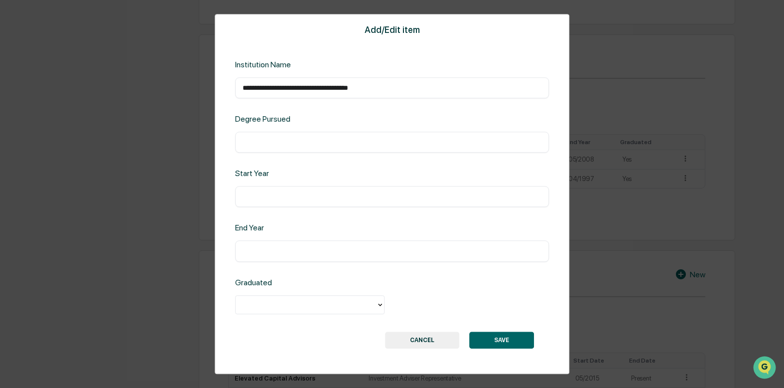
click at [253, 140] on input "text" at bounding box center [392, 142] width 299 height 10
type input "**********"
click at [264, 203] on div "​" at bounding box center [392, 196] width 314 height 21
type input "*******"
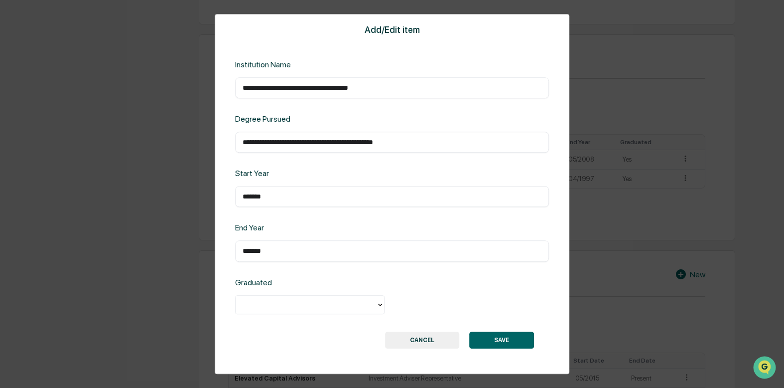
click at [325, 303] on div at bounding box center [306, 303] width 131 height 11
drag, startPoint x: 280, startPoint y: 326, endPoint x: 435, endPoint y: 330, distance: 156.0
click at [280, 326] on div "Yes" at bounding box center [309, 327] width 149 height 20
click at [516, 341] on button "SAVE" at bounding box center [501, 339] width 65 height 17
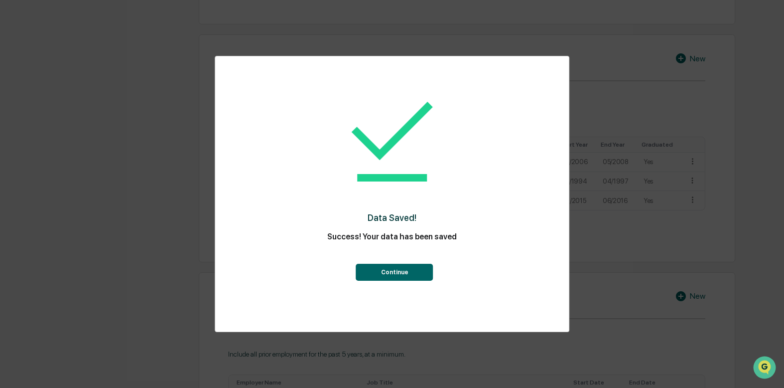
click at [388, 276] on button "Continue" at bounding box center [394, 272] width 77 height 17
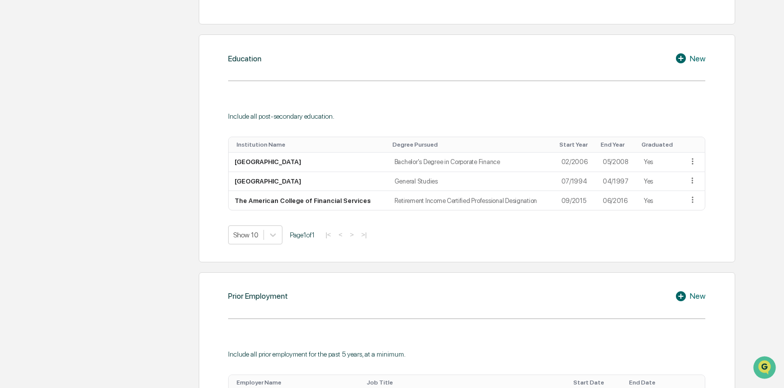
click at [697, 63] on div "New" at bounding box center [690, 58] width 30 height 12
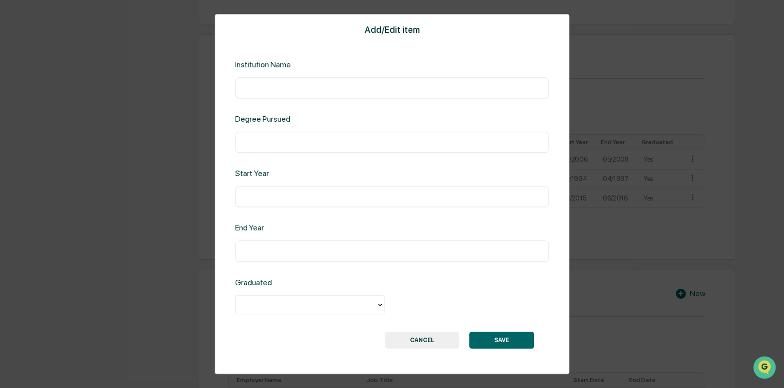
click at [368, 92] on input "text" at bounding box center [392, 88] width 299 height 10
type input "**********"
click at [299, 199] on input "text" at bounding box center [392, 197] width 299 height 10
type input "***"
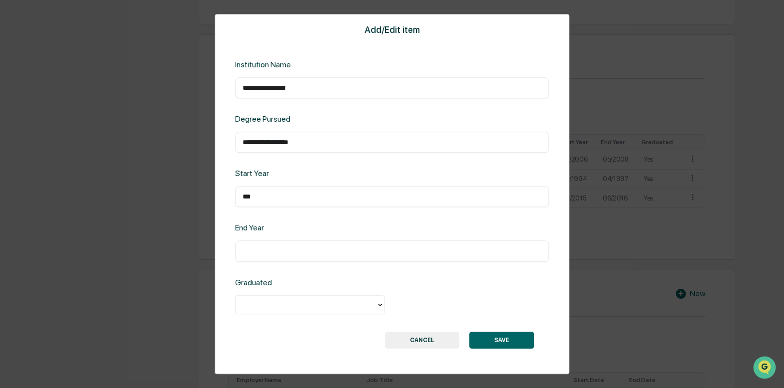
click at [435, 254] on input "text" at bounding box center [392, 251] width 299 height 10
type input "*******"
click at [307, 195] on input "***" at bounding box center [392, 197] width 299 height 10
type input "*******"
click at [362, 306] on div at bounding box center [306, 303] width 131 height 11
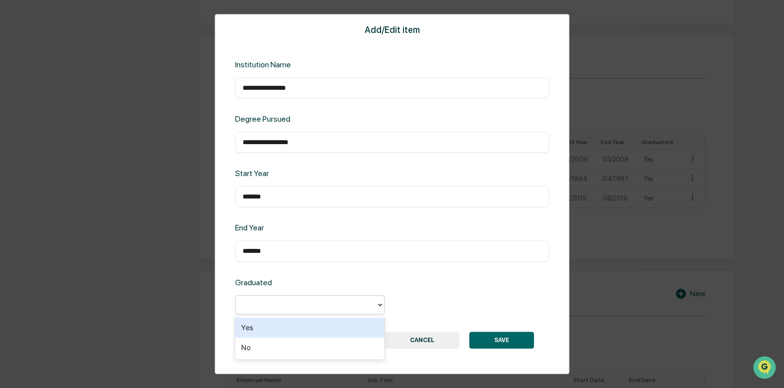
click at [306, 330] on div "Yes" at bounding box center [309, 327] width 149 height 20
click at [497, 334] on button "SAVE" at bounding box center [501, 339] width 65 height 17
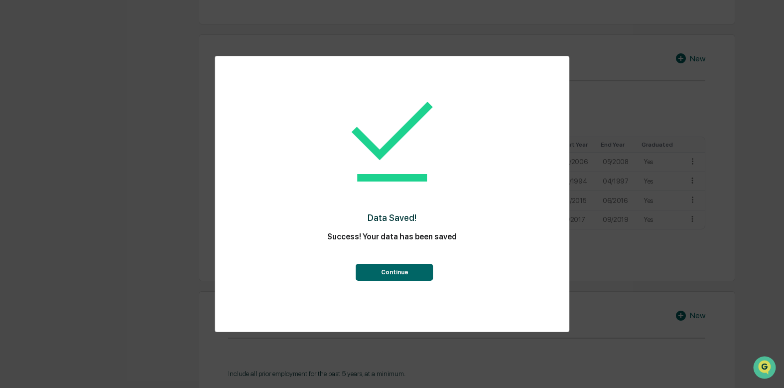
click at [386, 277] on button "Continue" at bounding box center [394, 272] width 77 height 17
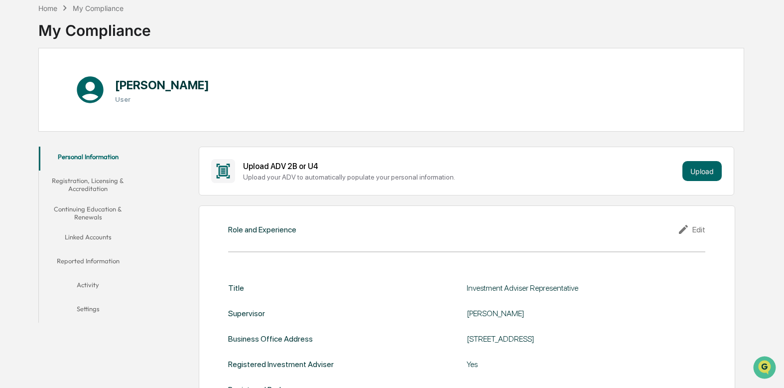
scroll to position [0, 0]
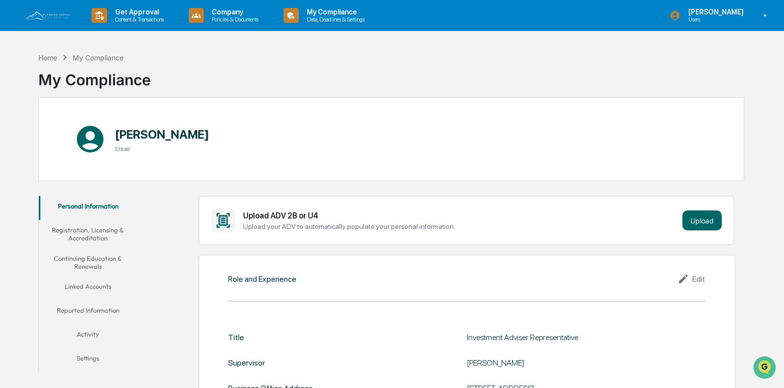
click at [92, 138] on icon at bounding box center [90, 139] width 32 height 32
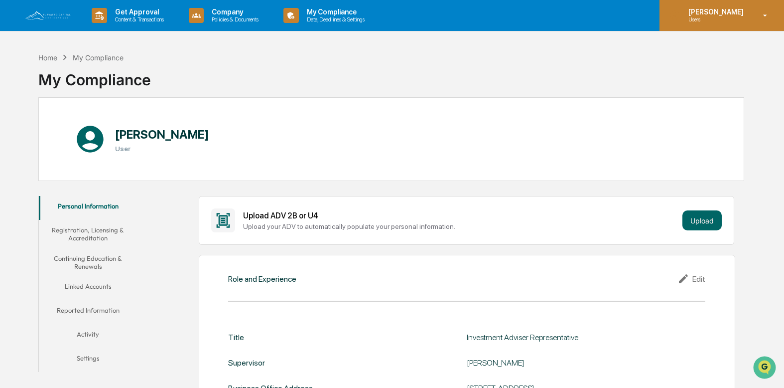
click at [721, 16] on p "Users" at bounding box center [715, 19] width 68 height 7
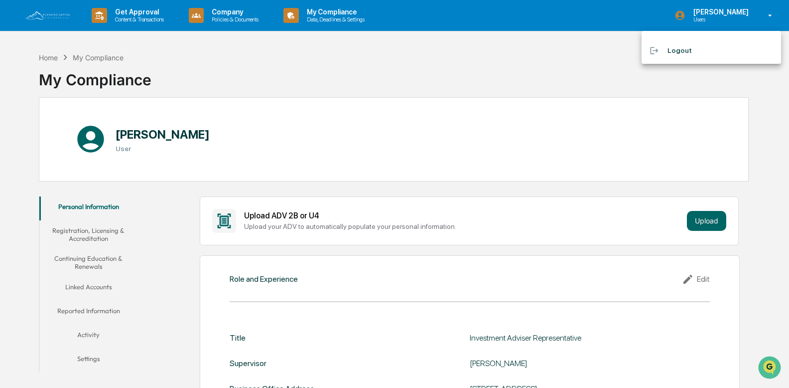
click at [571, 81] on div at bounding box center [394, 194] width 789 height 388
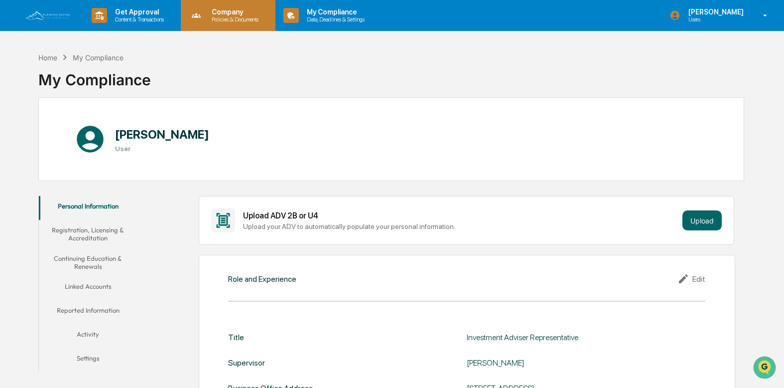
click at [207, 6] on div "Company Policies & Documents" at bounding box center [227, 15] width 85 height 31
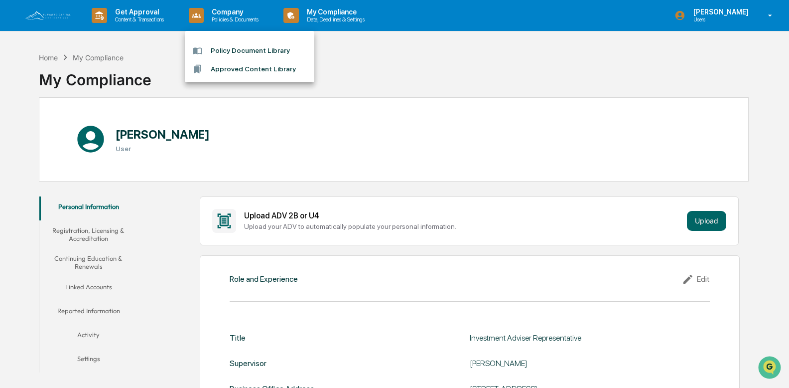
click at [396, 75] on div at bounding box center [394, 194] width 789 height 388
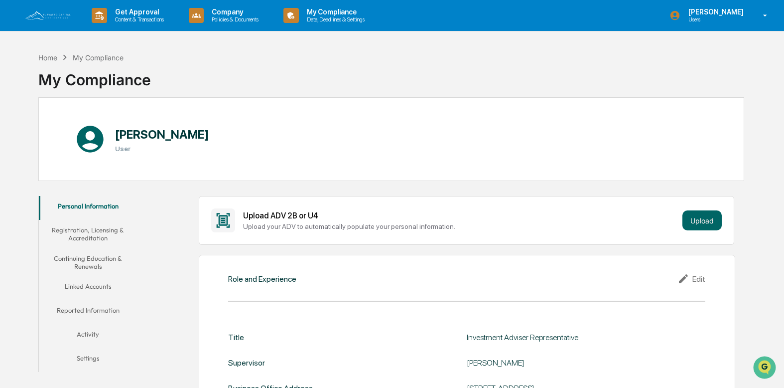
click at [142, 140] on h1 "[PERSON_NAME]" at bounding box center [162, 134] width 94 height 14
click at [87, 137] on icon at bounding box center [90, 139] width 32 height 32
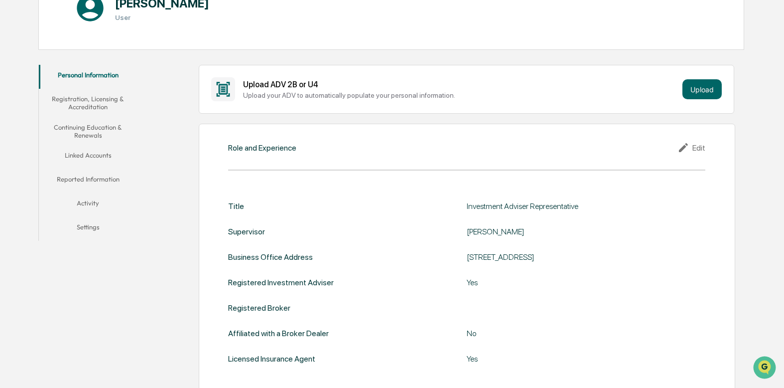
scroll to position [149, 0]
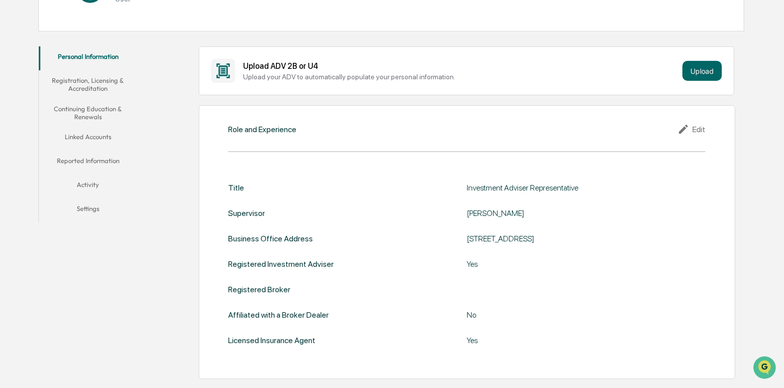
click at [90, 79] on button "Registration, Licensing & Accreditation" at bounding box center [88, 84] width 98 height 28
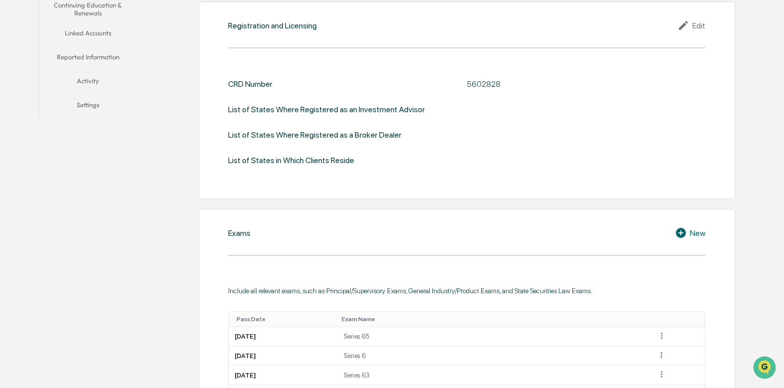
scroll to position [100, 0]
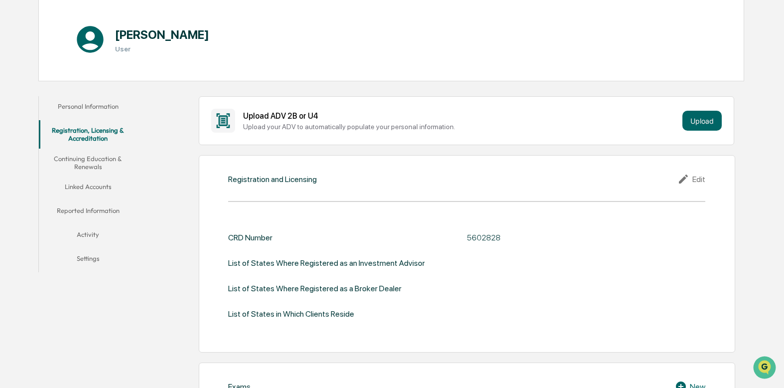
click at [88, 110] on button "Personal Information" at bounding box center [88, 108] width 98 height 24
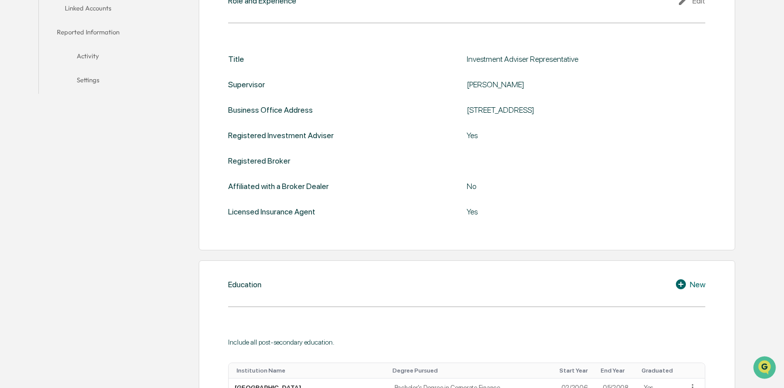
scroll to position [144, 0]
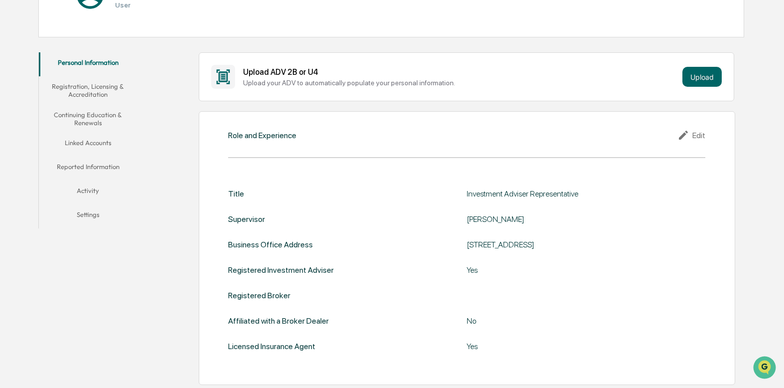
click at [698, 139] on div "Edit" at bounding box center [692, 135] width 28 height 12
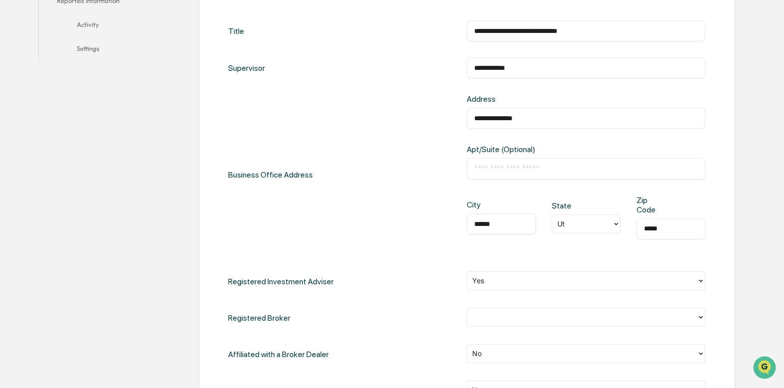
scroll to position [343, 0]
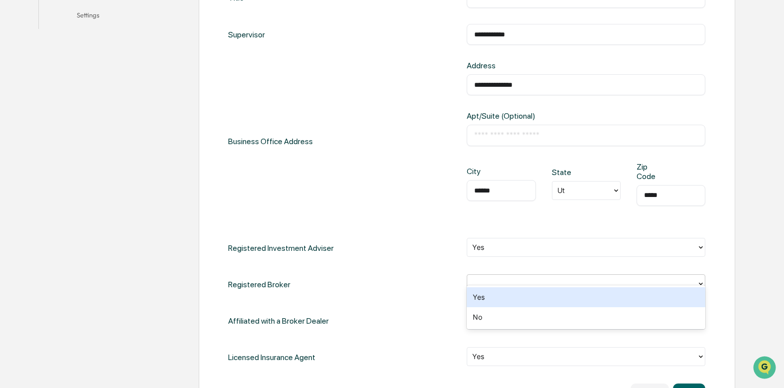
click at [508, 278] on div at bounding box center [582, 283] width 220 height 11
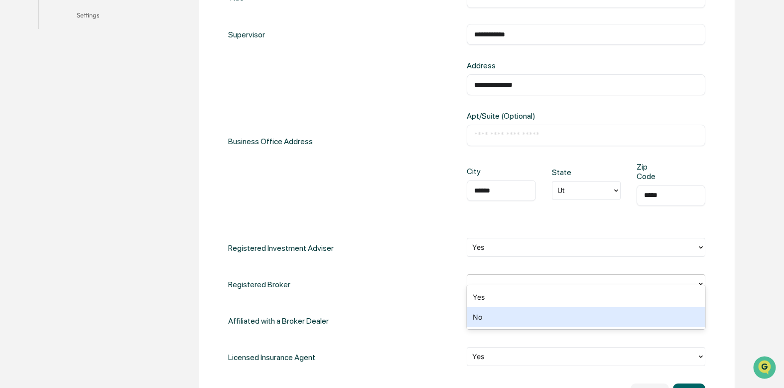
drag, startPoint x: 494, startPoint y: 313, endPoint x: 452, endPoint y: 304, distance: 42.3
click at [492, 313] on div "No" at bounding box center [586, 317] width 239 height 20
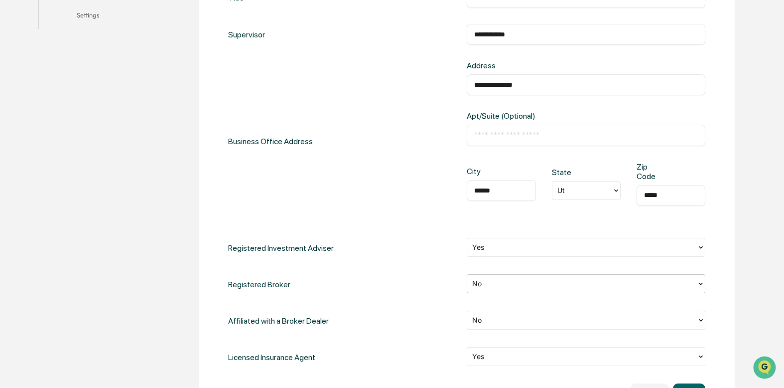
click at [416, 282] on div "Registered Broker option No, selected. No" at bounding box center [466, 284] width 477 height 20
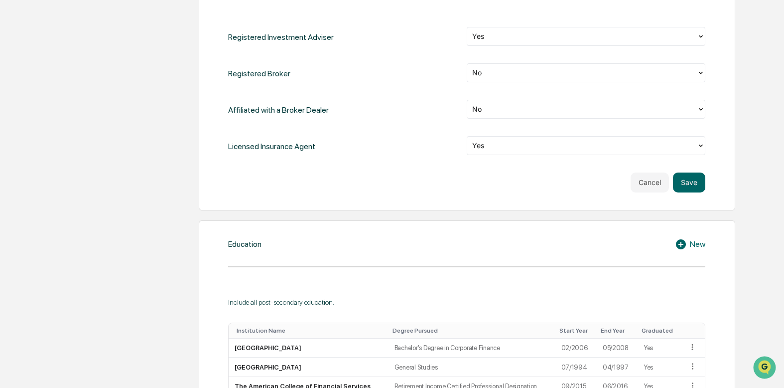
scroll to position [592, 0]
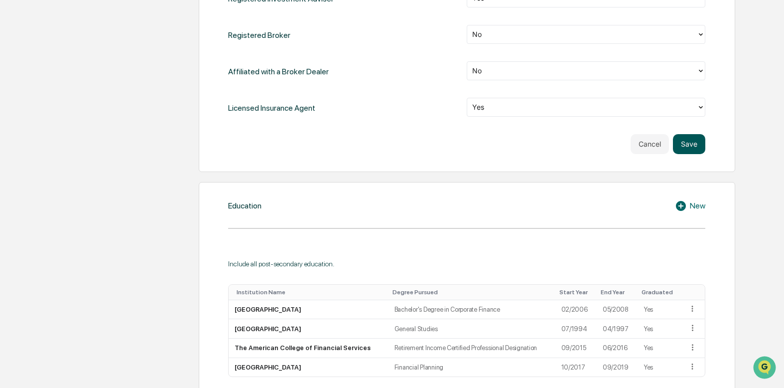
click at [698, 140] on button "Save" at bounding box center [689, 144] width 32 height 20
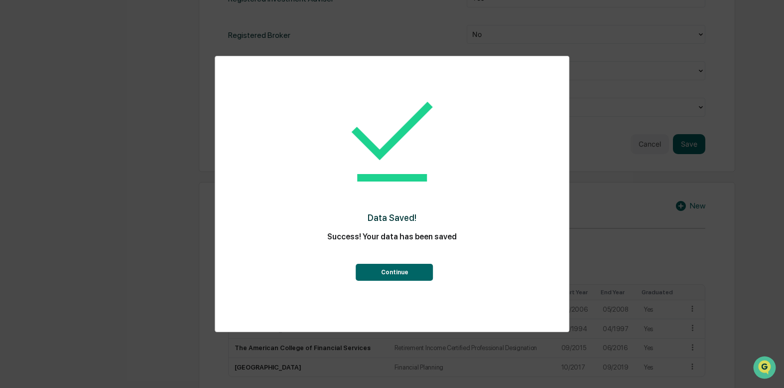
click at [390, 268] on button "Continue" at bounding box center [394, 272] width 77 height 17
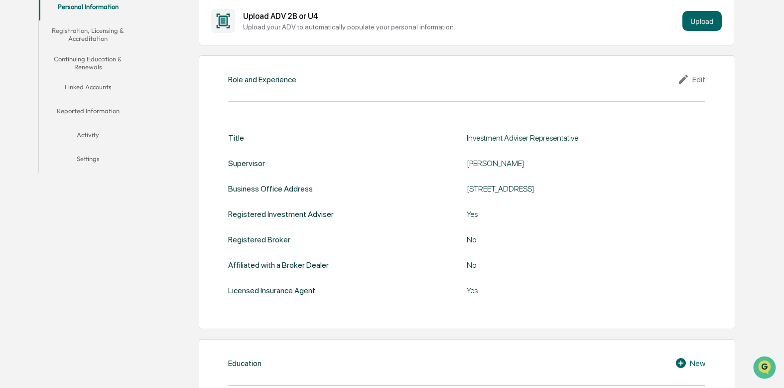
scroll to position [44, 0]
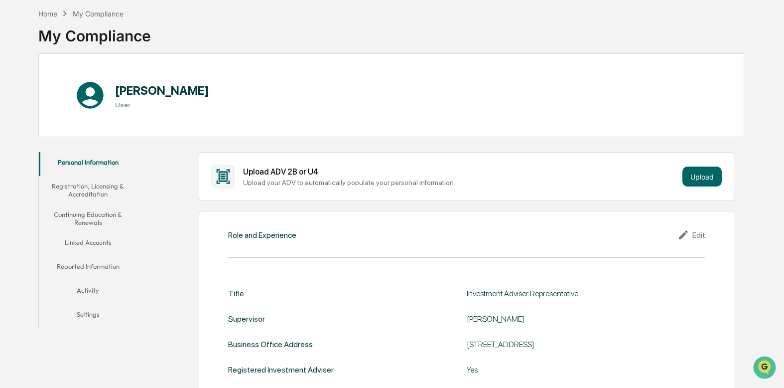
click at [106, 190] on button "Registration, Licensing & Accreditation" at bounding box center [88, 190] width 98 height 28
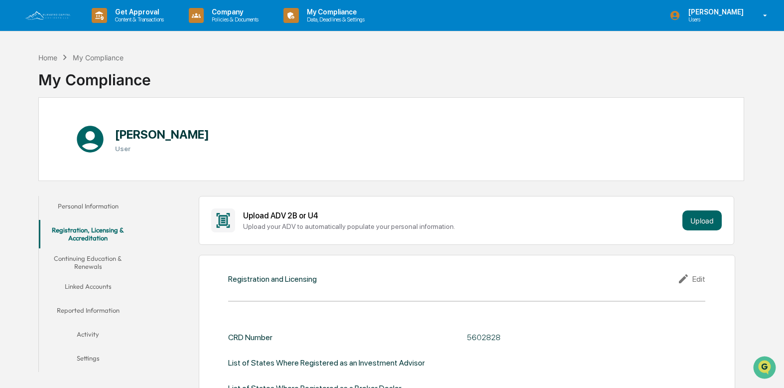
click at [590, 125] on div "Chris Cordova User" at bounding box center [391, 139] width 706 height 84
click at [48, 58] on div "Home" at bounding box center [47, 57] width 19 height 8
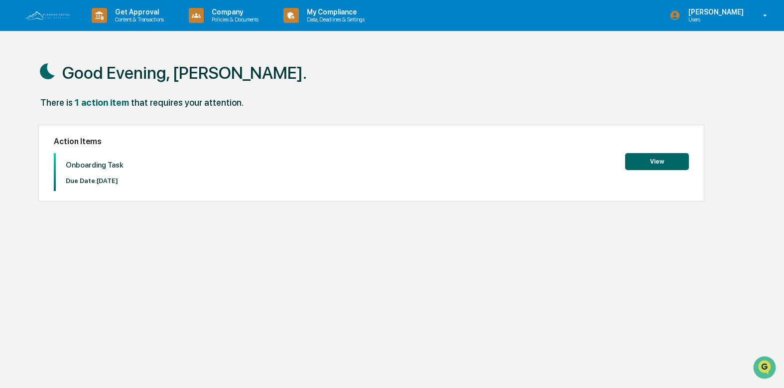
click at [650, 157] on button "View" at bounding box center [657, 161] width 64 height 17
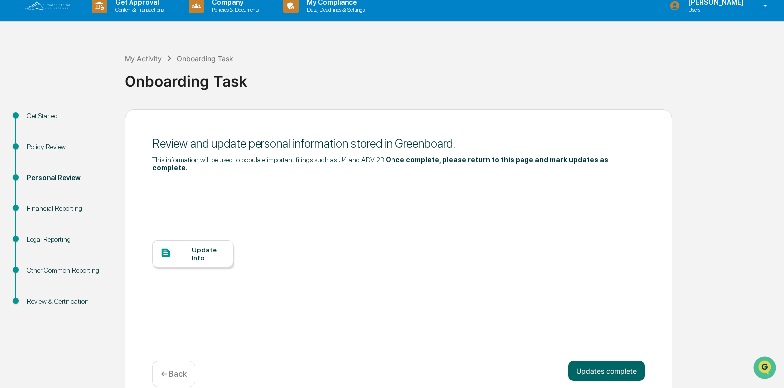
scroll to position [17, 0]
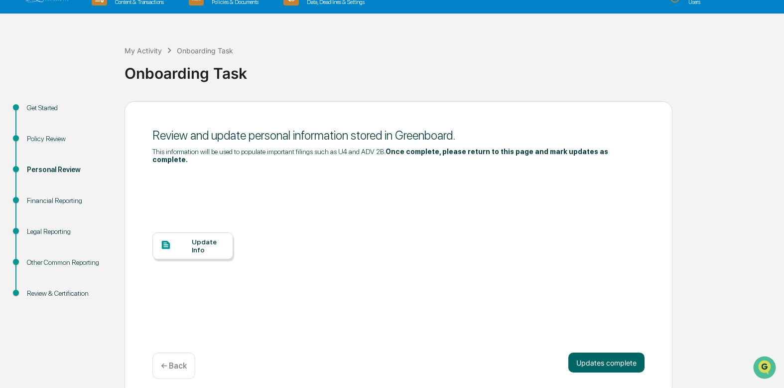
click at [187, 240] on div at bounding box center [175, 245] width 31 height 12
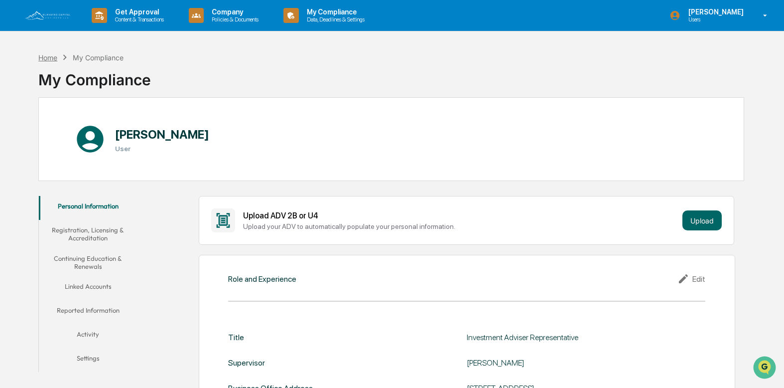
click at [42, 56] on div "Home" at bounding box center [47, 57] width 19 height 8
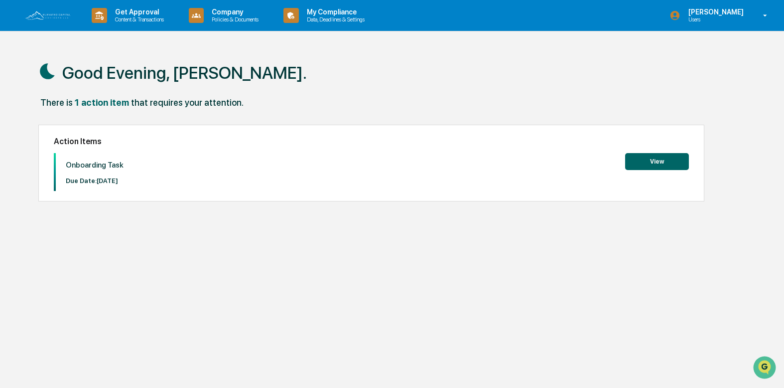
click at [655, 161] on button "View" at bounding box center [657, 161] width 64 height 17
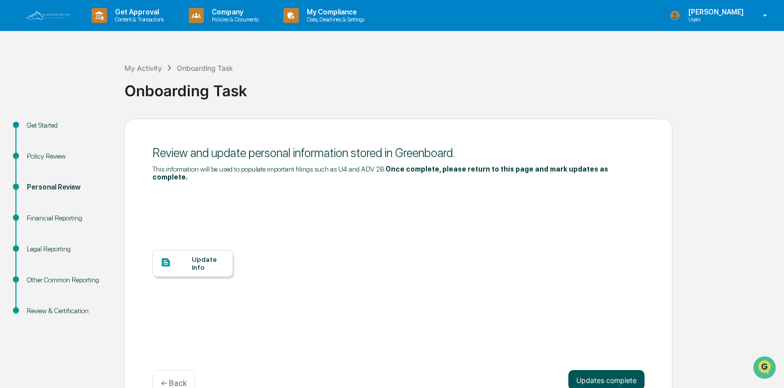
click at [614, 374] on button "Updates complete" at bounding box center [607, 380] width 76 height 20
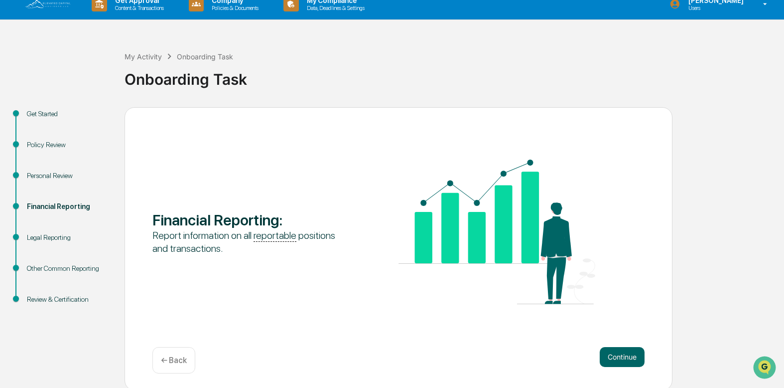
scroll to position [14, 0]
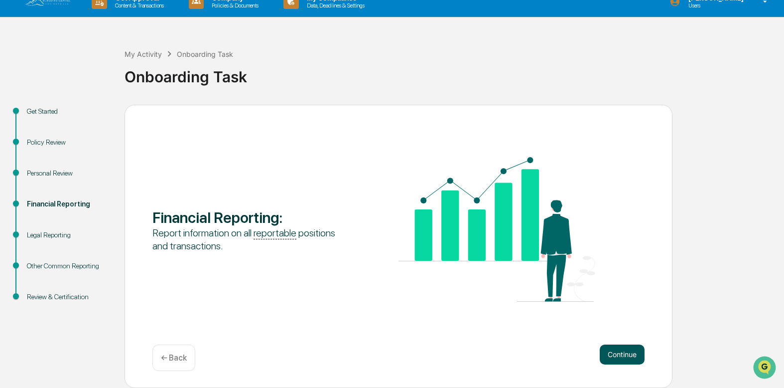
click at [613, 355] on button "Continue" at bounding box center [622, 354] width 45 height 20
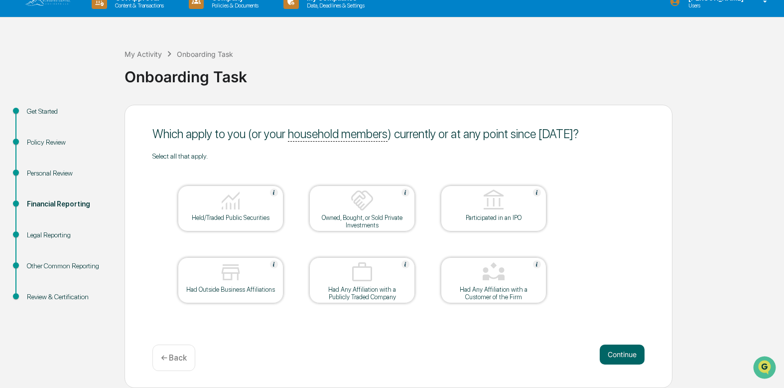
click at [231, 221] on div "Held/Traded Public Securities" at bounding box center [231, 217] width 90 height 7
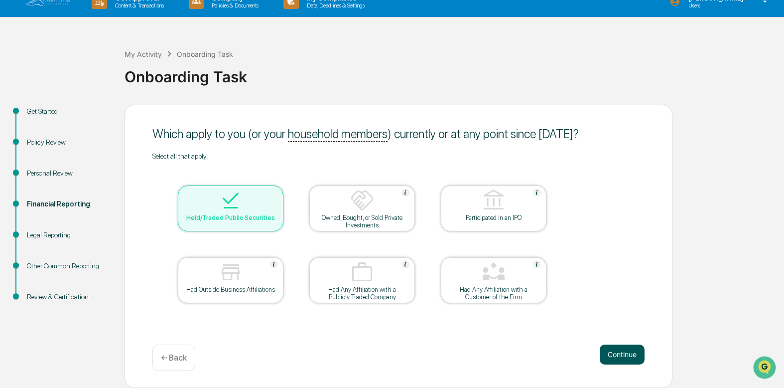
click at [625, 355] on button "Continue" at bounding box center [622, 354] width 45 height 20
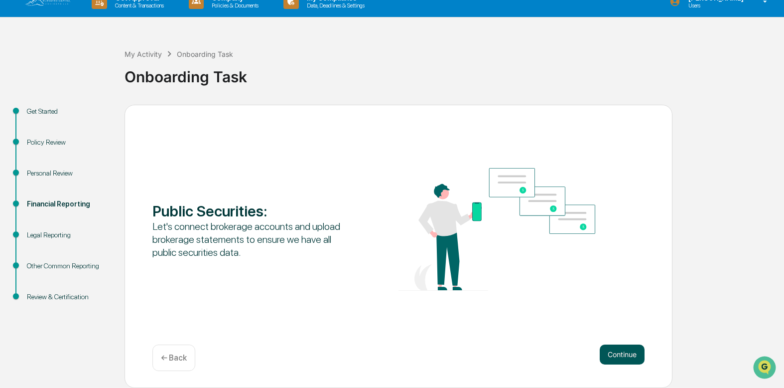
click at [612, 356] on button "Continue" at bounding box center [622, 354] width 45 height 20
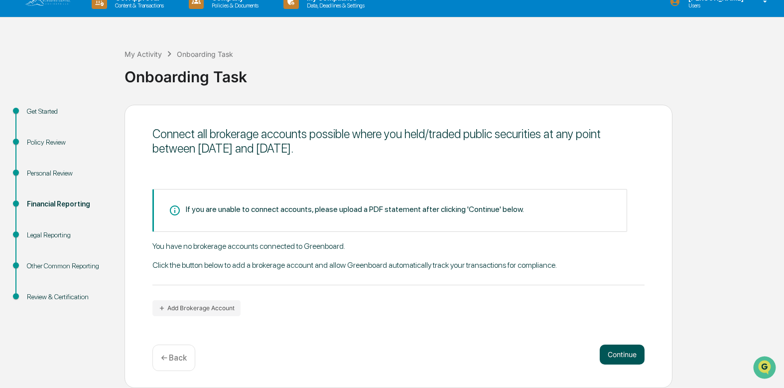
click at [627, 352] on button "Continue" at bounding box center [622, 354] width 45 height 20
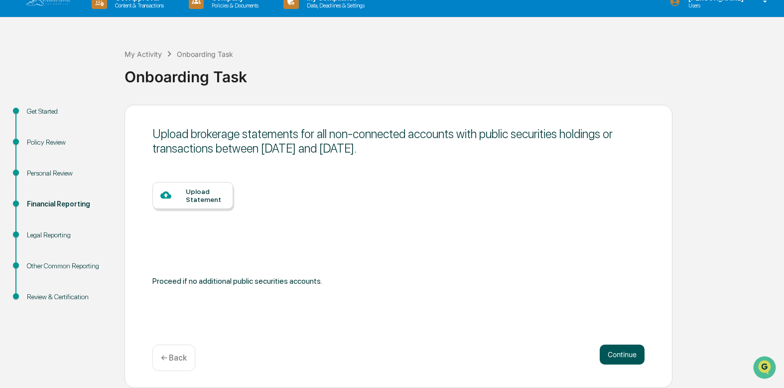
click at [630, 351] on button "Continue" at bounding box center [622, 354] width 45 height 20
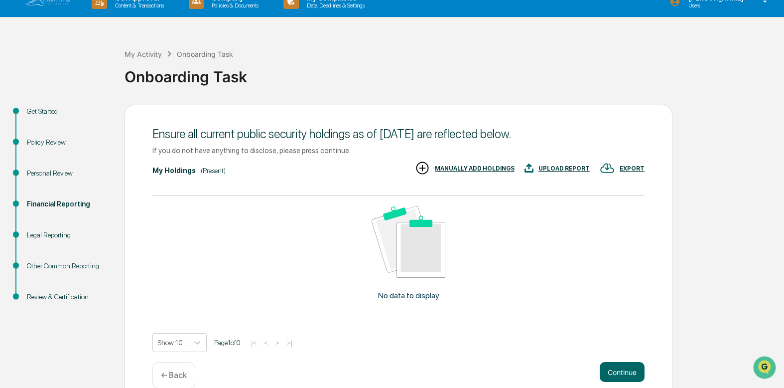
click at [51, 236] on div "Legal Reporting" at bounding box center [68, 235] width 82 height 10
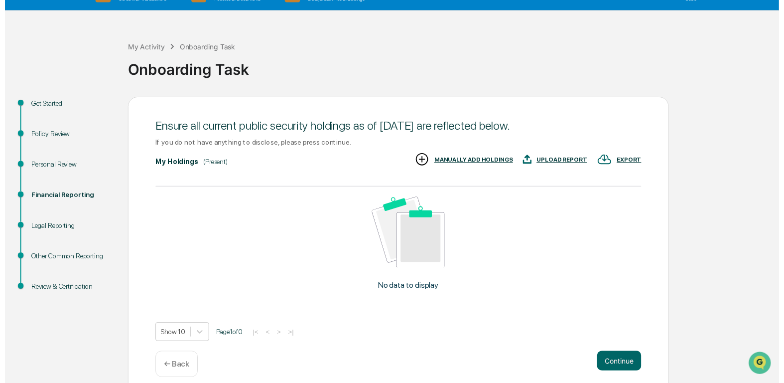
scroll to position [31, 0]
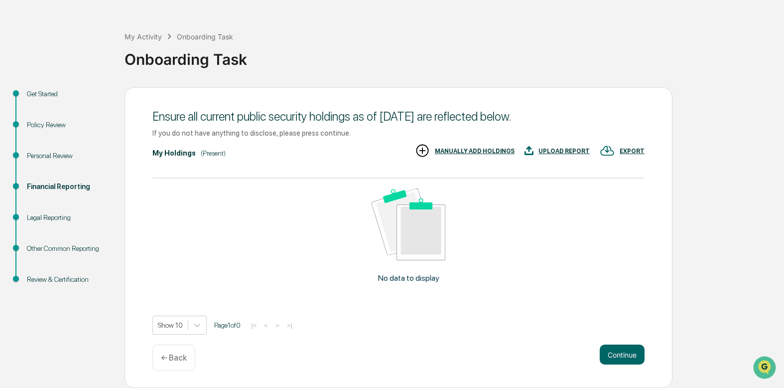
click at [45, 215] on div "Legal Reporting" at bounding box center [68, 217] width 82 height 10
click at [48, 217] on div "Legal Reporting" at bounding box center [68, 217] width 82 height 10
click at [49, 215] on div "Legal Reporting" at bounding box center [68, 217] width 82 height 10
click at [620, 349] on button "Continue" at bounding box center [622, 354] width 45 height 20
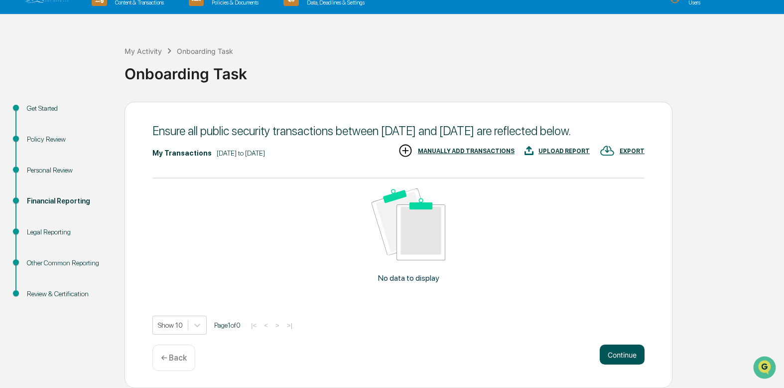
click at [622, 360] on button "Continue" at bounding box center [622, 354] width 45 height 20
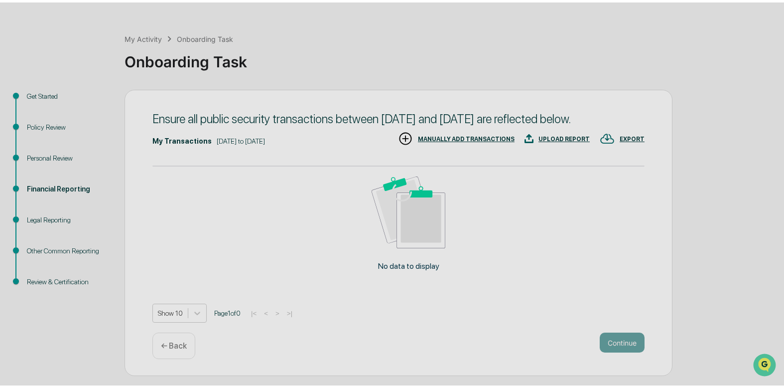
scroll to position [14, 0]
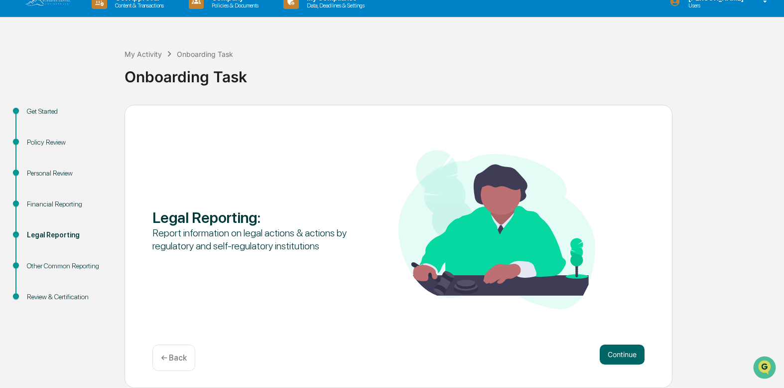
click at [622, 360] on button "Continue" at bounding box center [622, 354] width 45 height 20
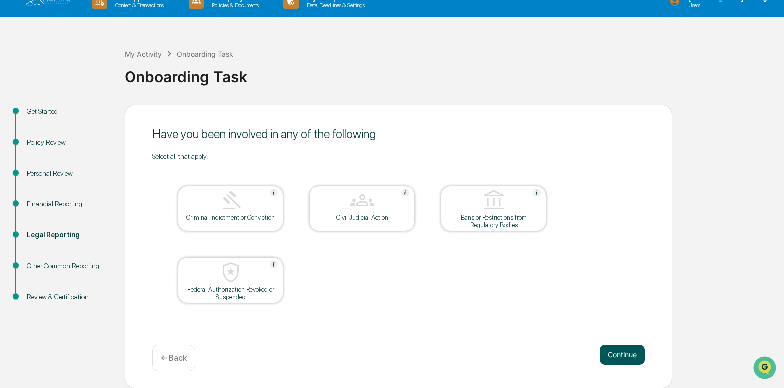
click at [620, 351] on button "Continue" at bounding box center [622, 354] width 45 height 20
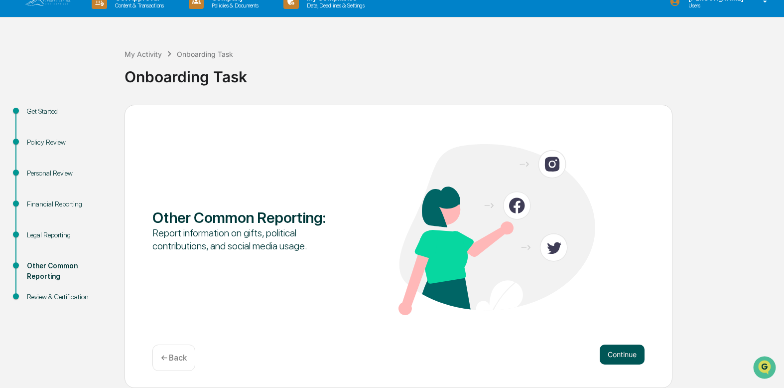
click at [619, 353] on button "Continue" at bounding box center [622, 354] width 45 height 20
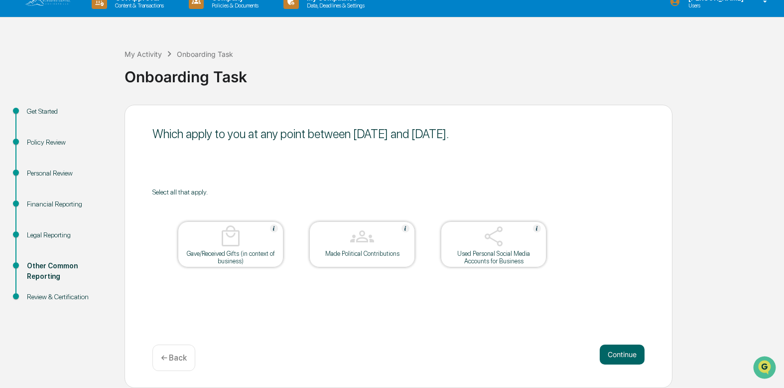
click at [619, 353] on button "Continue" at bounding box center [622, 354] width 45 height 20
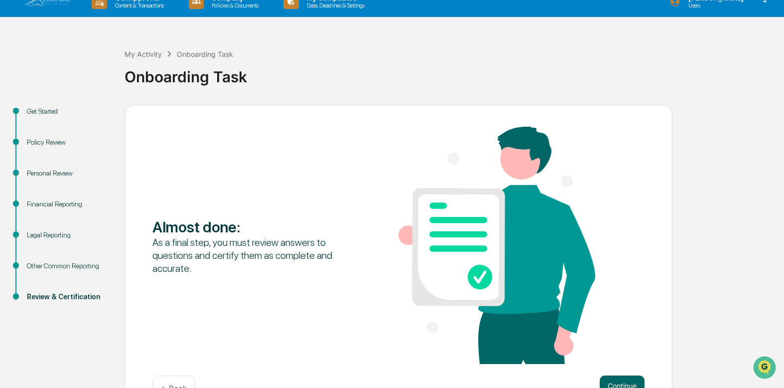
scroll to position [45, 0]
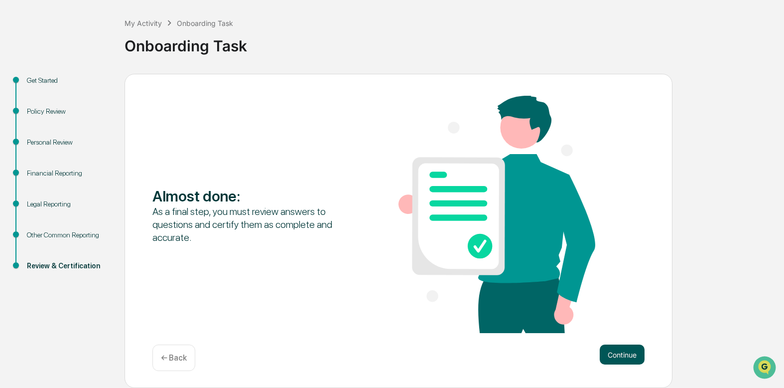
click at [624, 355] on button "Continue" at bounding box center [622, 354] width 45 height 20
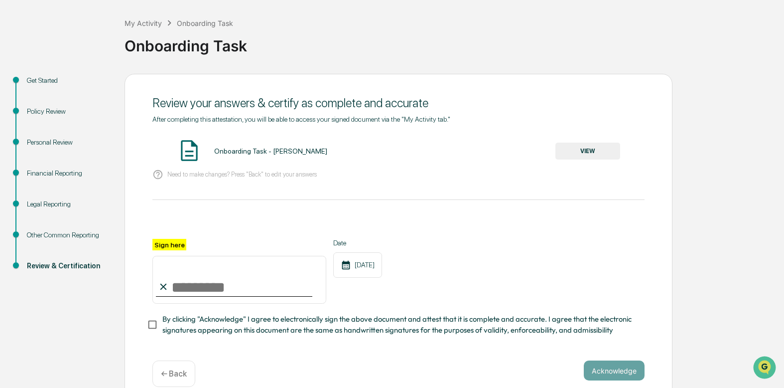
click at [221, 286] on input "Sign here" at bounding box center [239, 280] width 174 height 48
type input "**********"
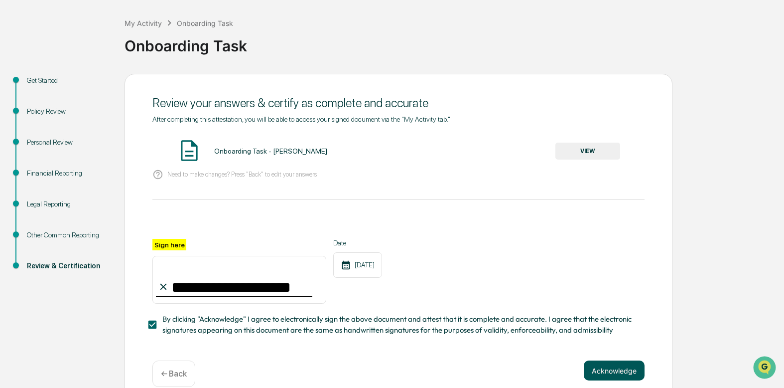
click at [603, 373] on button "Acknowledge" at bounding box center [614, 370] width 61 height 20
click at [586, 156] on button "VIEW" at bounding box center [588, 151] width 65 height 17
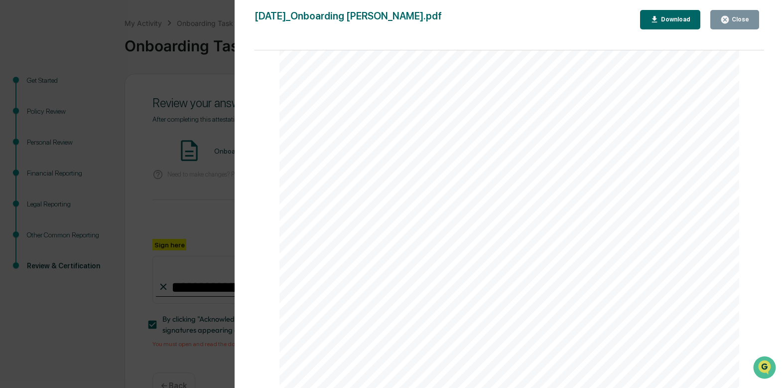
scroll to position [3068, 0]
click at [737, 17] on div "Close" at bounding box center [739, 19] width 19 height 7
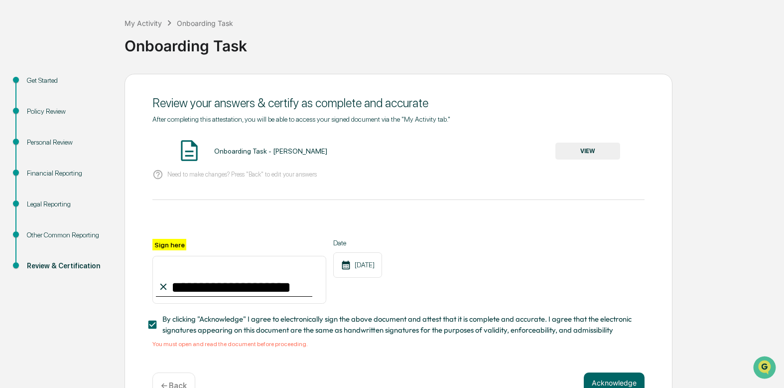
drag, startPoint x: 413, startPoint y: 180, endPoint x: 426, endPoint y: 175, distance: 14.5
click at [414, 179] on div "Need to make changes? Press "Back" to edit your answers" at bounding box center [398, 174] width 492 height 20
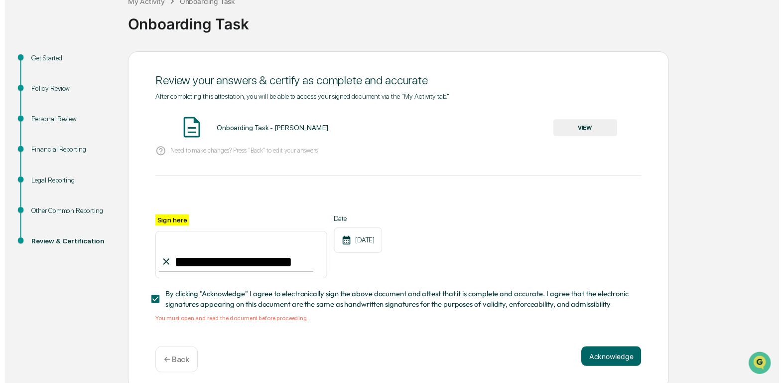
scroll to position [76, 0]
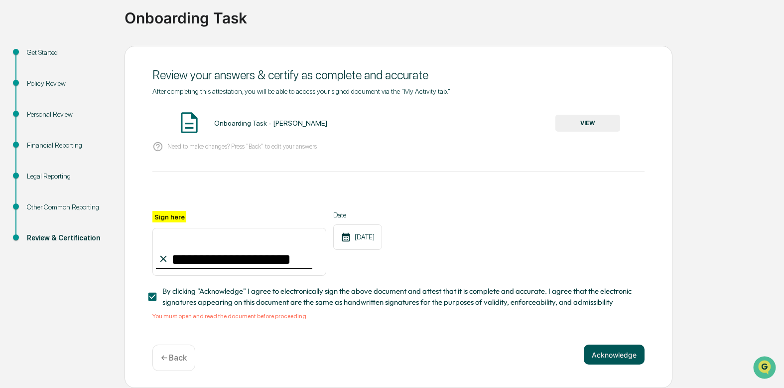
click at [617, 355] on button "Acknowledge" at bounding box center [614, 354] width 61 height 20
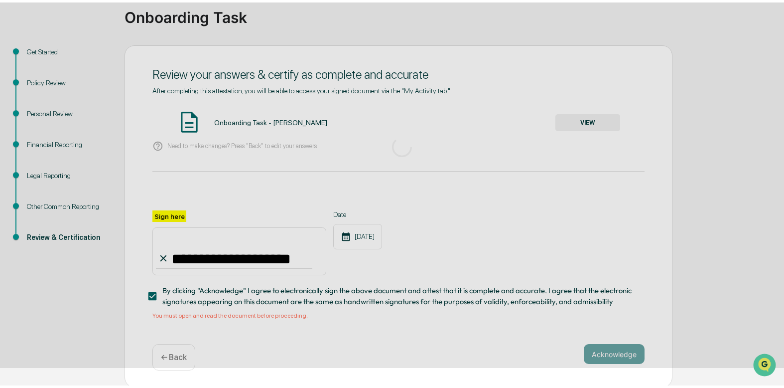
scroll to position [14, 0]
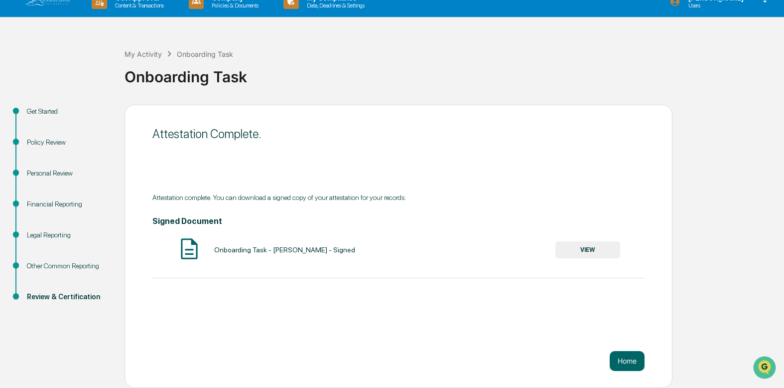
click at [599, 250] on button "VIEW" at bounding box center [588, 249] width 65 height 17
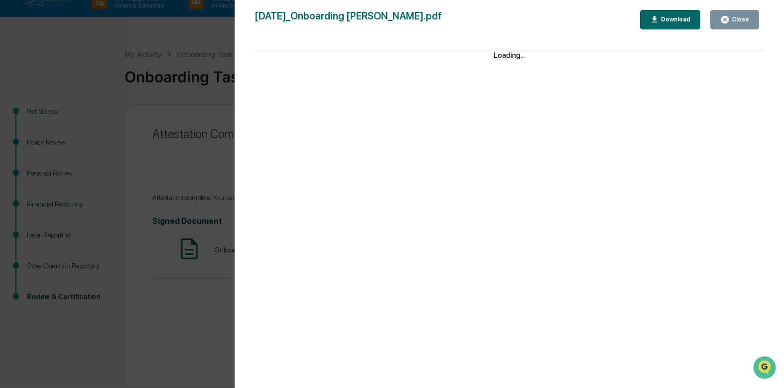
click at [675, 21] on div "Download" at bounding box center [674, 19] width 31 height 7
click at [729, 19] on icon "button" at bounding box center [724, 19] width 7 height 7
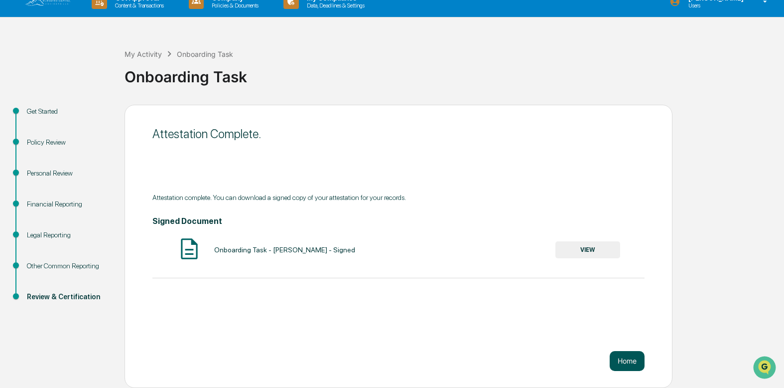
click at [624, 359] on button "Home" at bounding box center [627, 361] width 35 height 20
